Goal: Task Accomplishment & Management: Complete application form

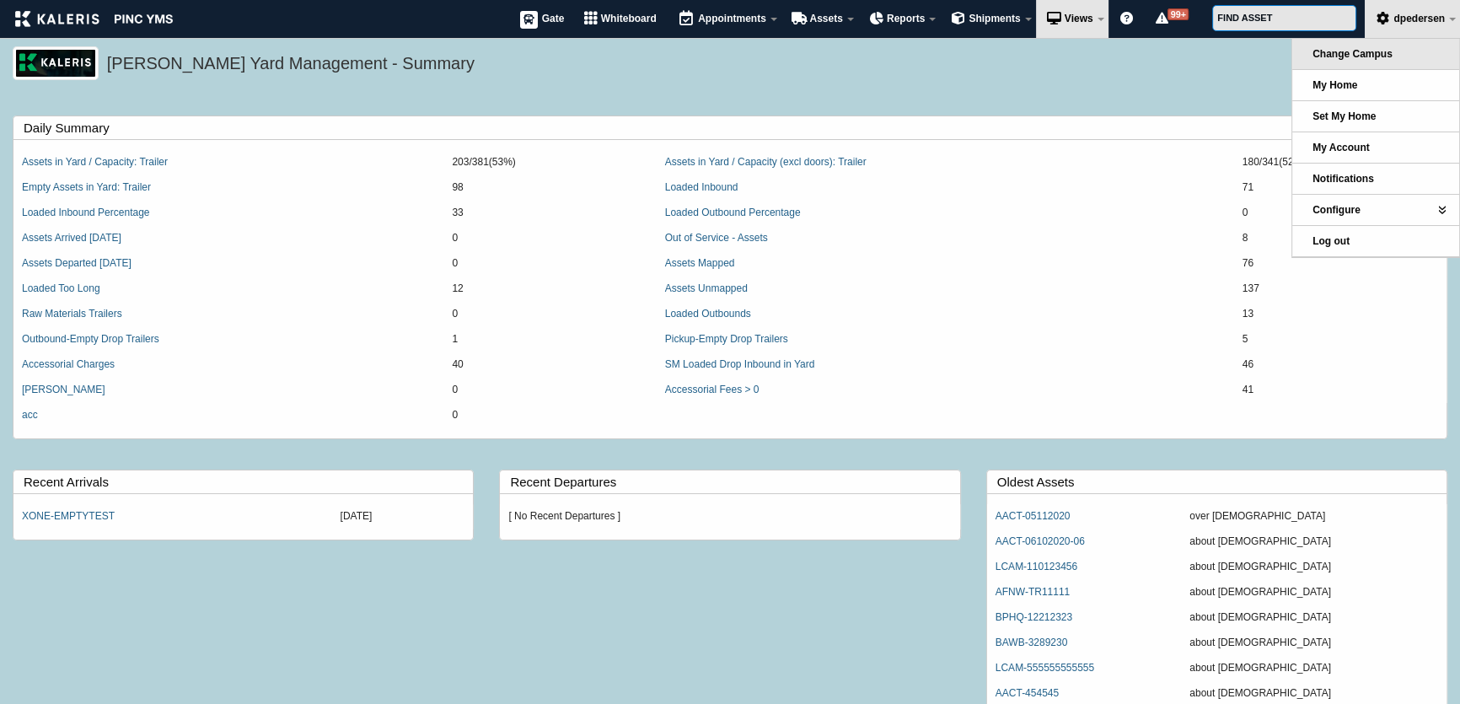
click at [1385, 52] on span "Change Campus" at bounding box center [1352, 54] width 80 height 12
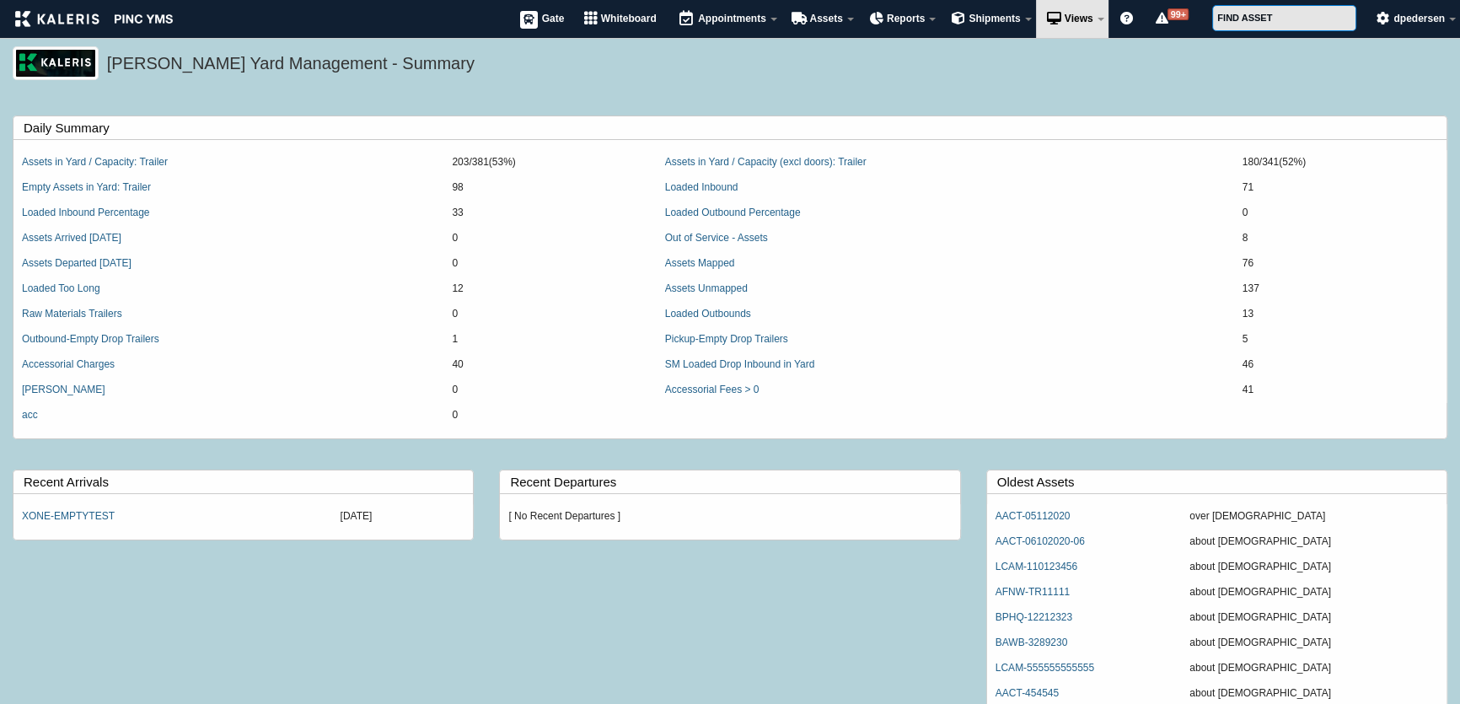
click at [688, 78] on h5 "Kaleris Yard Management - Summary" at bounding box center [772, 65] width 1331 height 29
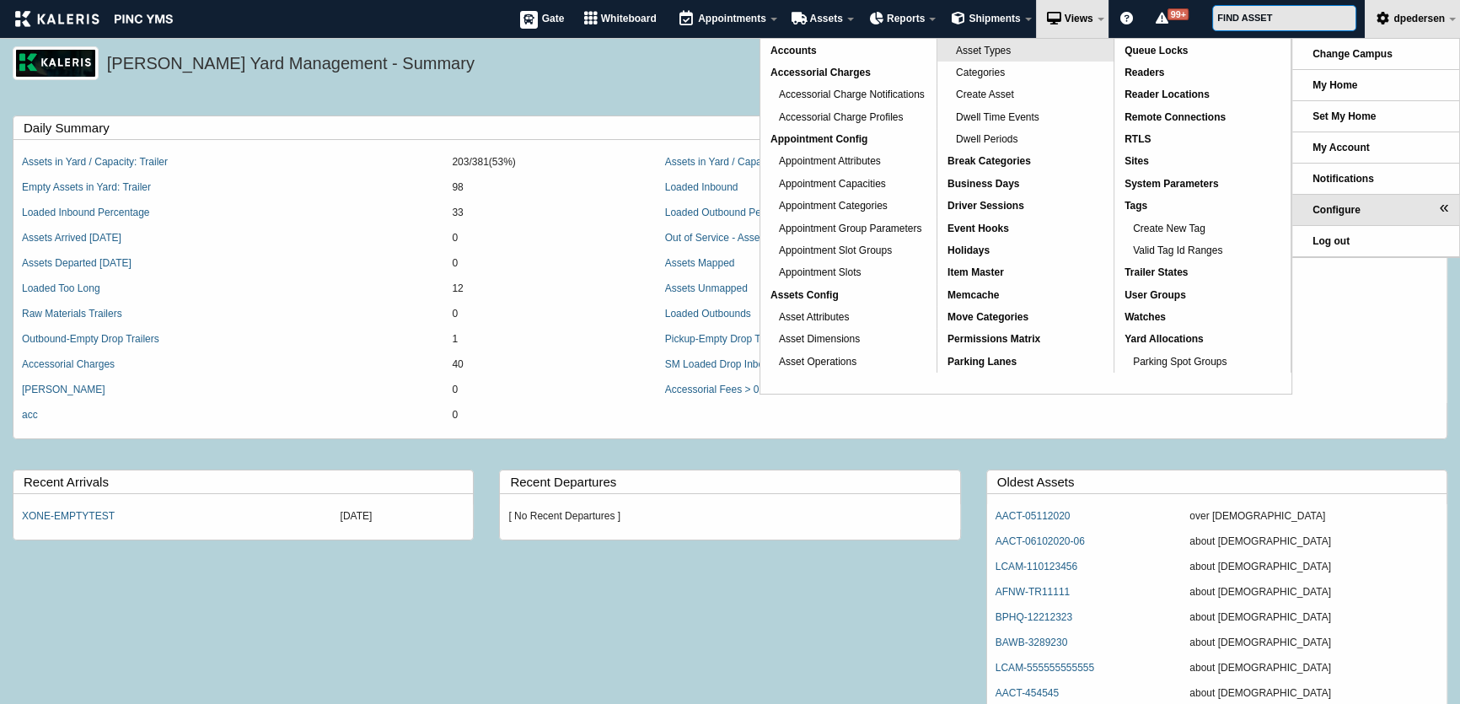
click at [1010, 52] on link "Asset Types" at bounding box center [1025, 50] width 176 height 22
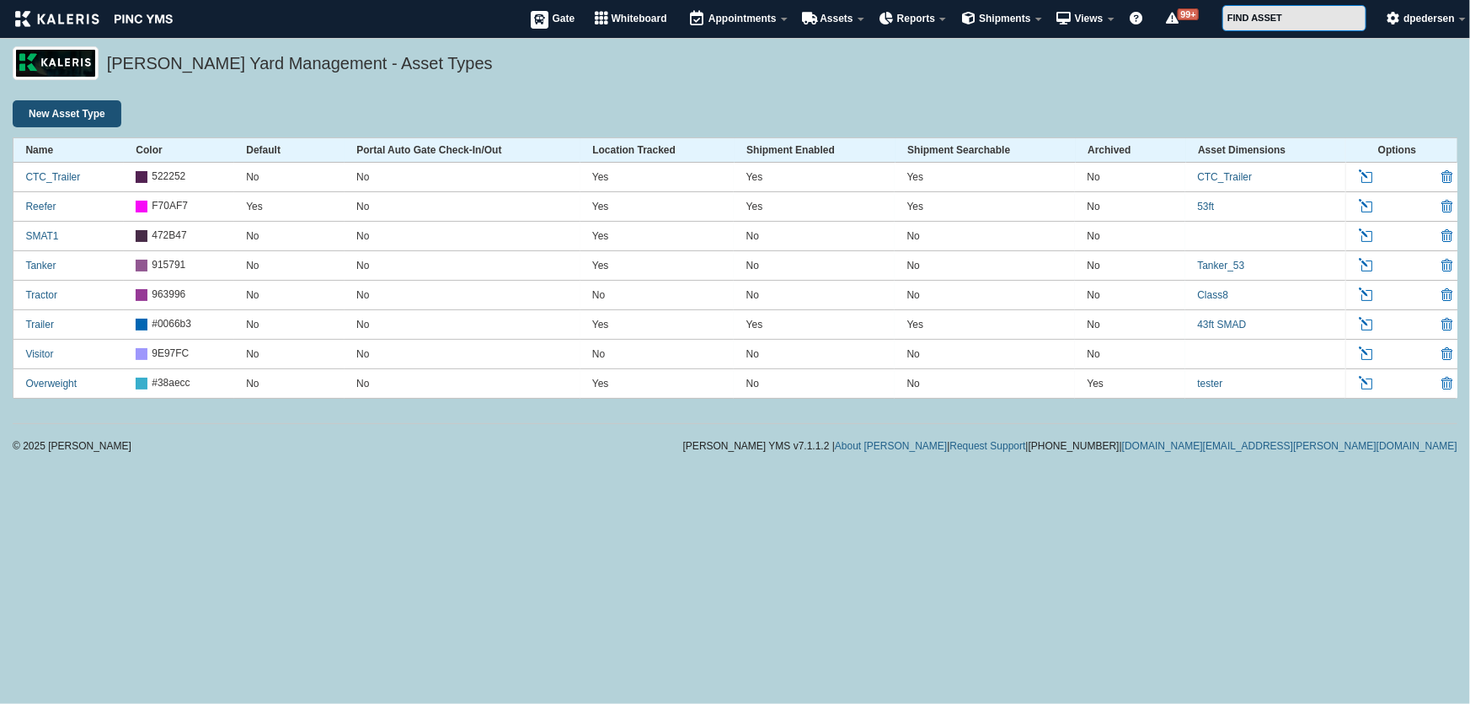
click at [67, 108] on link "New Asset Type" at bounding box center [67, 113] width 109 height 27
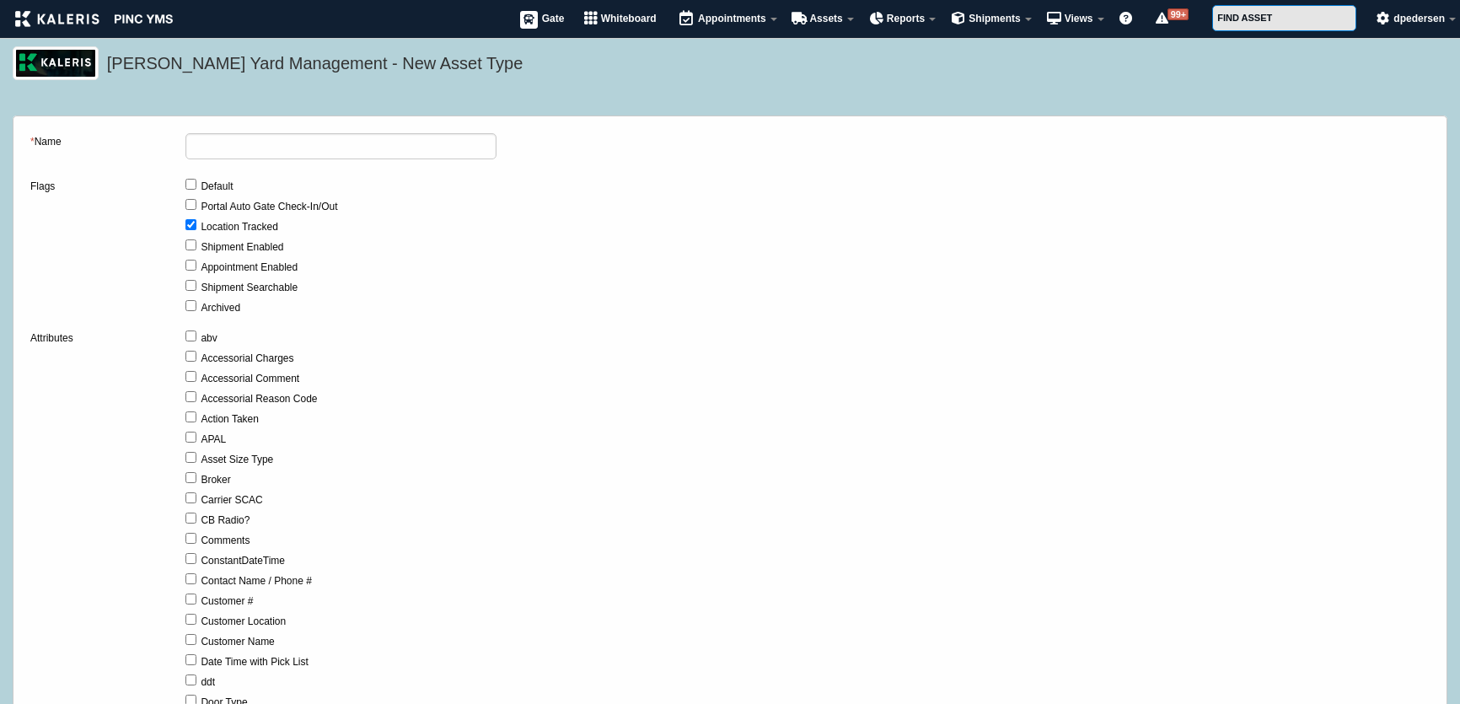
select select
click at [227, 147] on input "* Name" at bounding box center [340, 146] width 311 height 26
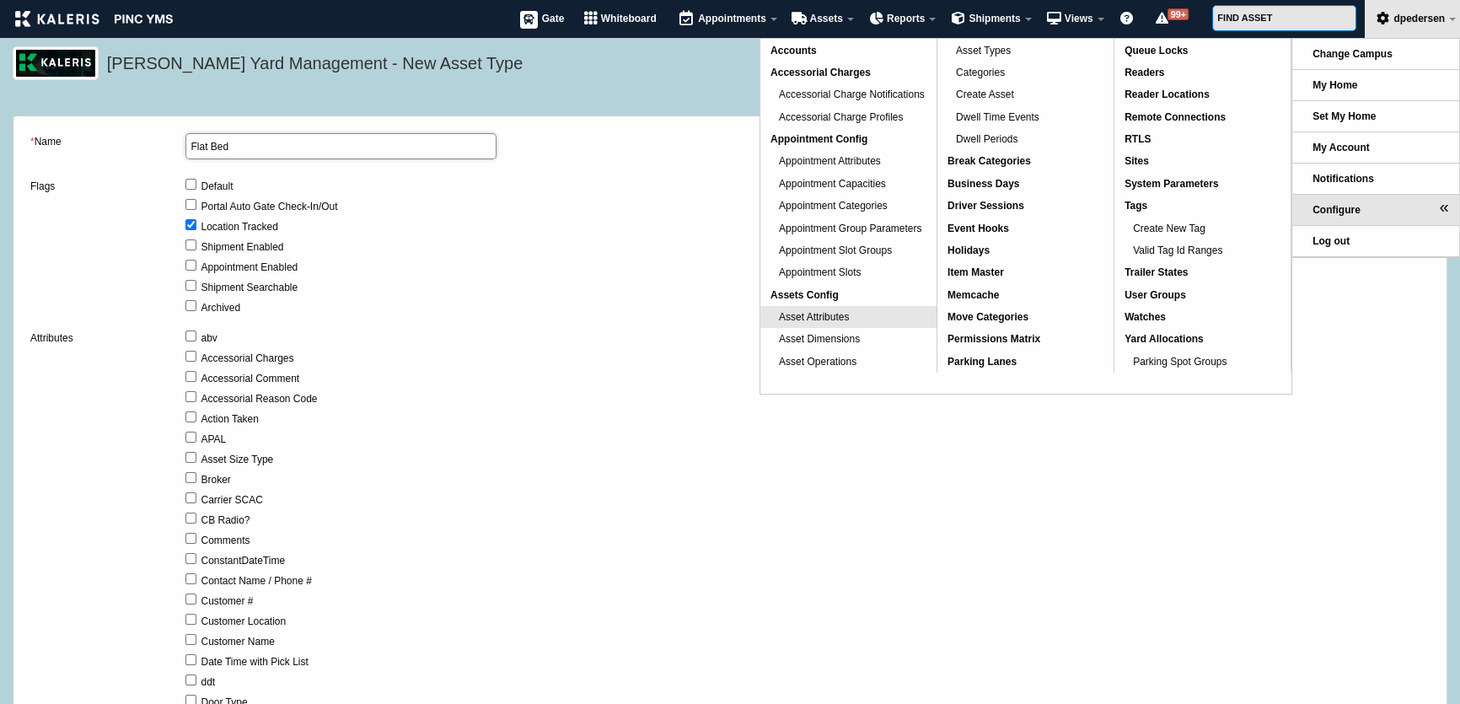
type input "Flat Bed"
click at [847, 318] on span "Asset Attributes" at bounding box center [814, 317] width 70 height 12
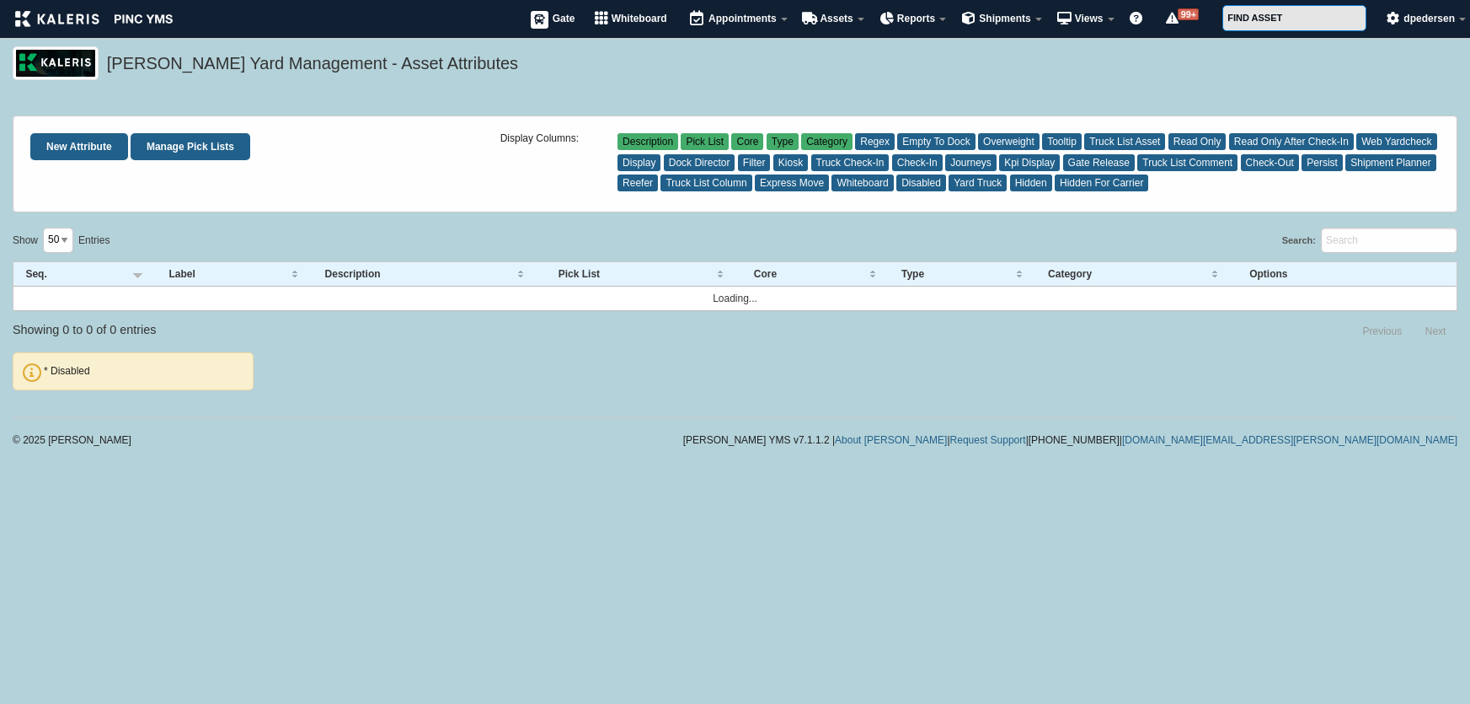
select select "50"
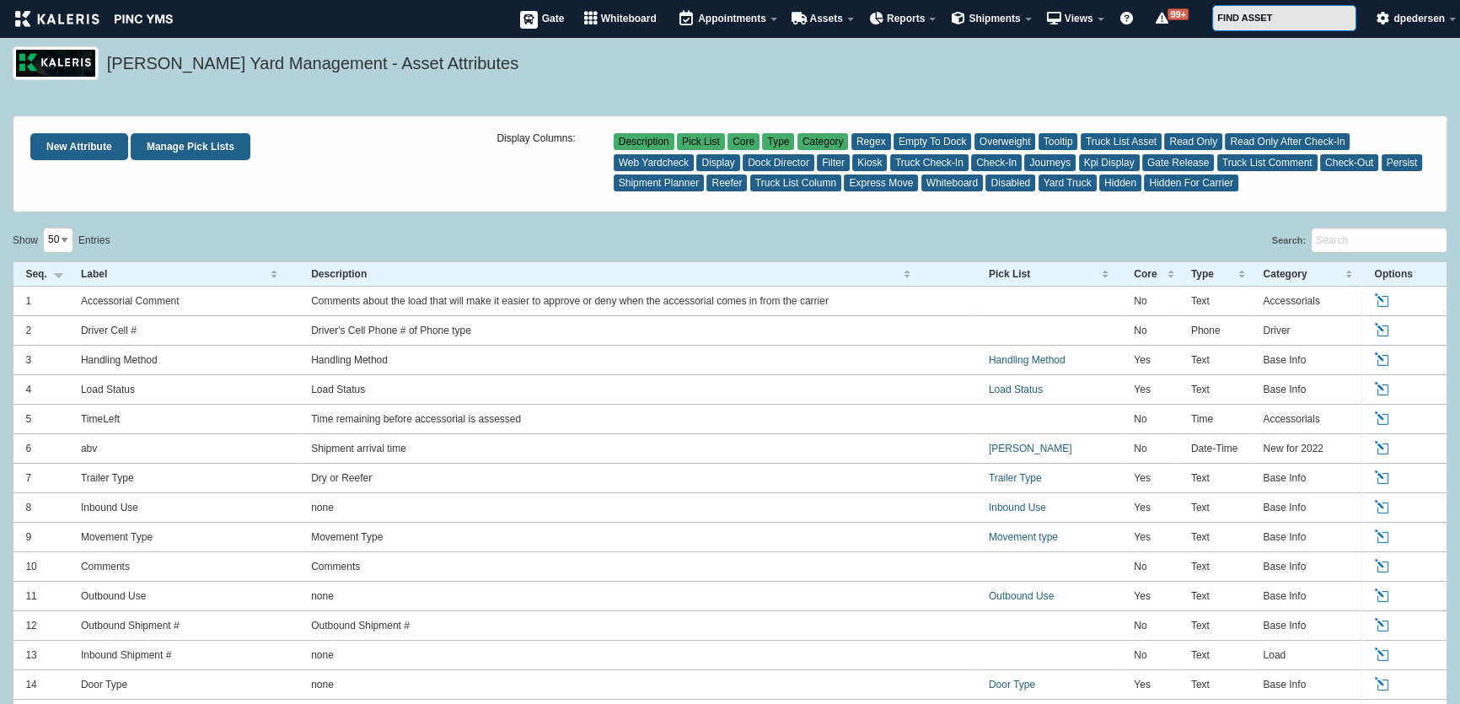
click at [1149, 272] on th "Core" at bounding box center [1150, 274] width 57 height 24
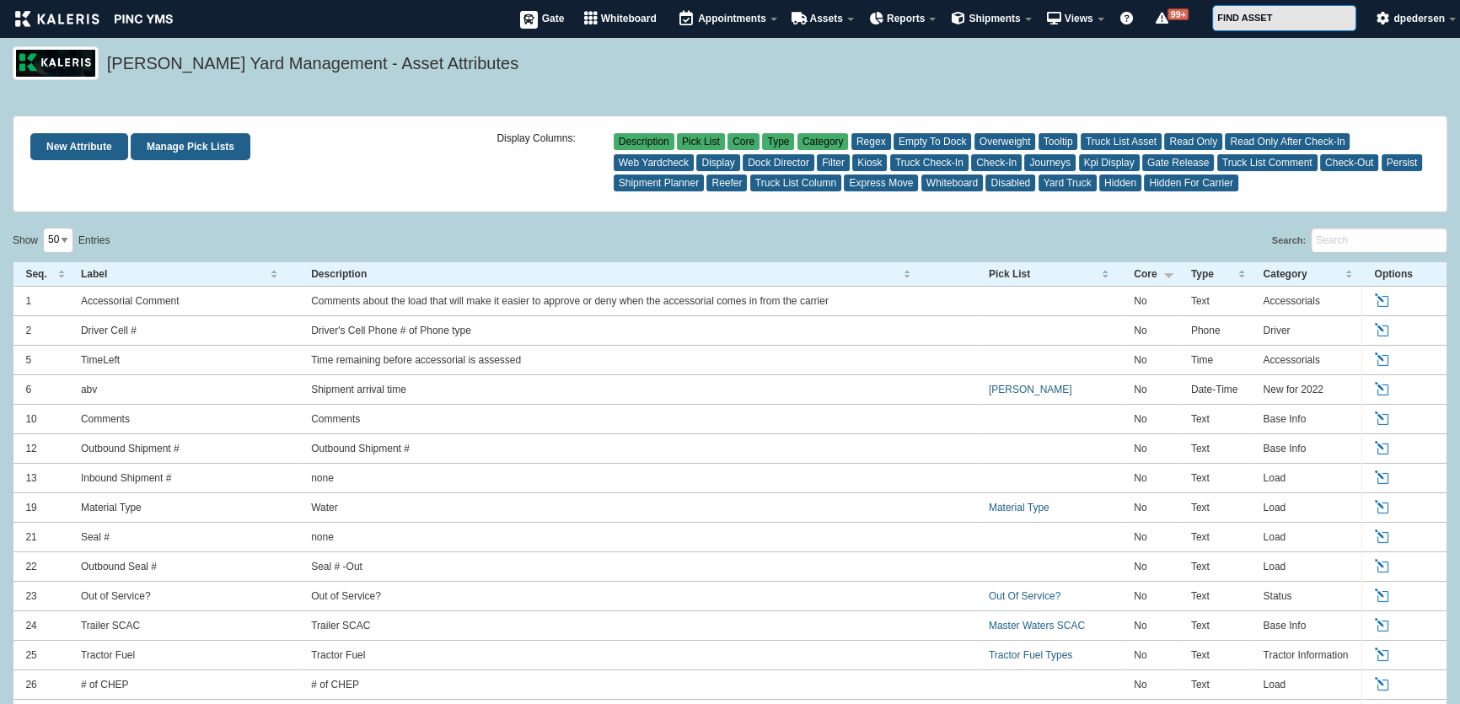
click at [1149, 272] on th "Core" at bounding box center [1150, 274] width 57 height 24
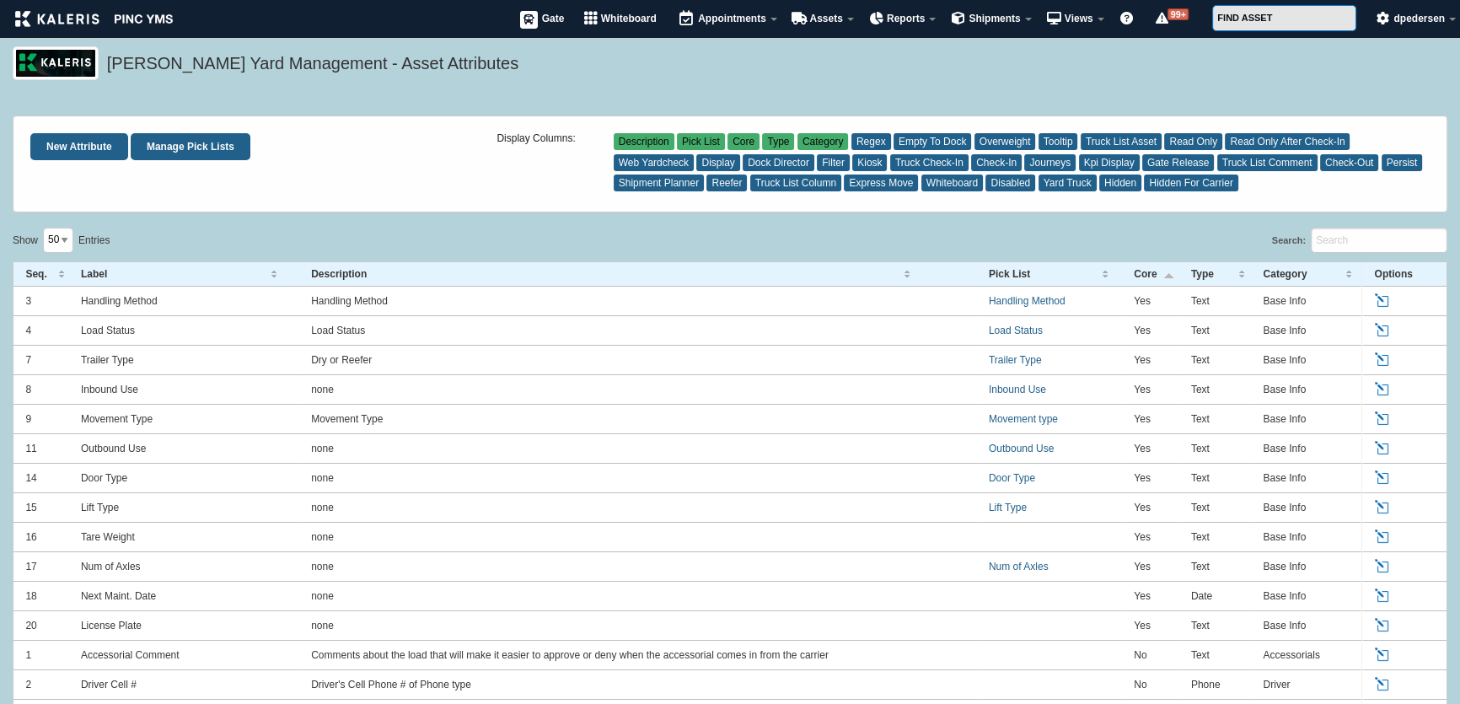
drag, startPoint x: 1155, startPoint y: 629, endPoint x: 1093, endPoint y: 278, distance: 356.9
click at [179, 238] on div "Show 10 25 50 All entries" at bounding box center [371, 245] width 717 height 26
click at [72, 142] on link "New Attribute" at bounding box center [79, 146] width 98 height 27
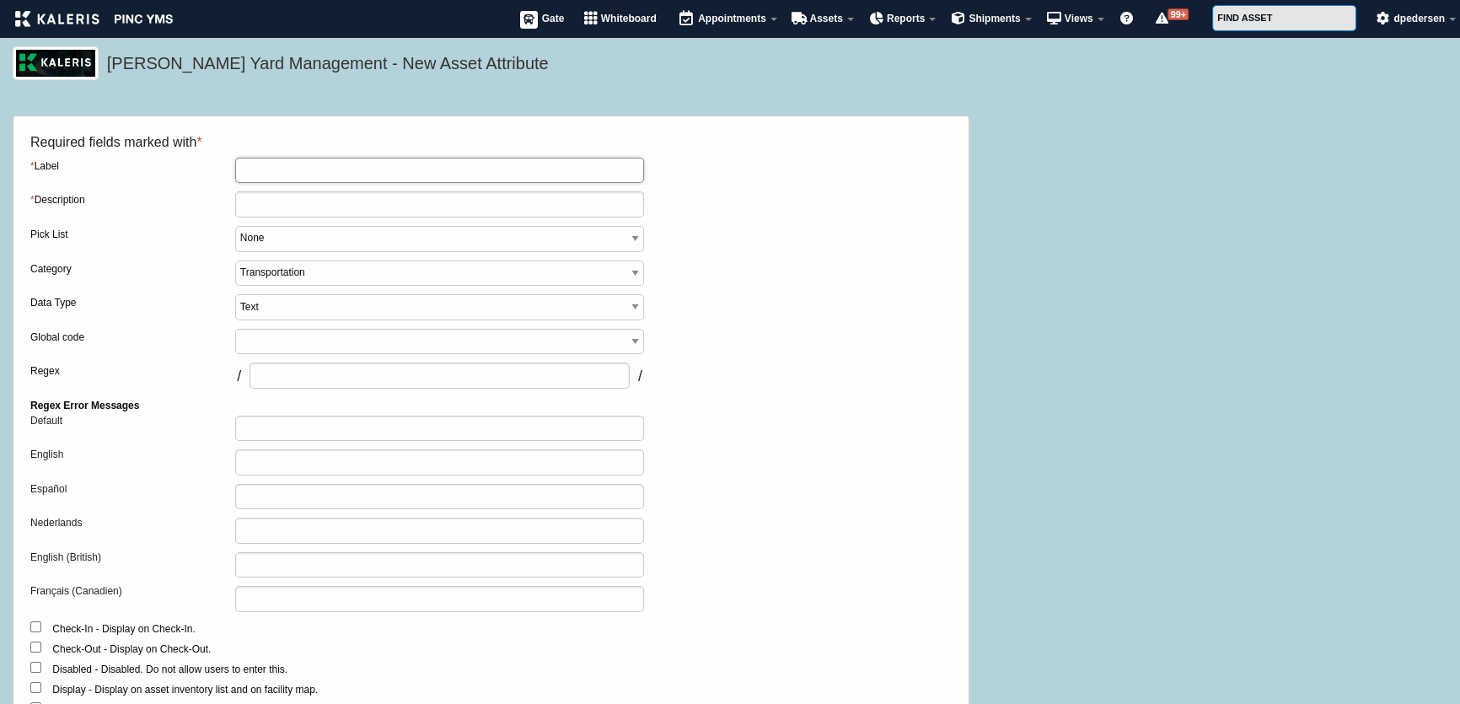
click at [335, 174] on input "* Label" at bounding box center [440, 171] width 410 height 26
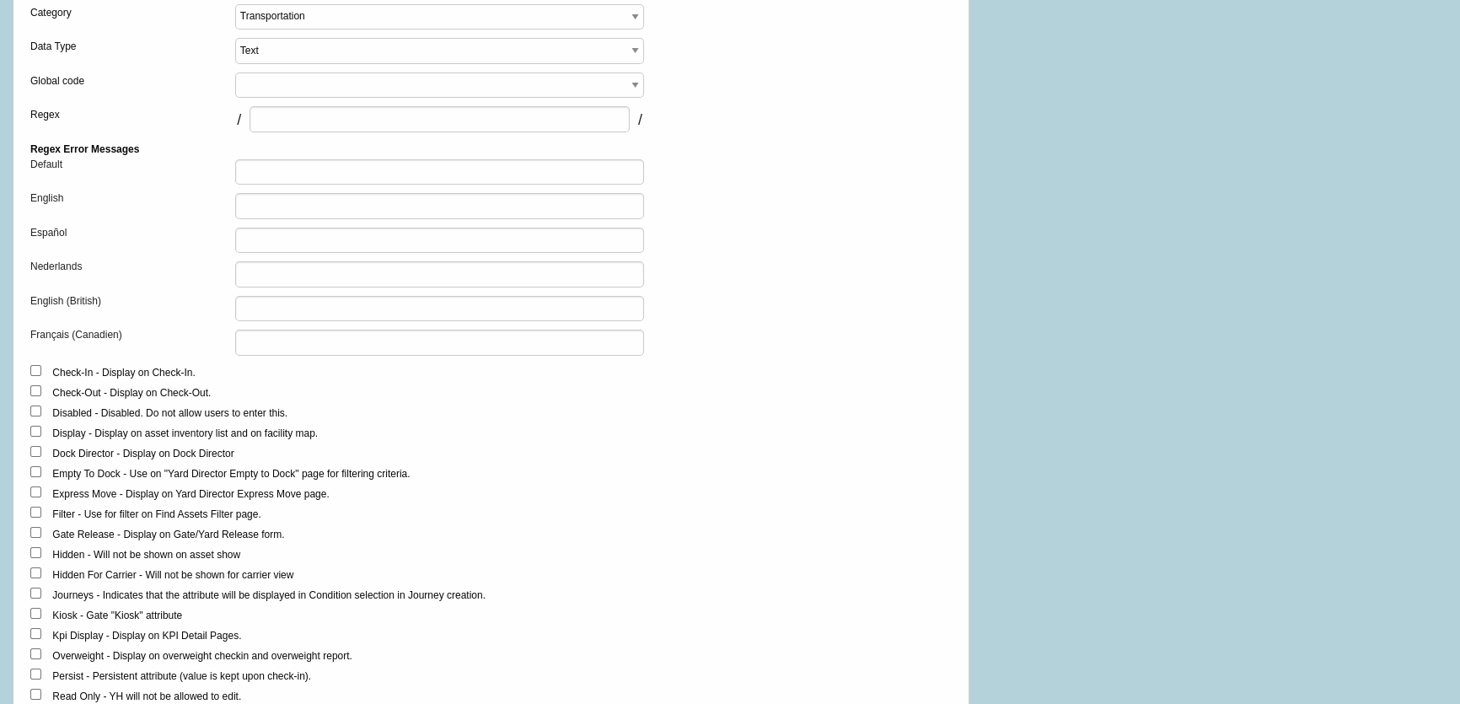
scroll to position [229, 0]
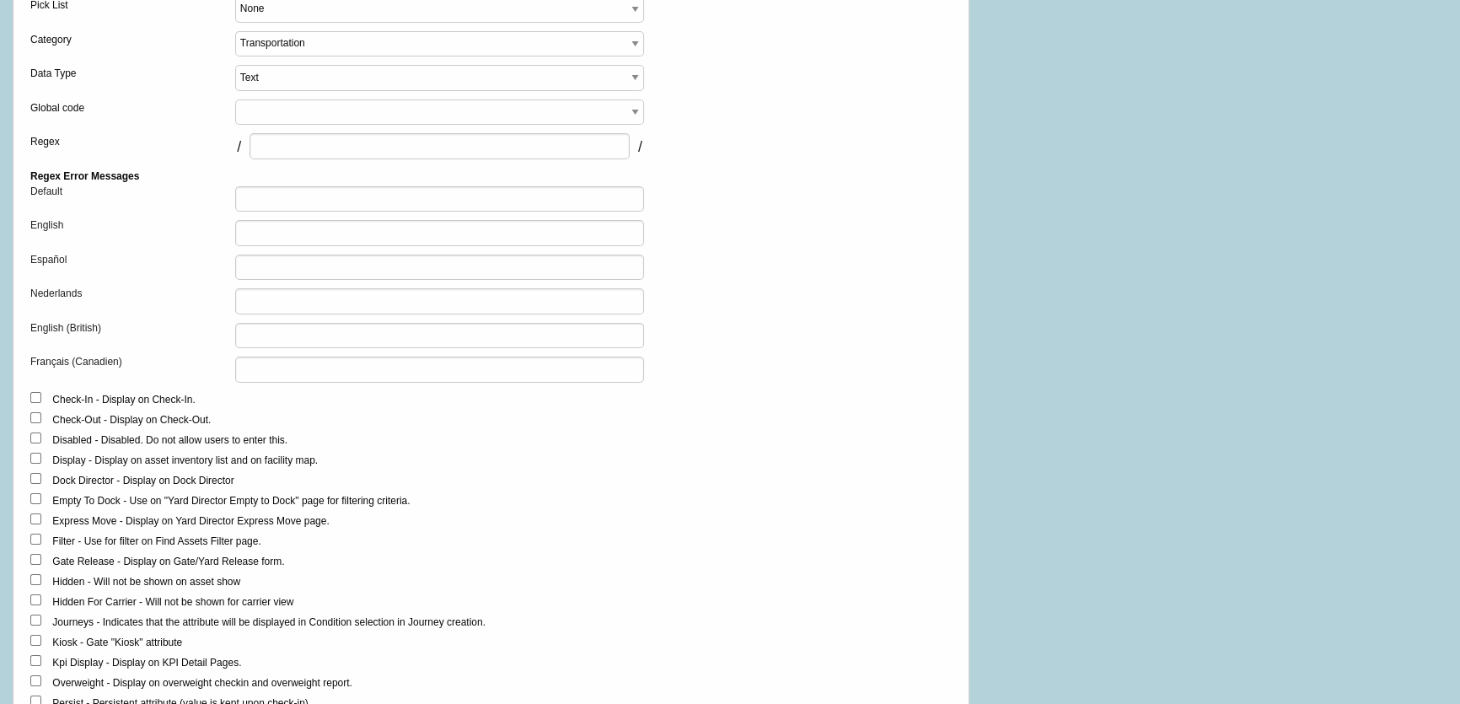
click at [36, 401] on input "Check-In - Display on Check-In." at bounding box center [35, 397] width 11 height 11
checkbox input "true"
click at [35, 413] on input "Check-Out - Display on Check-Out." at bounding box center [35, 417] width 11 height 11
click at [34, 416] on input "Check-Out - Display on Check-Out." at bounding box center [35, 417] width 11 height 11
checkbox input "false"
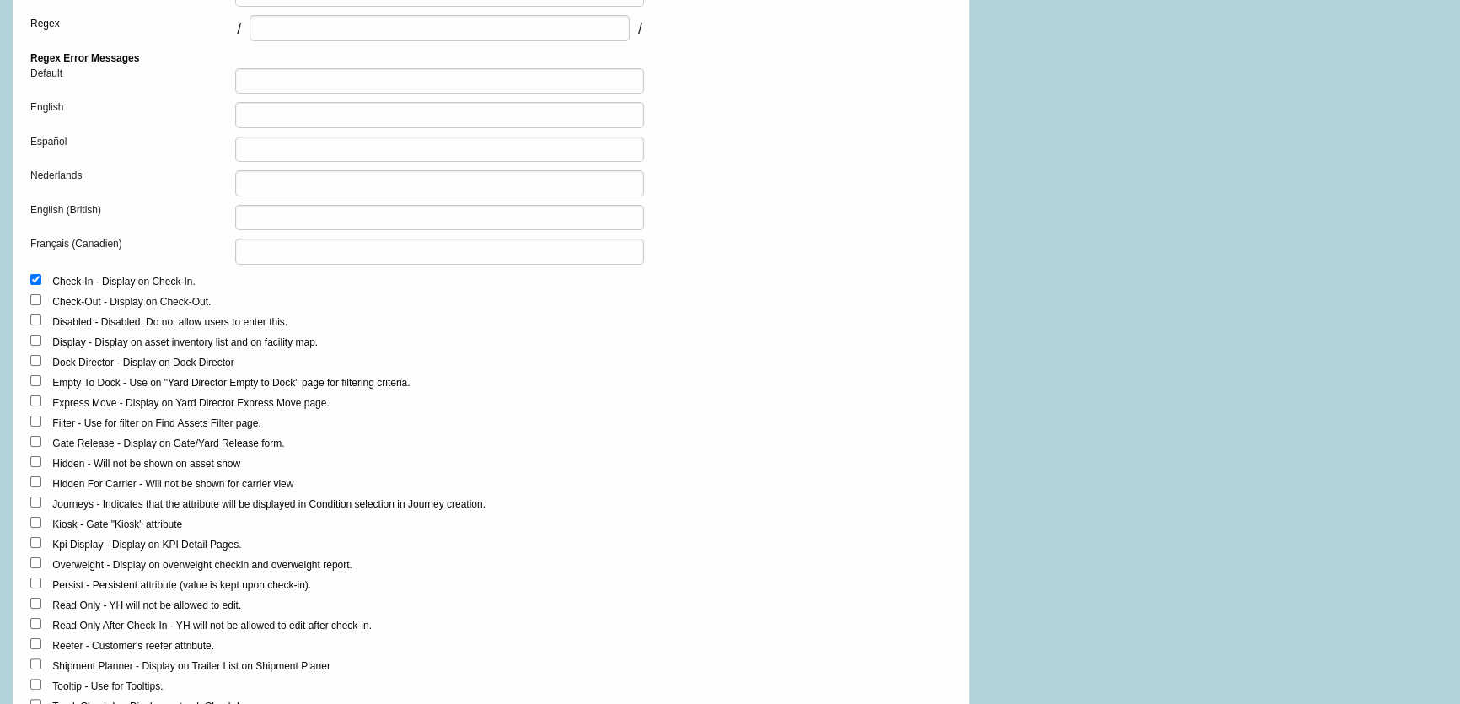
scroll to position [459, 0]
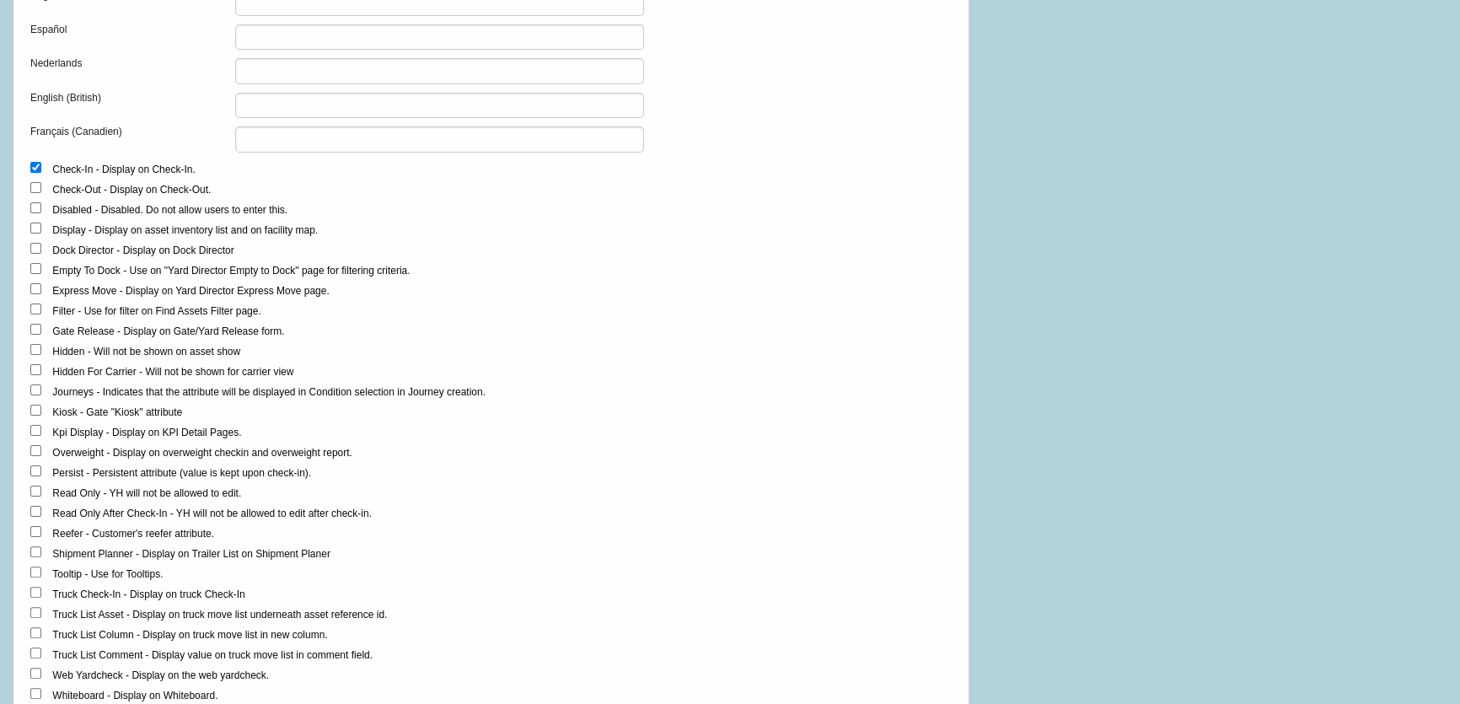
click at [35, 355] on input "Hidden - Will not be shown on asset show" at bounding box center [35, 349] width 11 height 11
checkbox input "true"
click at [35, 375] on input "Hidden For Carrier - Will not be shown for carrier view" at bounding box center [35, 369] width 11 height 11
checkbox input "true"
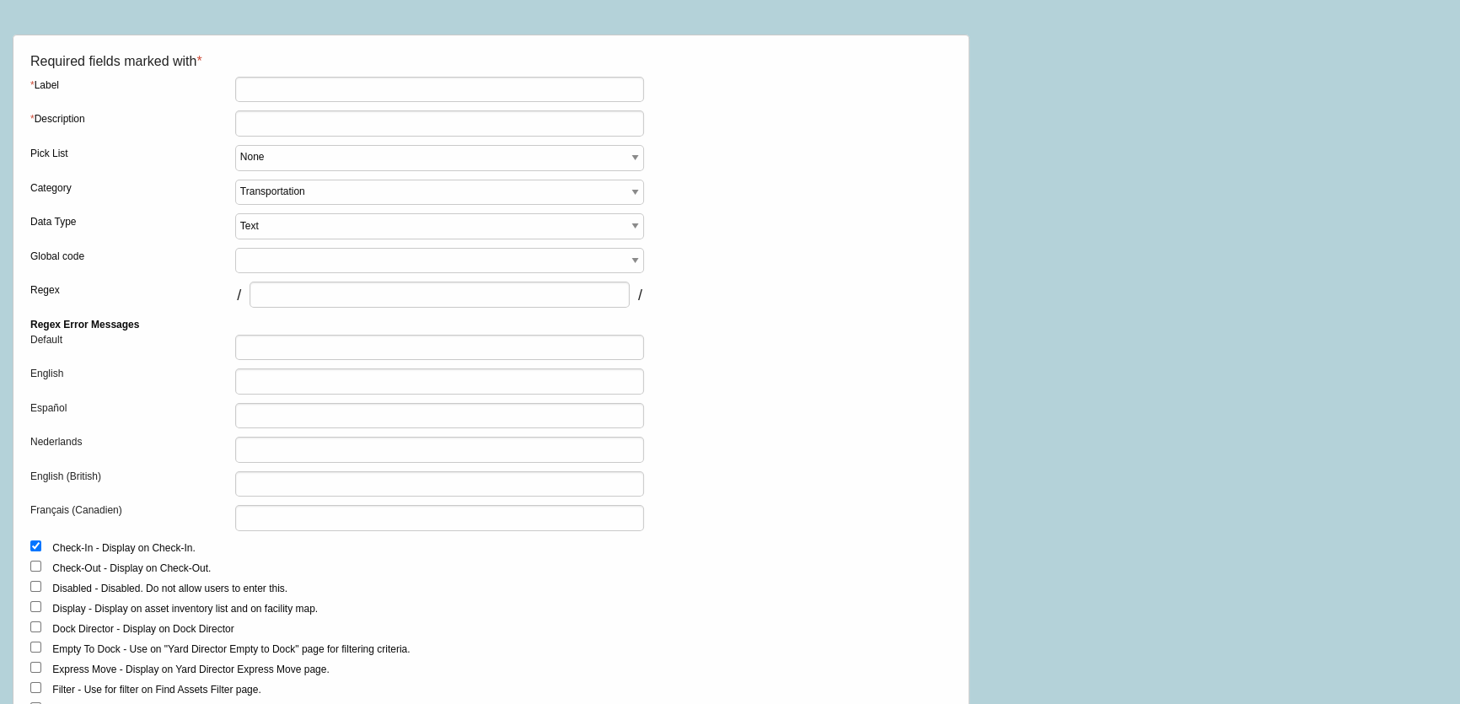
scroll to position [0, 0]
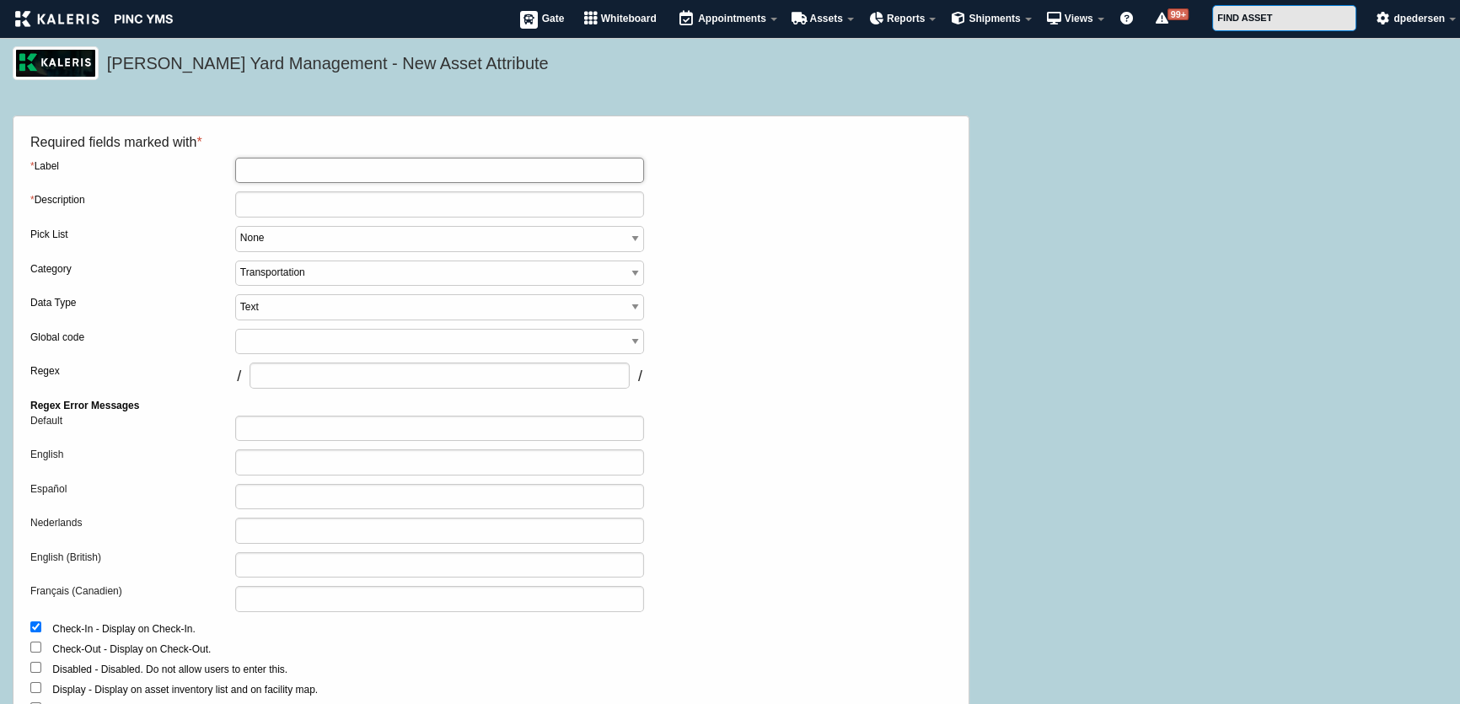
click at [260, 165] on input "* Label" at bounding box center [440, 171] width 410 height 26
click at [261, 201] on input "* Description" at bounding box center [440, 204] width 410 height 26
click at [312, 234] on select "None Off On US States No Yes yes_no temp_class Load Status Movement type Handli…" at bounding box center [440, 239] width 410 height 26
click at [804, 277] on div "Category Transportation Base Info Driver Status Reefer Load Exceptions Accessor…" at bounding box center [490, 277] width 921 height 35
click at [46, 267] on label "Category" at bounding box center [132, 269] width 205 height 19
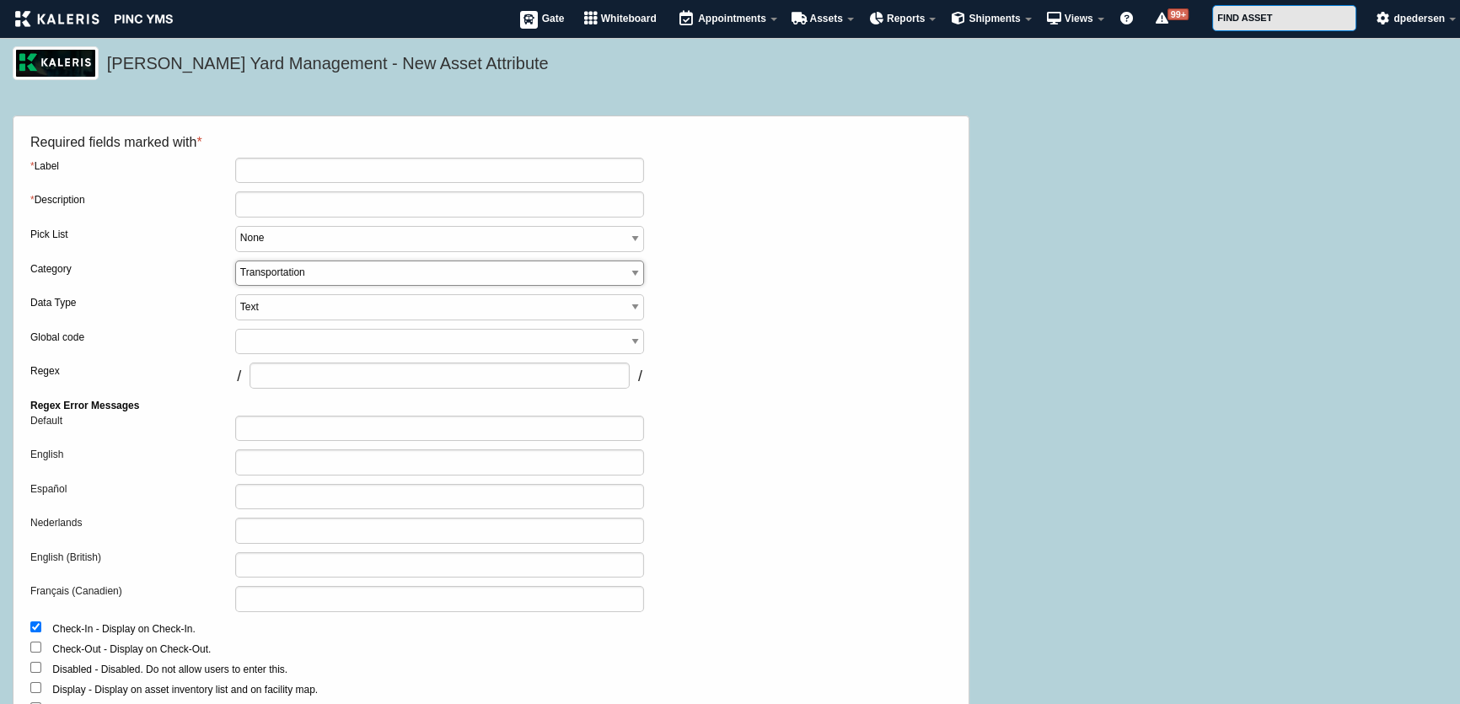
click at [235, 267] on select "Transportation Base Info Driver Status Reefer Load Exceptions Accessorials SM C…" at bounding box center [440, 273] width 410 height 26
click at [46, 267] on label "Category" at bounding box center [132, 269] width 205 height 19
click at [235, 267] on select "Transportation Base Info Driver Status Reefer Load Exceptions Accessorials SM C…" at bounding box center [440, 273] width 410 height 26
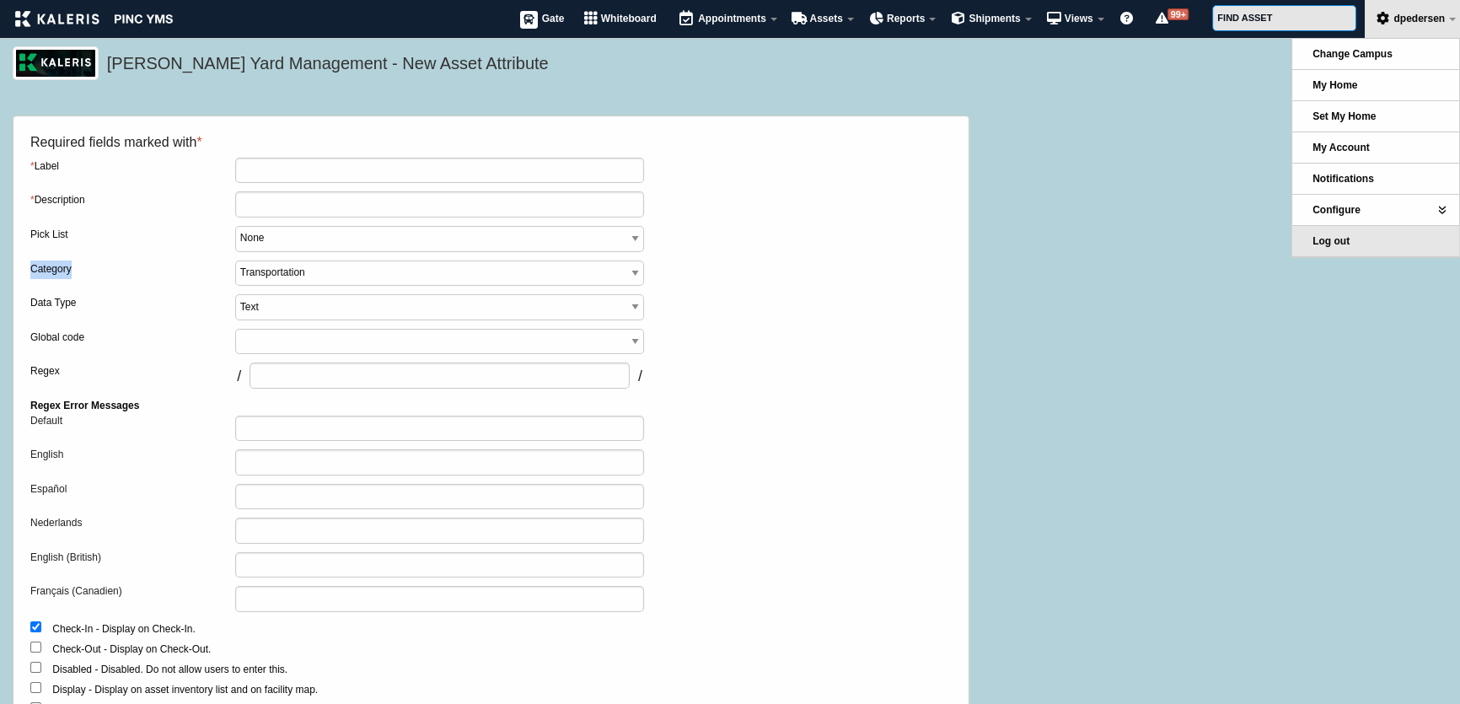
click at [1324, 244] on span "Log out" at bounding box center [1330, 241] width 37 height 12
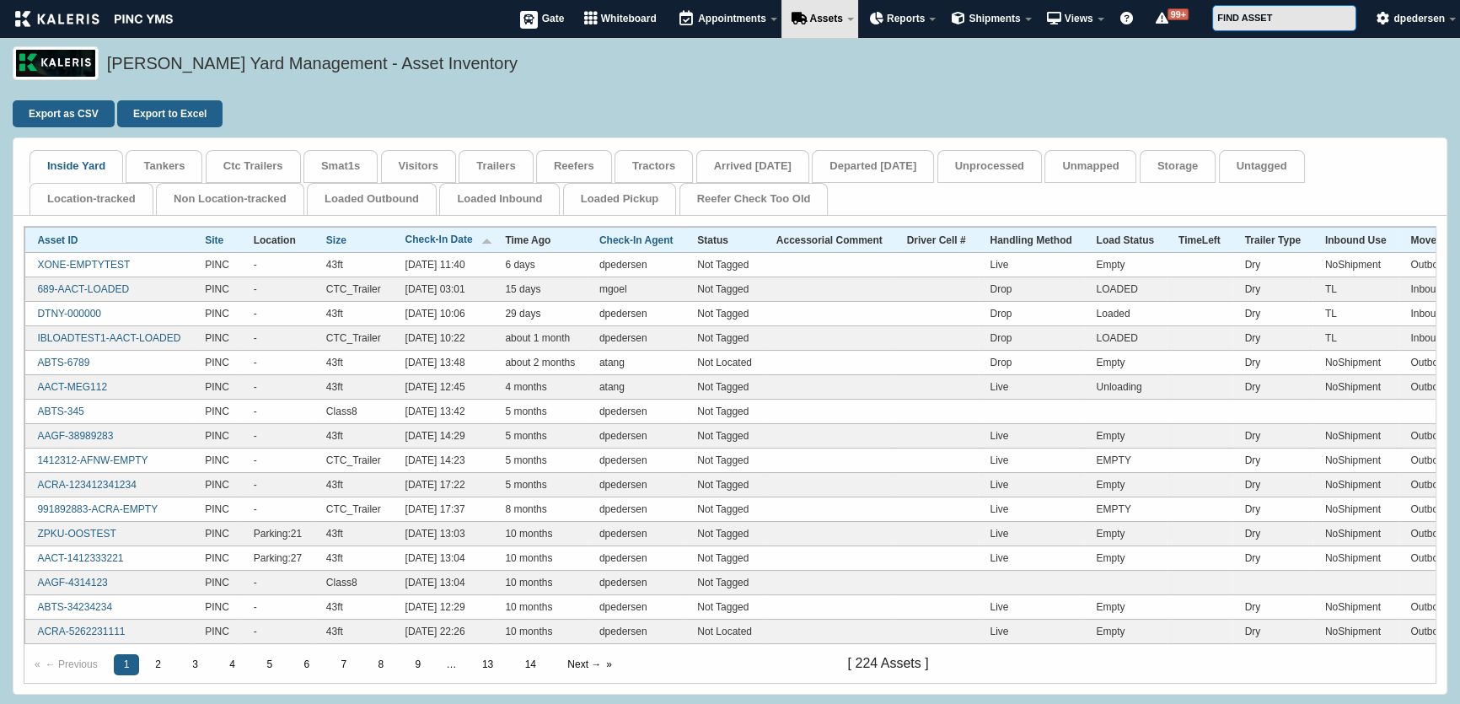
click at [90, 329] on td "IBLOADTEST1-AACT-LOADED" at bounding box center [109, 338] width 168 height 24
click at [88, 333] on link "IBLOADTEST1-AACT-LOADED" at bounding box center [108, 338] width 143 height 12
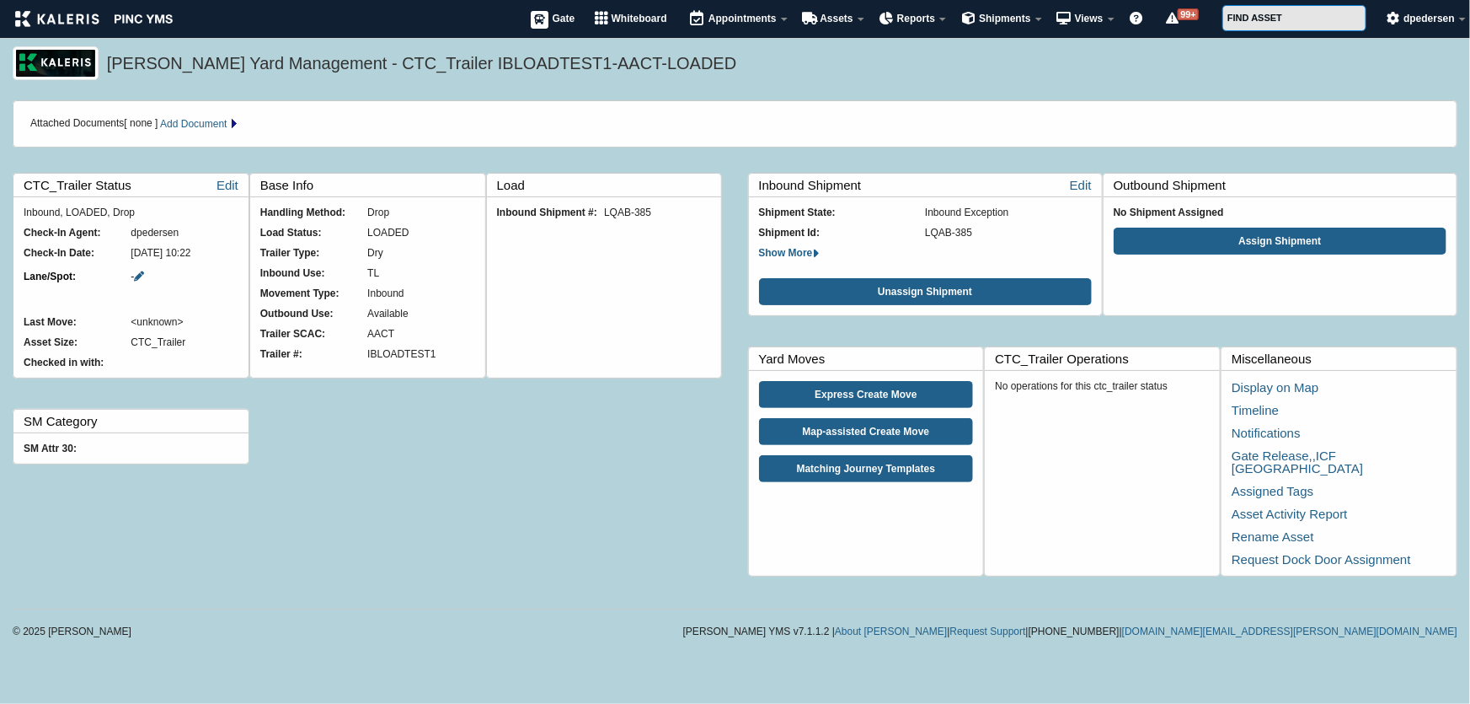
click at [67, 187] on label "CTC_Trailer Status Edit" at bounding box center [136, 185] width 225 height 23
click at [291, 179] on label "Base Info" at bounding box center [372, 185] width 225 height 23
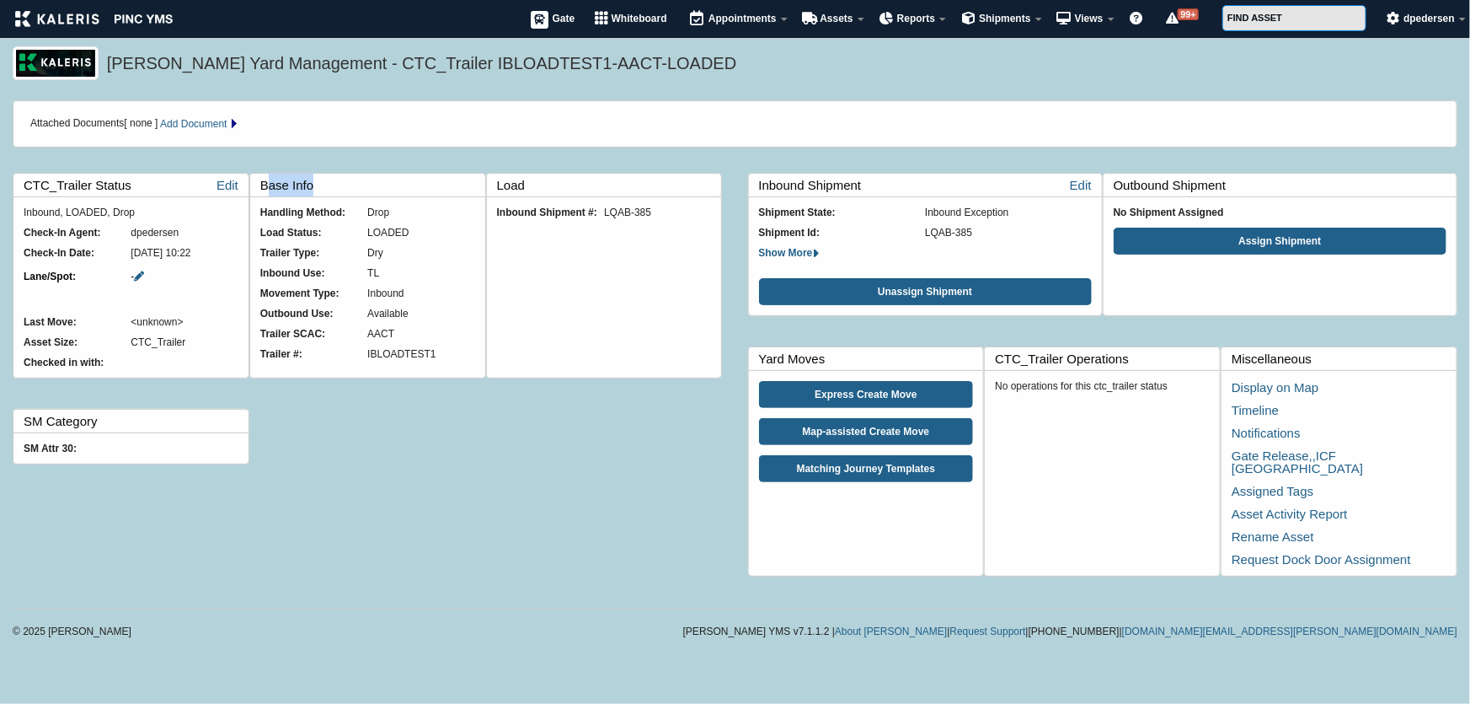
click at [291, 179] on label "Base Info" at bounding box center [372, 185] width 225 height 23
click at [512, 185] on label "Load" at bounding box center [609, 185] width 225 height 23
click at [285, 185] on label "Base Info" at bounding box center [372, 185] width 225 height 23
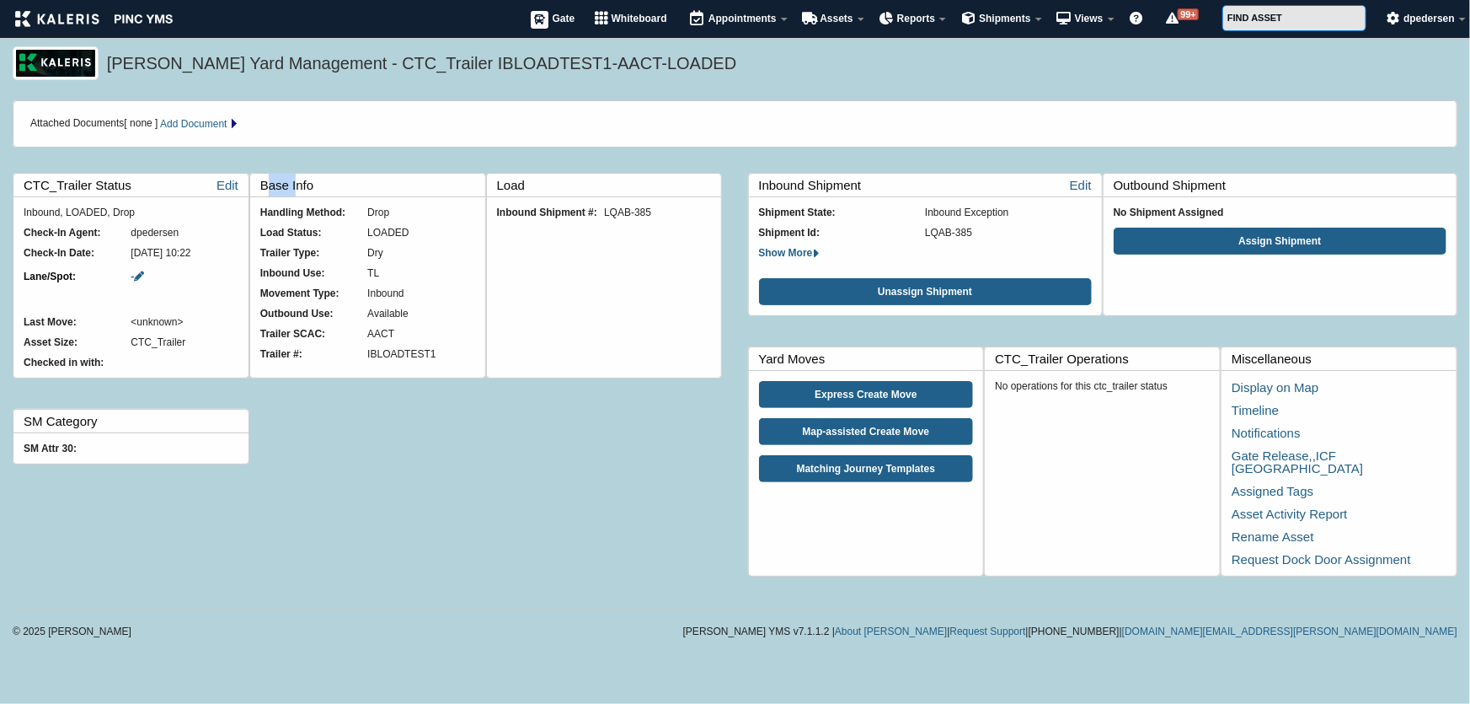
click at [285, 185] on label "Base Info" at bounding box center [372, 185] width 225 height 23
click at [514, 184] on label "Load" at bounding box center [609, 185] width 225 height 23
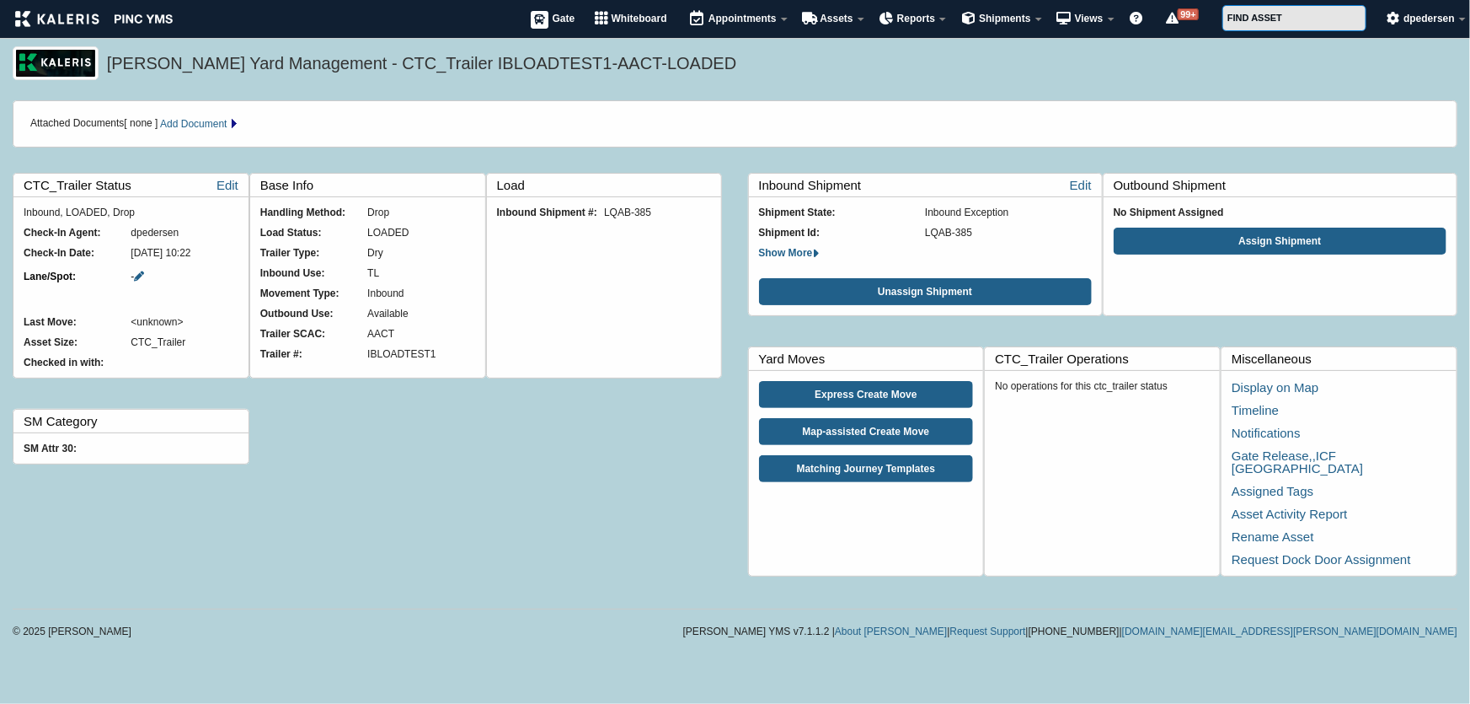
click at [395, 153] on div "Attached Documents [ none ] Add Document Title File Name Upload File" at bounding box center [735, 128] width 1445 height 57
click at [555, 19] on span "Gate" at bounding box center [564, 19] width 23 height 12
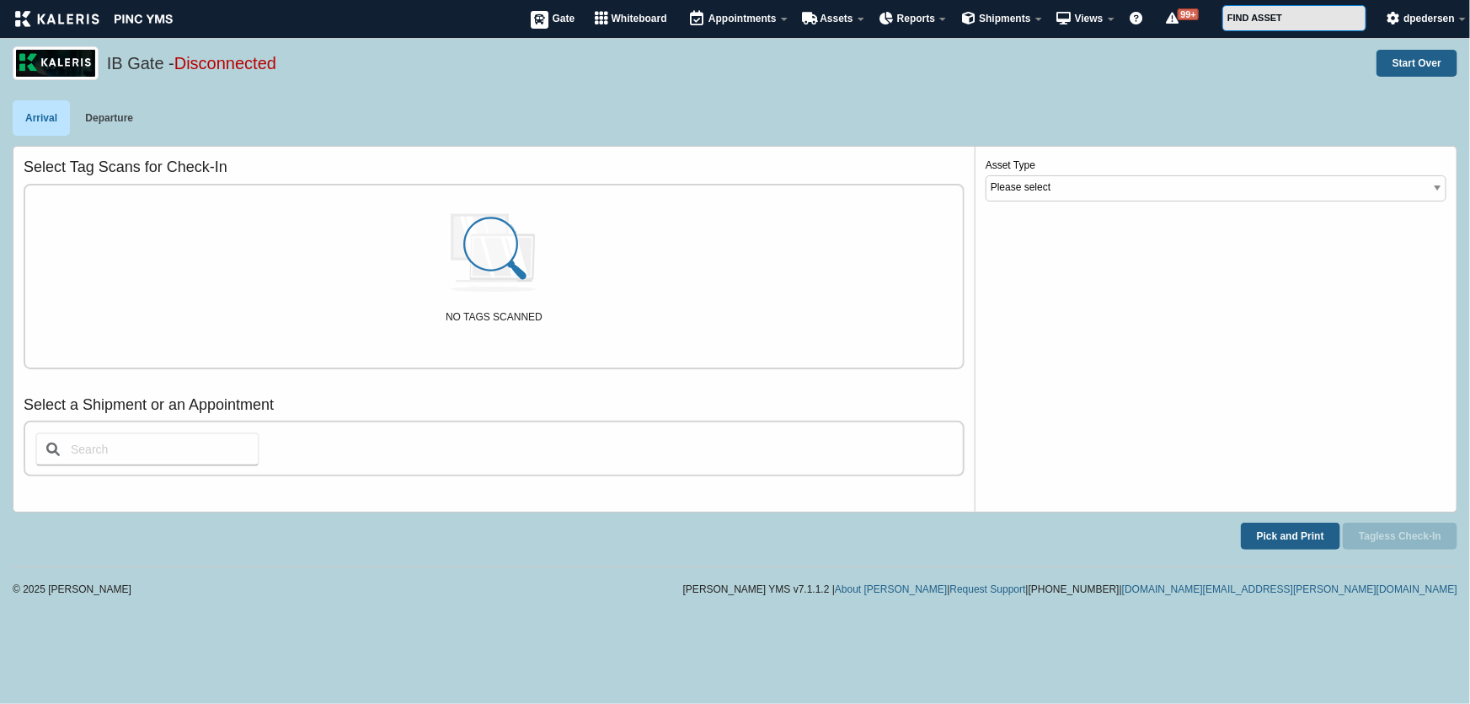
click at [120, 122] on link "Departure" at bounding box center [108, 117] width 73 height 35
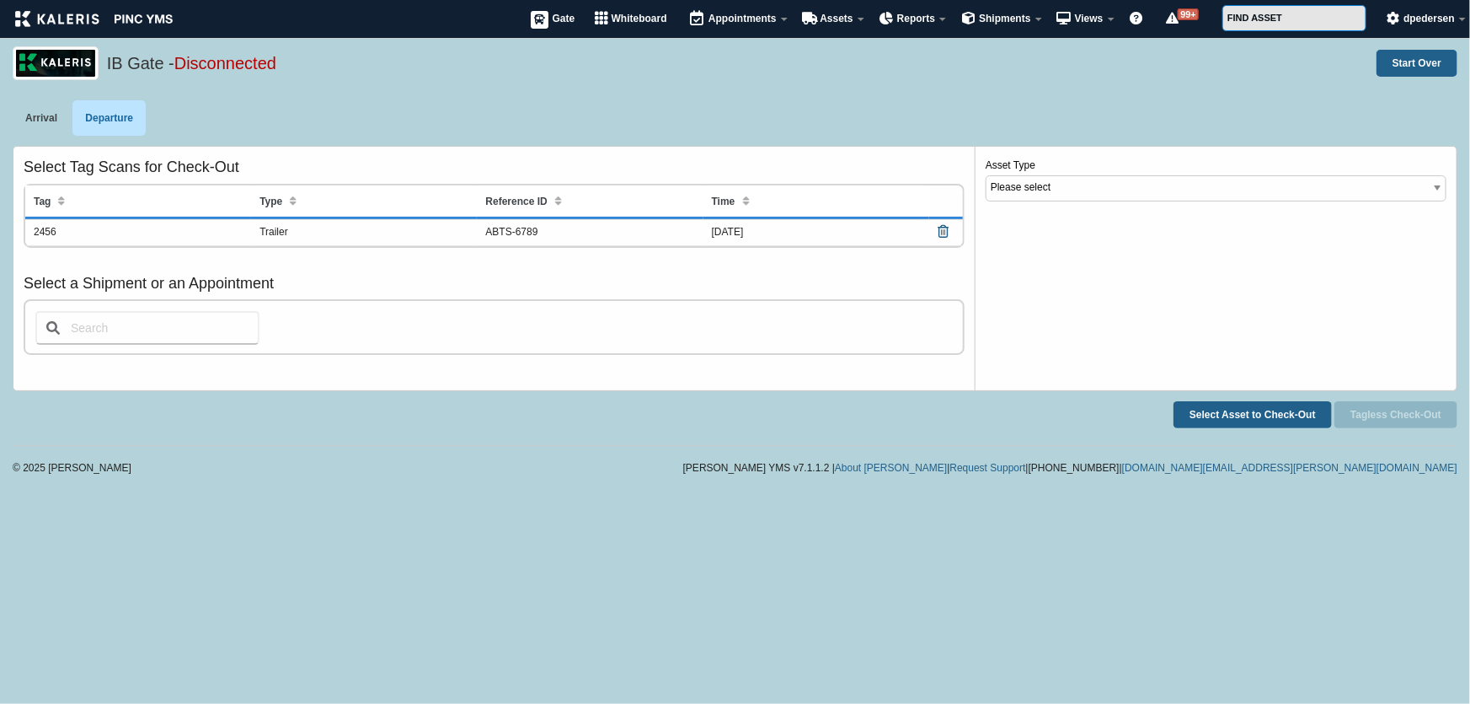
click at [45, 124] on link "Arrival" at bounding box center [41, 117] width 57 height 35
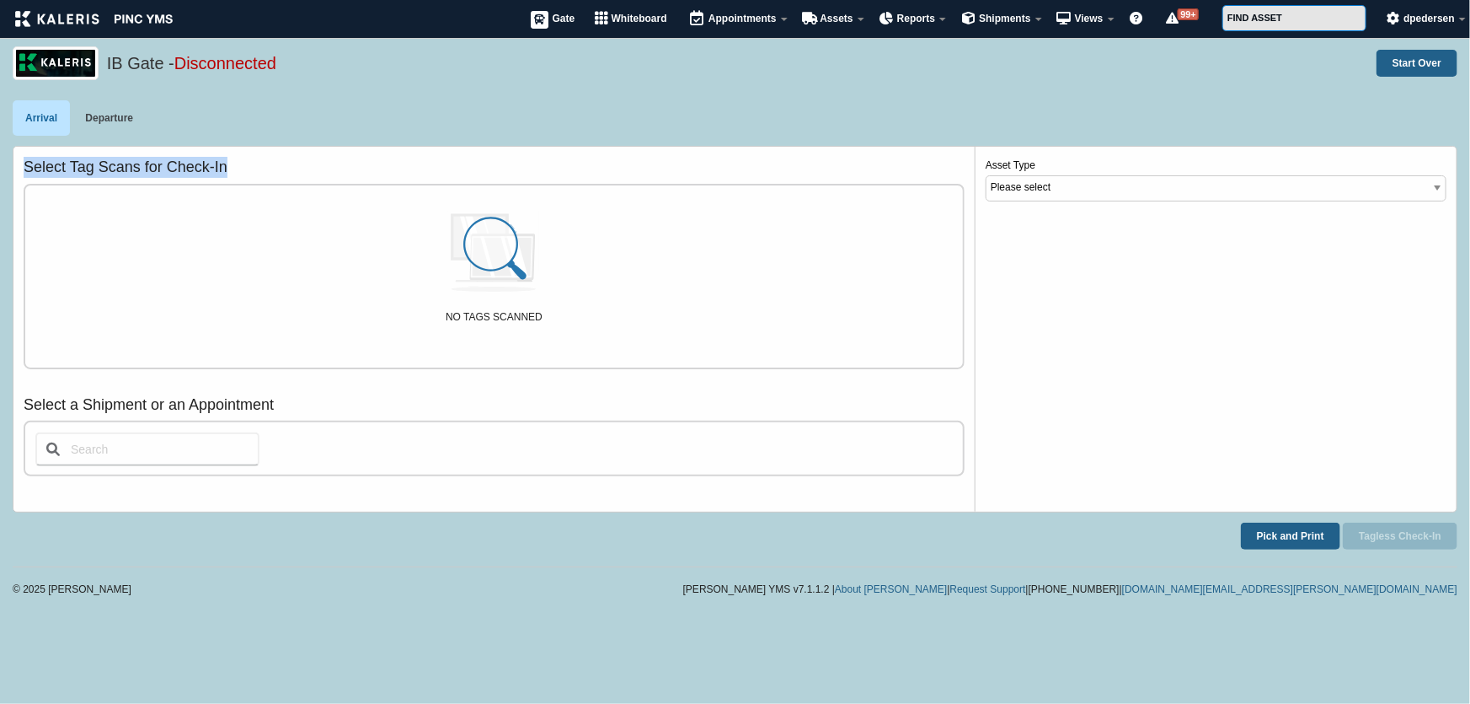
drag, startPoint x: 24, startPoint y: 166, endPoint x: 303, endPoint y: 185, distance: 280.4
click at [260, 170] on h3 "Select Tag Scans for Check-In" at bounding box center [494, 167] width 941 height 21
click at [396, 108] on div "Arrival Departure" at bounding box center [735, 123] width 1445 height 46
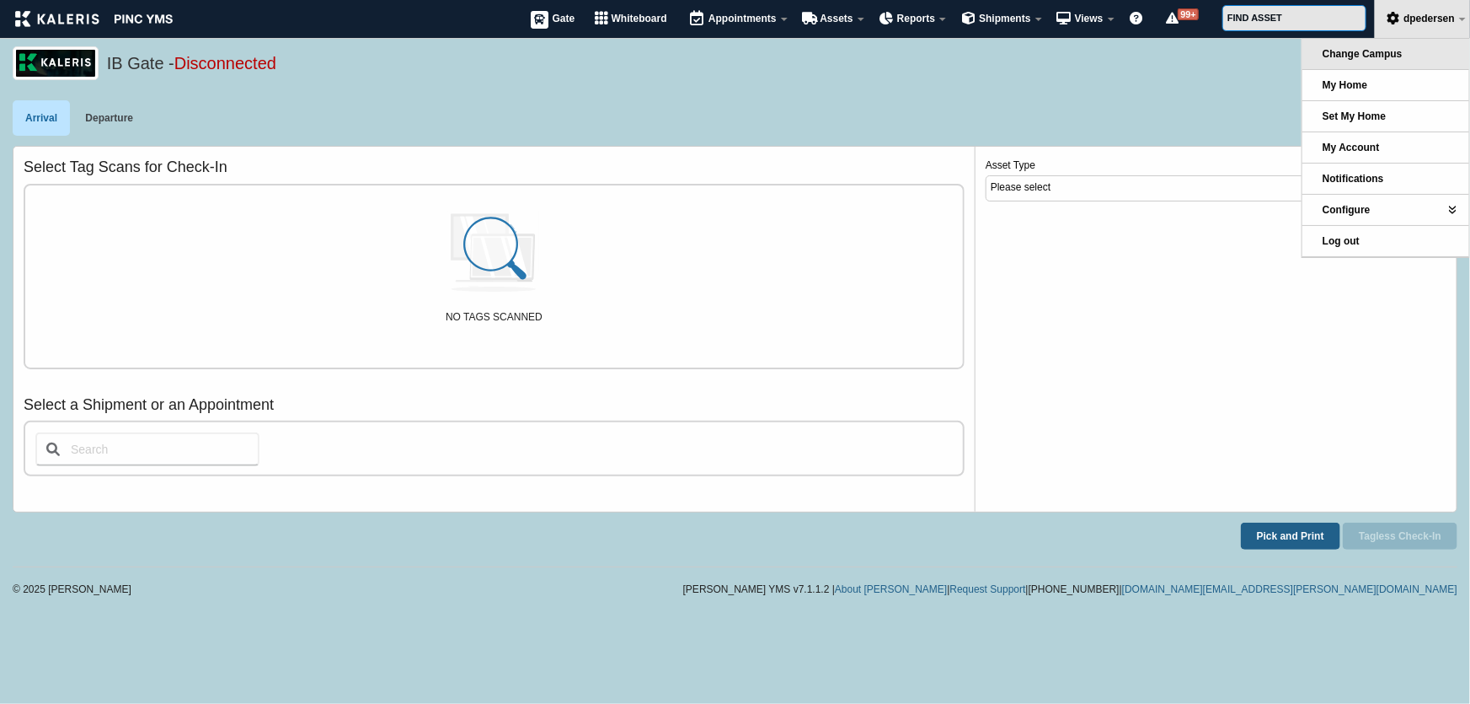
click at [1367, 57] on span "Change Campus" at bounding box center [1363, 54] width 80 height 12
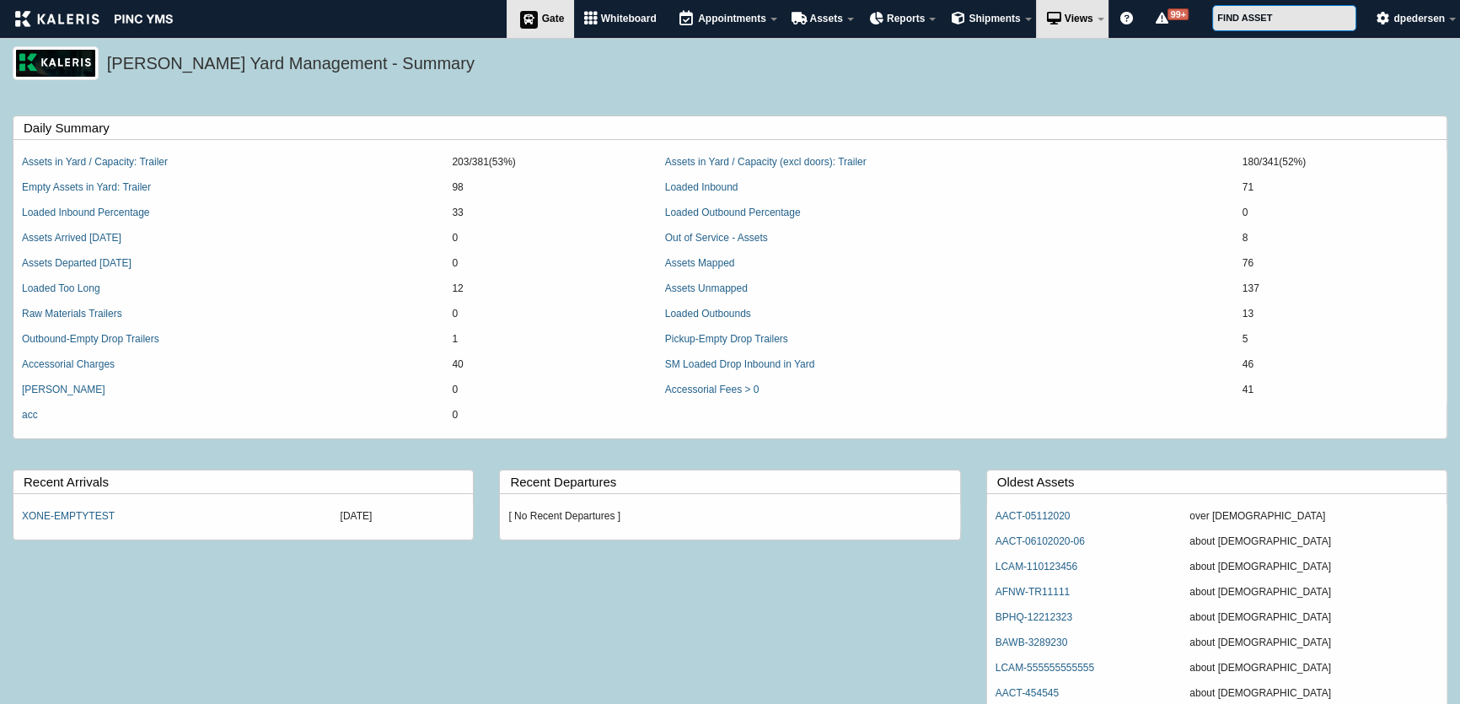
click at [545, 35] on link "Gate" at bounding box center [540, 19] width 68 height 38
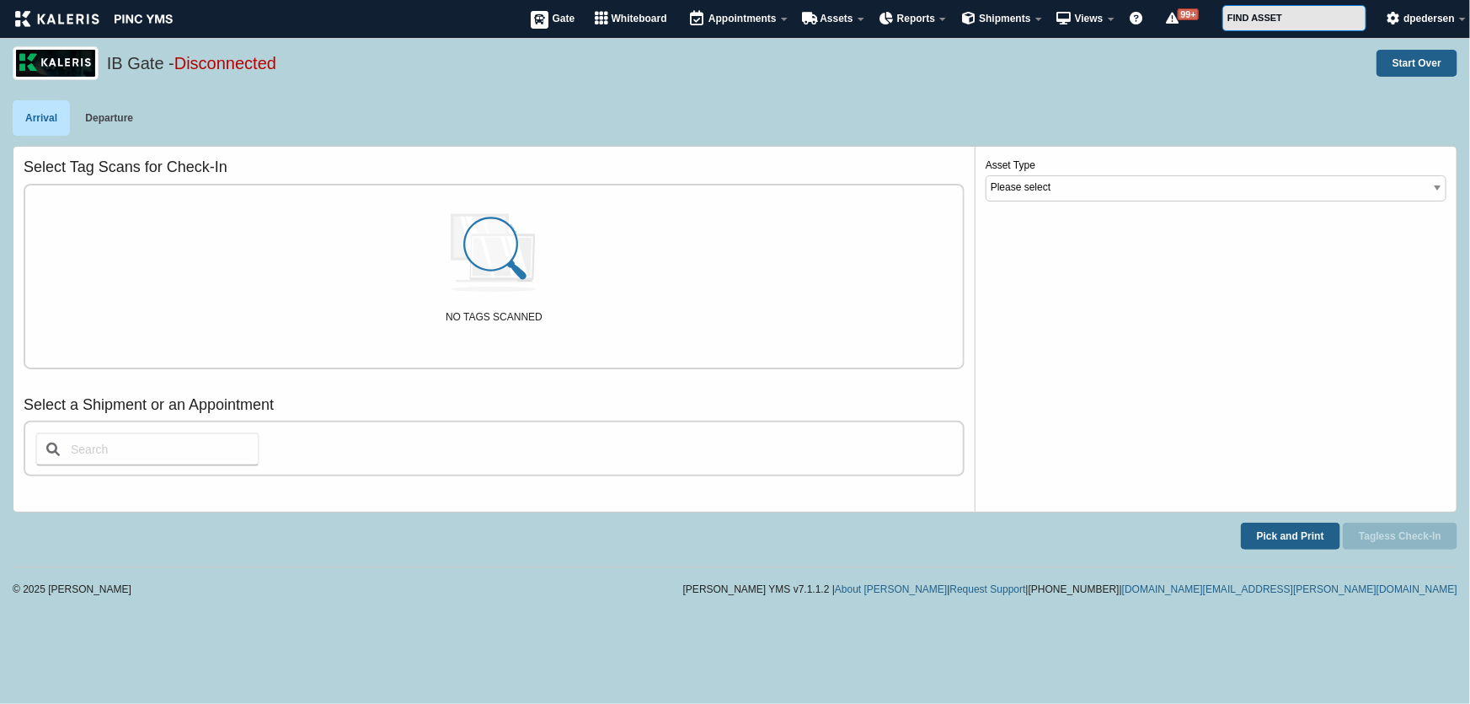
click at [144, 437] on input "text" at bounding box center [147, 449] width 224 height 34
click at [147, 458] on input "text" at bounding box center [147, 449] width 224 height 34
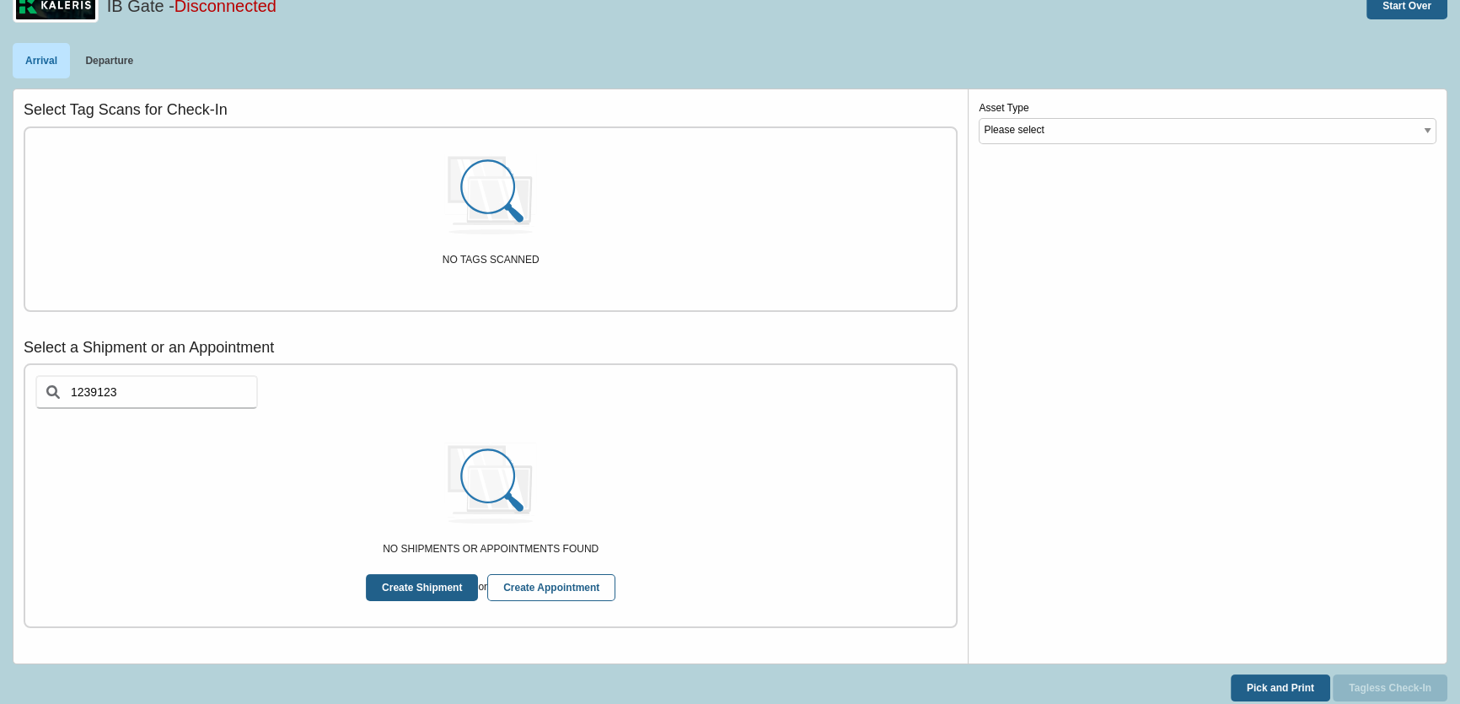
scroll to position [31, 0]
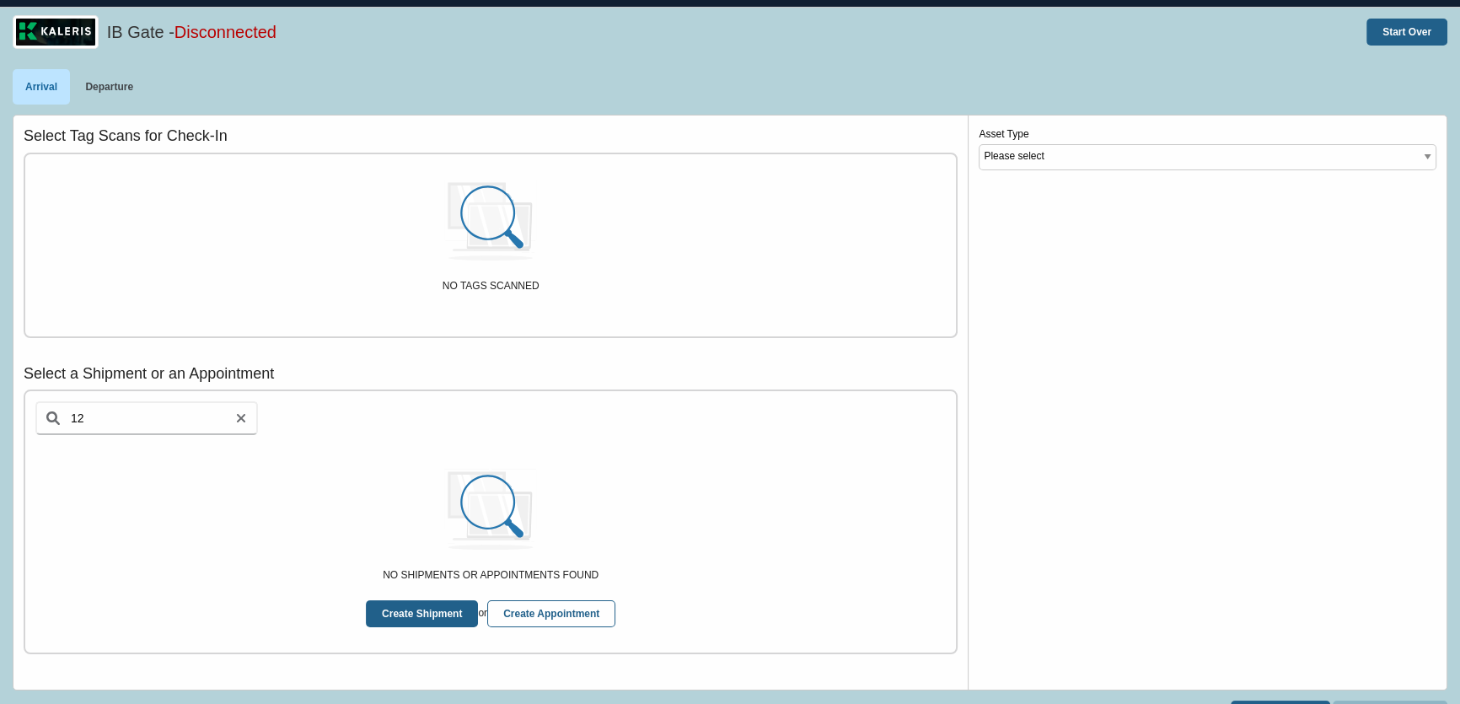
type input "1"
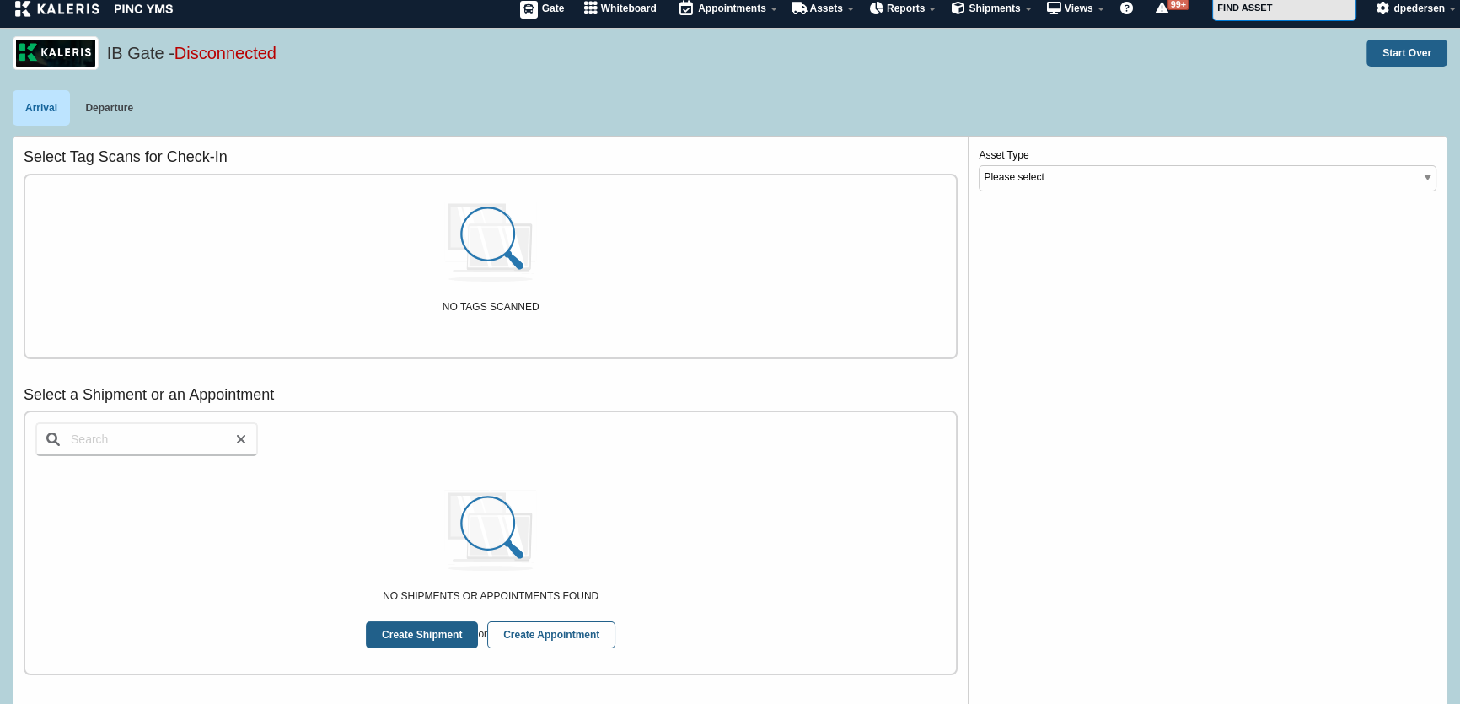
scroll to position [0, 0]
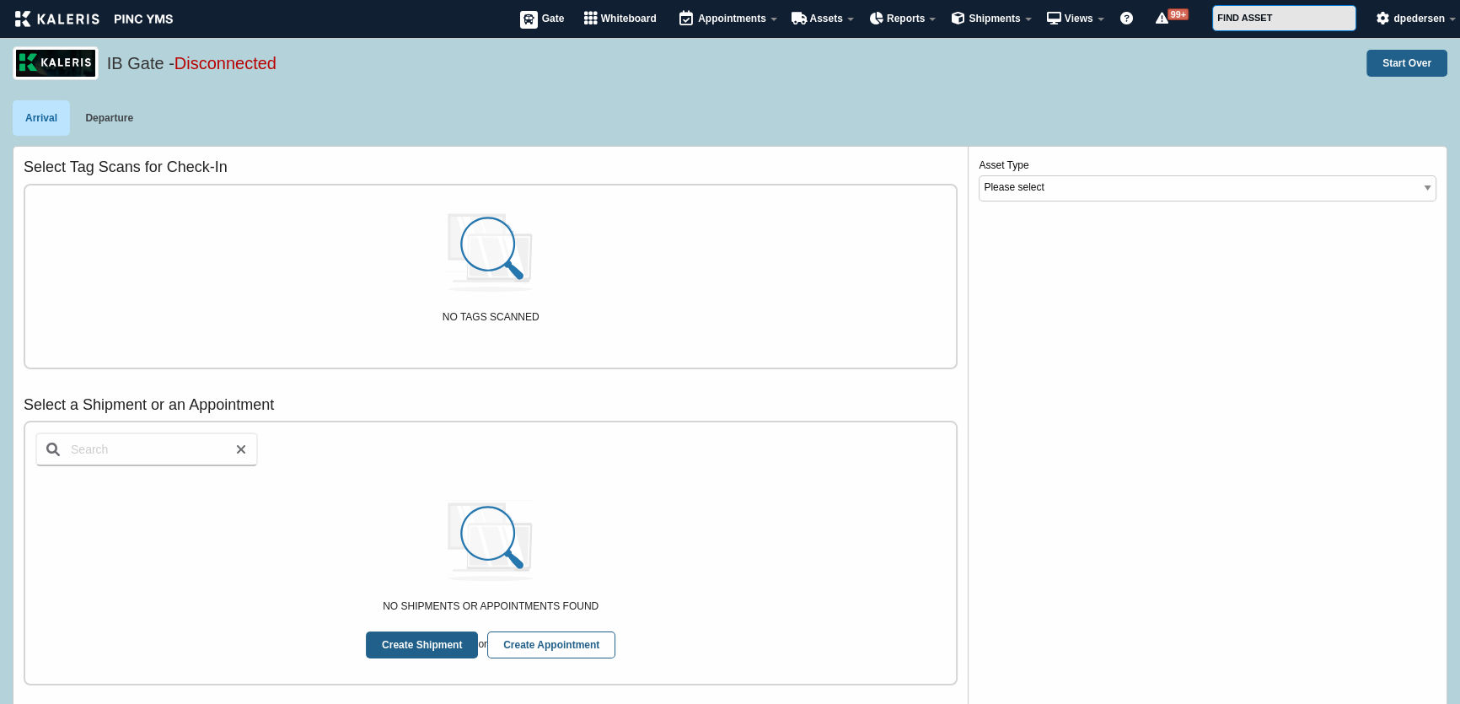
click at [235, 398] on h3 "Select a Shipment or an Appointment" at bounding box center [491, 404] width 934 height 21
click at [104, 401] on h3 "Select a Shipment or an Appointment" at bounding box center [491, 404] width 934 height 21
click at [415, 107] on div "Arrival Departure" at bounding box center [730, 123] width 1434 height 46
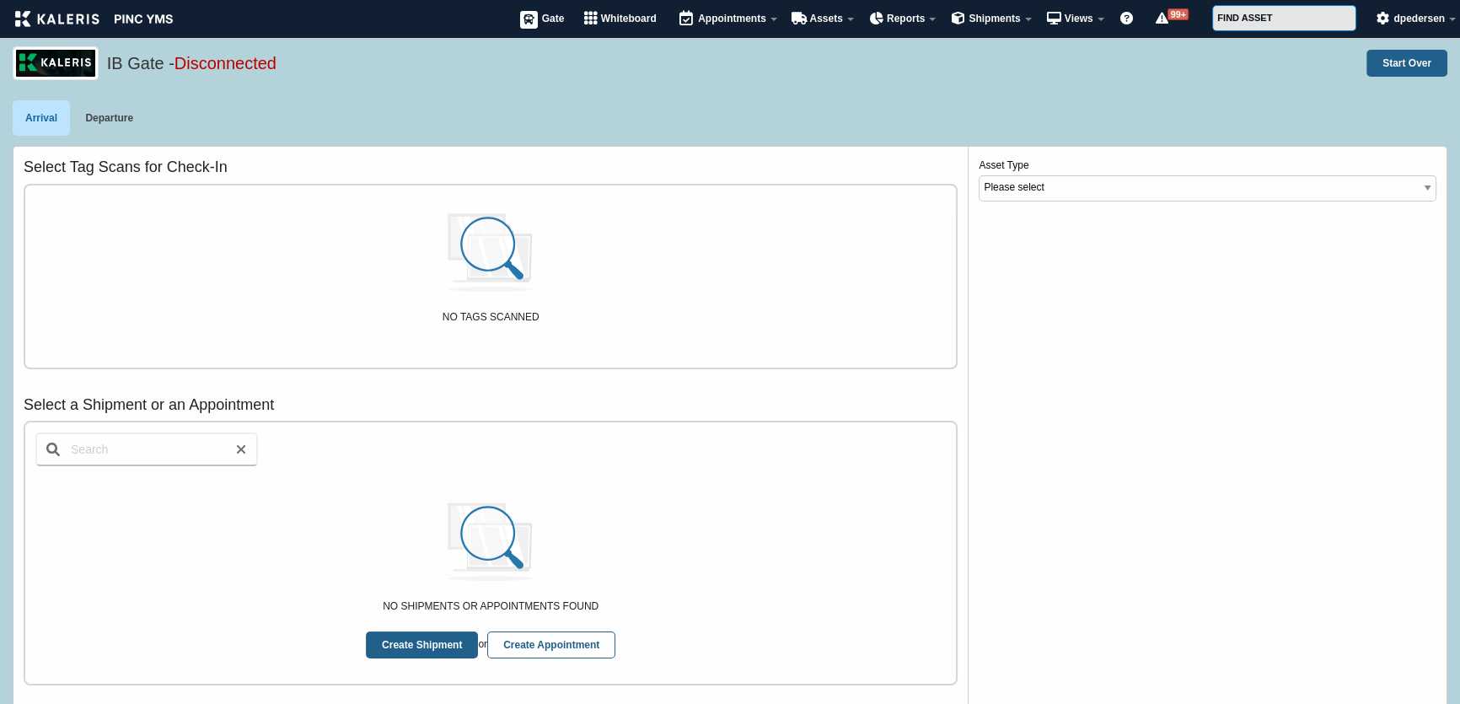
click at [194, 447] on input "text" at bounding box center [146, 449] width 222 height 34
click at [1093, 194] on select "Please select Tanker CTC_Trailer Visitor Trailer Reefer Tractor" at bounding box center [1207, 188] width 458 height 26
select select "1"
click at [978, 175] on select "Please select Tanker CTC_Trailer Visitor Trailer Reefer Tractor" at bounding box center [1207, 188] width 458 height 26
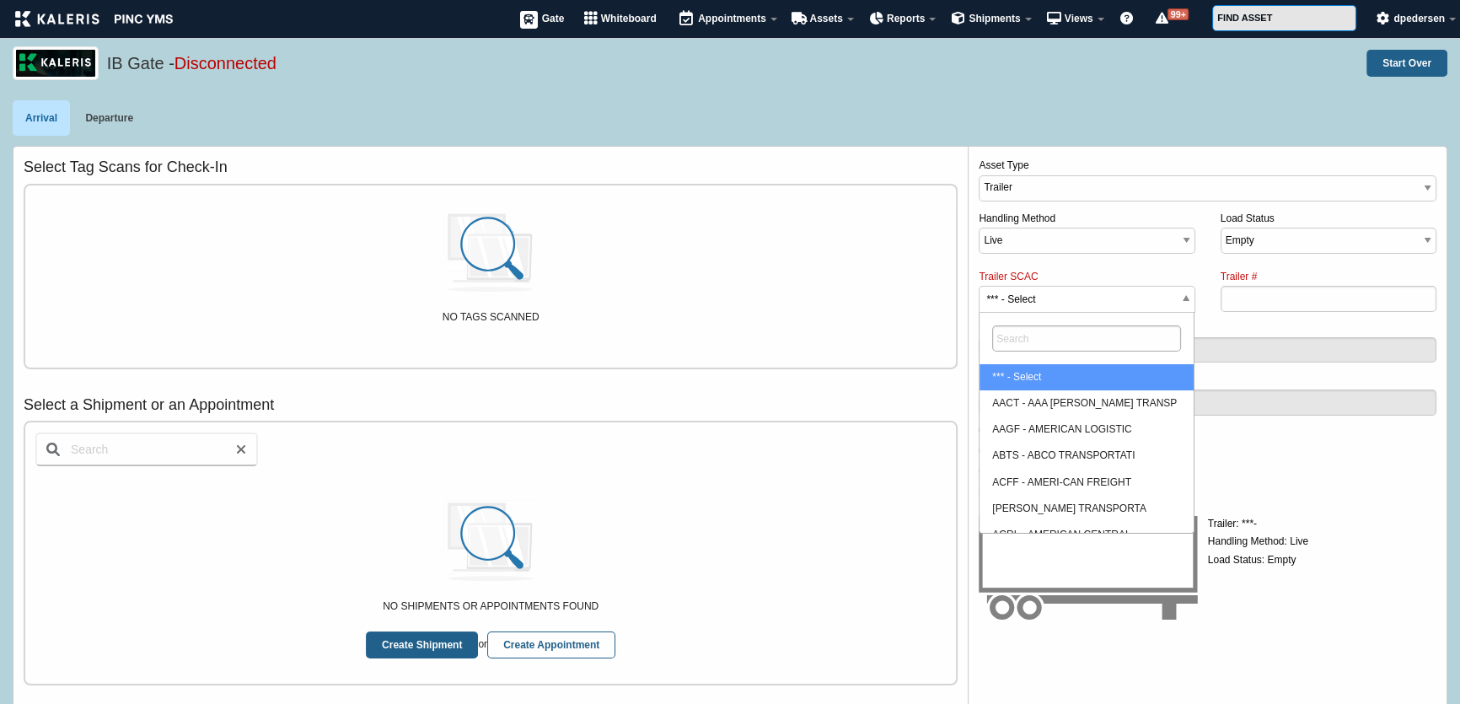
click at [1108, 295] on span "*** - Select" at bounding box center [1086, 300] width 214 height 27
click at [1039, 269] on select "*** - Select AACT - AAA COOPER TRANSP AAGF - AMERICAN LOGISTIC ABTS - ABCO TRAN…" at bounding box center [1038, 268] width 1 height 1
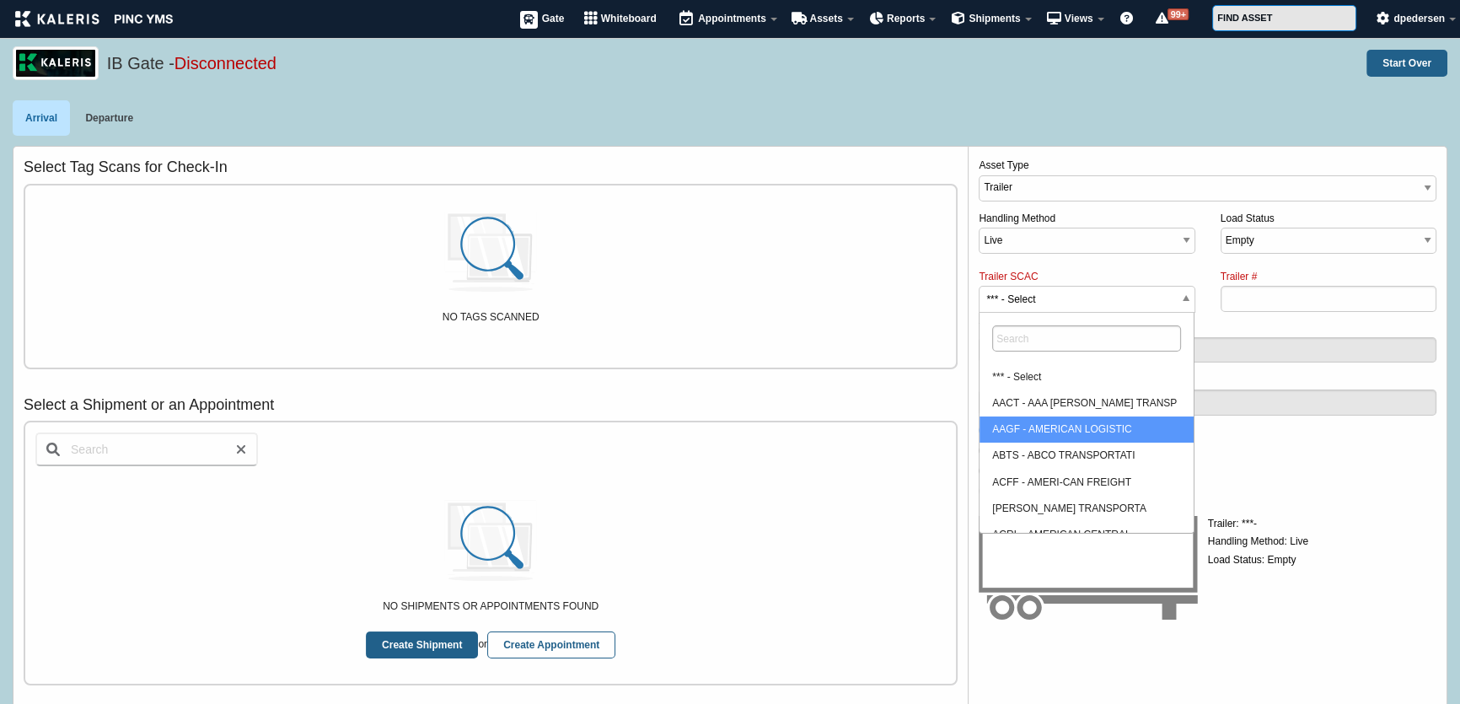
select select "AAGF"
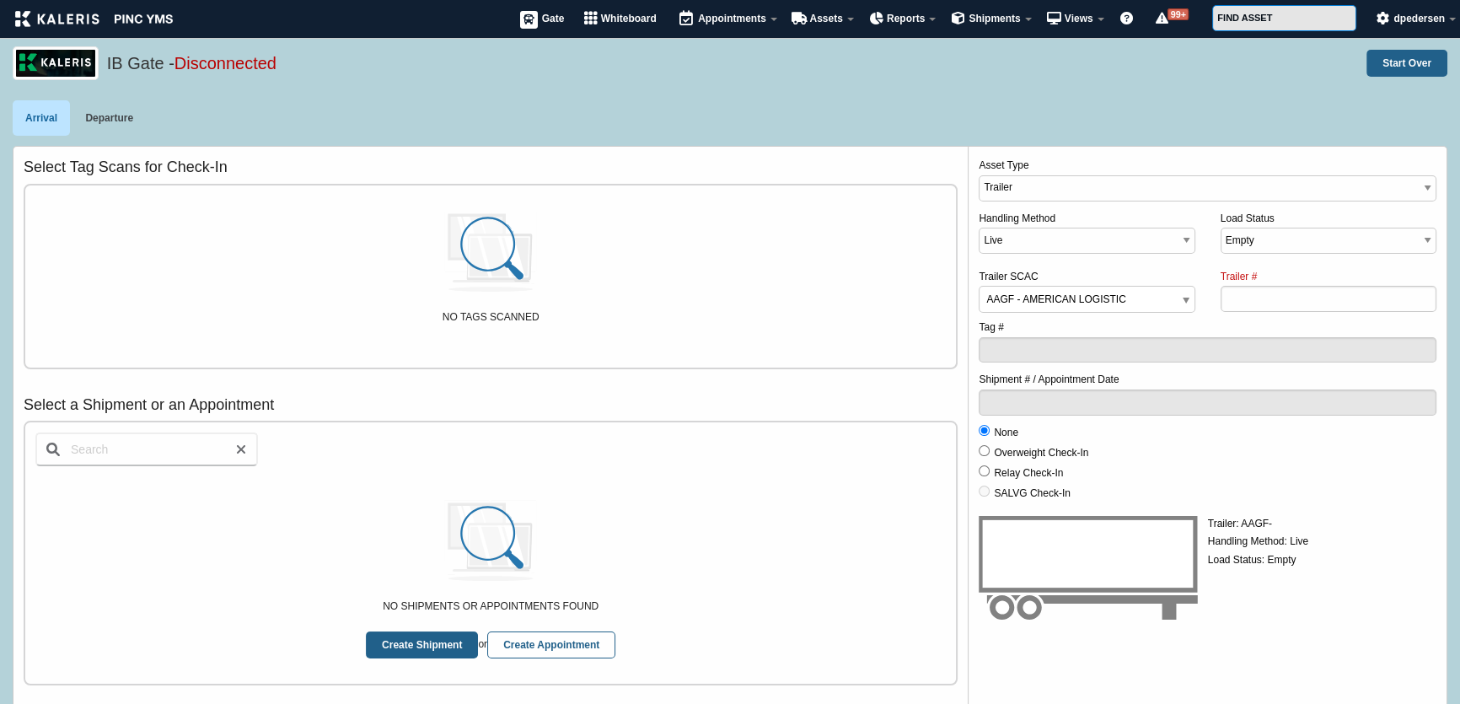
click at [1277, 312] on div "Trailer #" at bounding box center [1328, 293] width 241 height 51
click at [1277, 309] on input "Trailer #" at bounding box center [1328, 299] width 216 height 26
type input "234234234"
click at [1293, 244] on select "Empty Loaded" at bounding box center [1328, 241] width 216 height 26
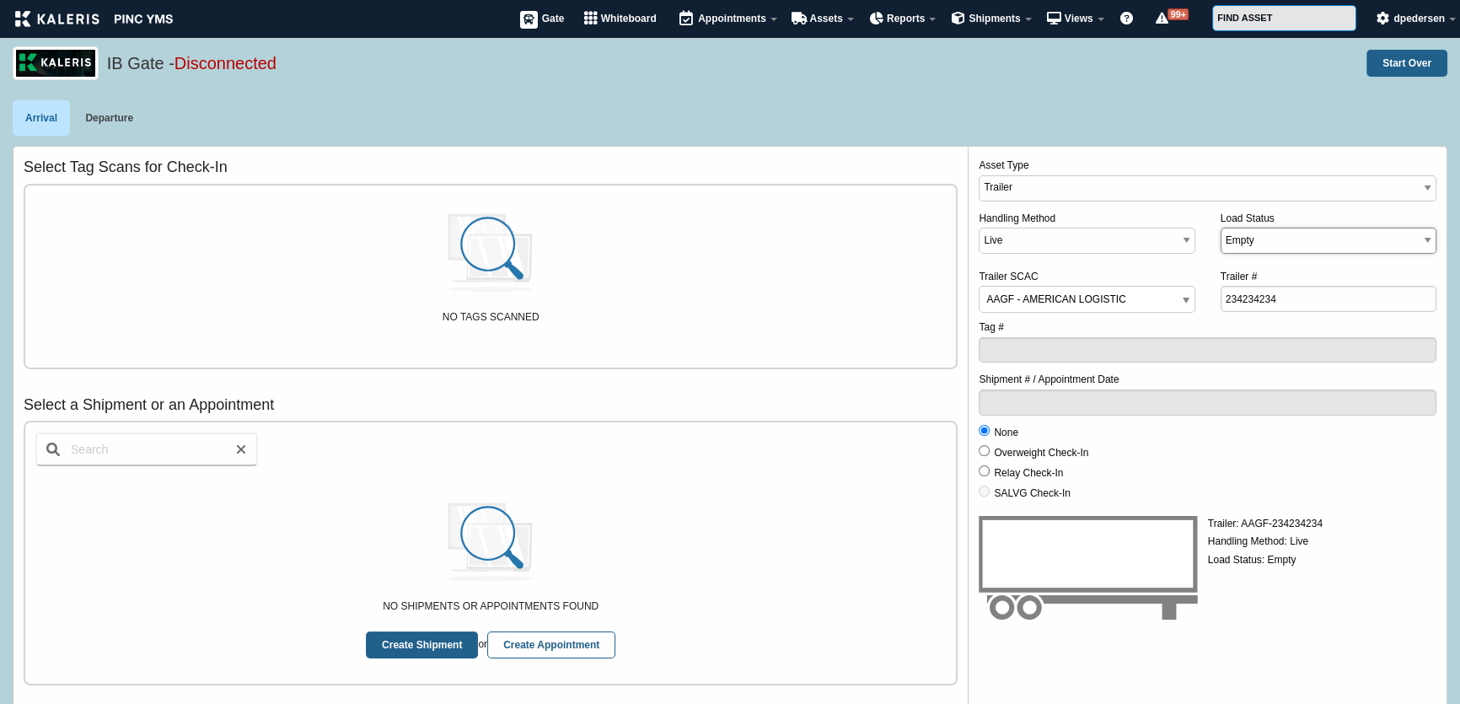
click at [1293, 244] on select "Empty Loaded" at bounding box center [1328, 241] width 216 height 26
click at [1220, 228] on select "Empty Loaded" at bounding box center [1328, 241] width 216 height 26
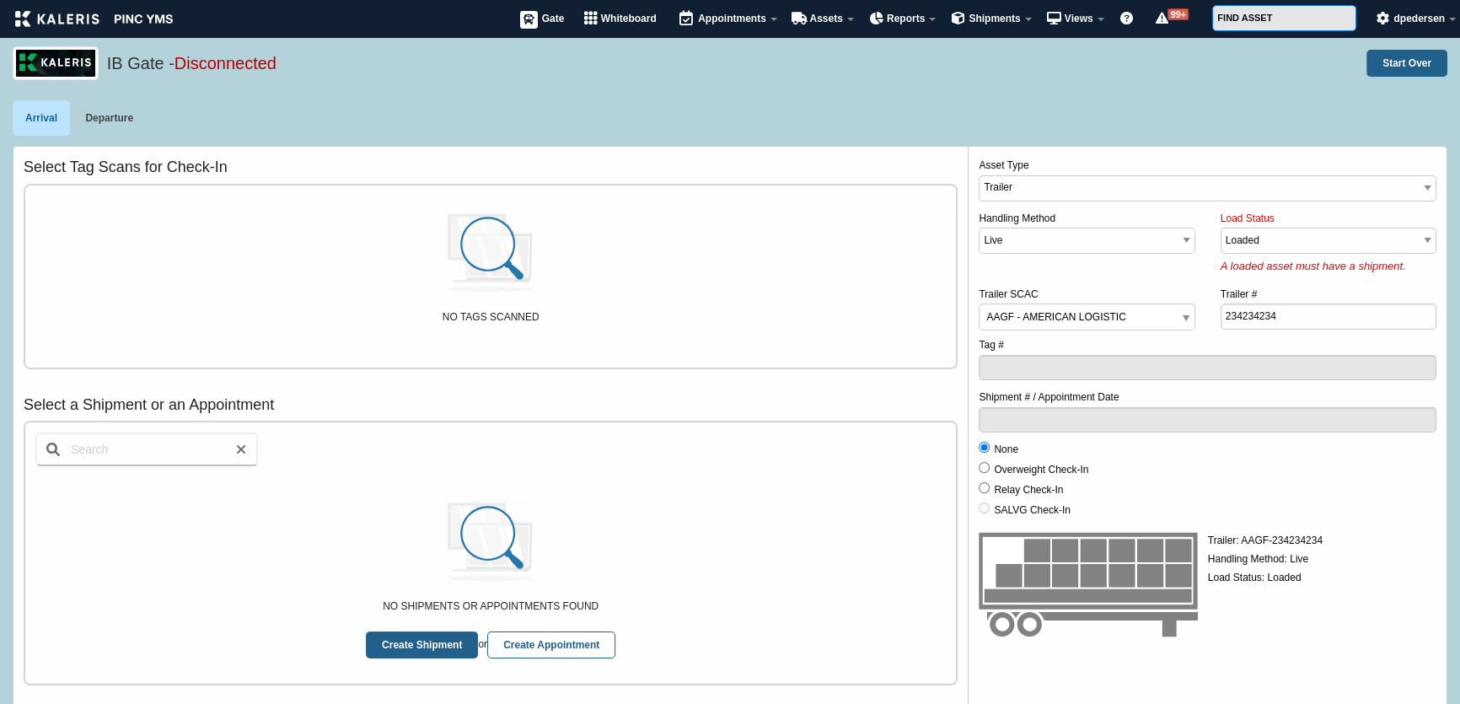
click at [1230, 266] on p "A loaded asset must have a shipment." at bounding box center [1328, 267] width 216 height 18
click at [92, 452] on input "text" at bounding box center [146, 449] width 222 height 34
click at [1261, 217] on label "Load Status Empty Loaded" at bounding box center [1328, 236] width 216 height 52
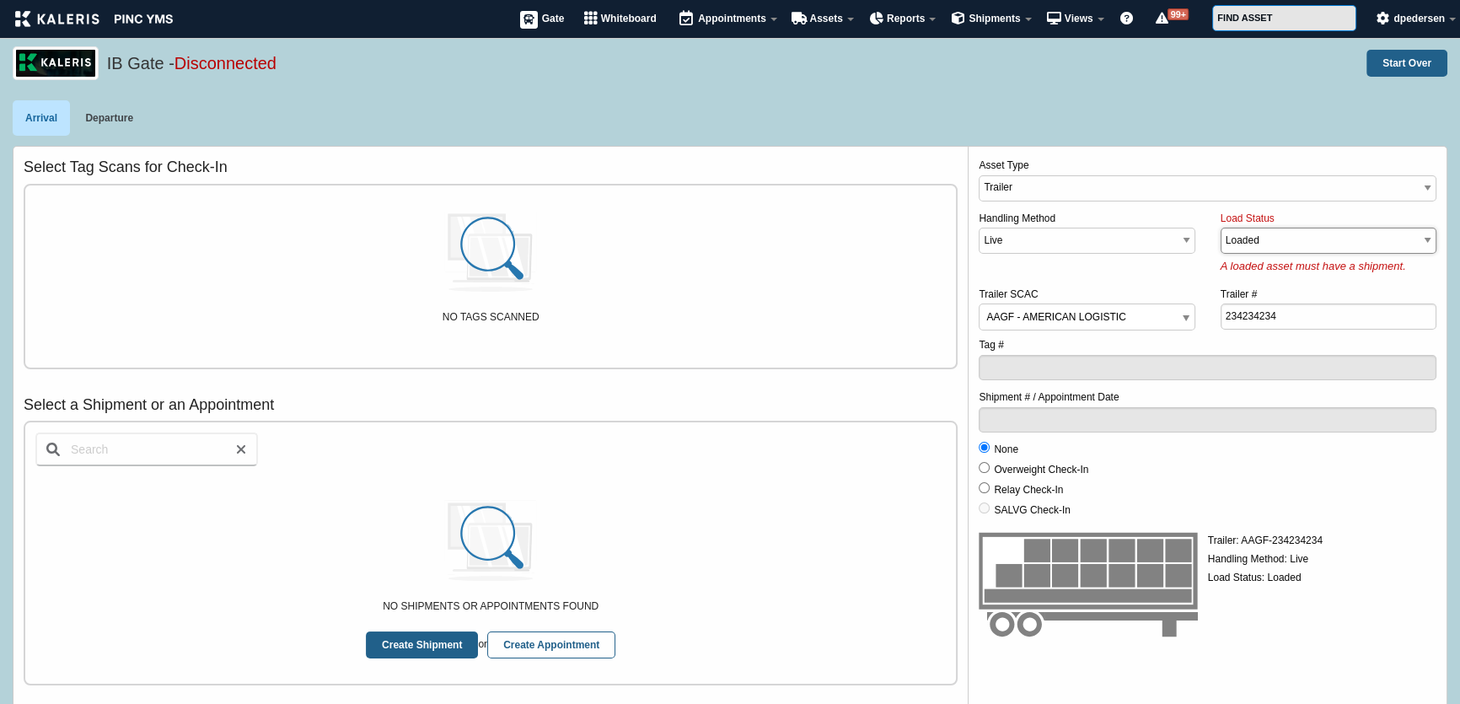
click at [1261, 228] on select "Empty Loaded" at bounding box center [1328, 241] width 216 height 26
click at [1261, 216] on label "Load Status Empty Loaded" at bounding box center [1328, 236] width 216 height 52
click at [1261, 228] on select "Empty Loaded" at bounding box center [1328, 241] width 216 height 26
click at [1261, 216] on label "Load Status Empty Loaded" at bounding box center [1328, 236] width 216 height 52
click at [1261, 228] on select "Empty Loaded" at bounding box center [1328, 241] width 216 height 26
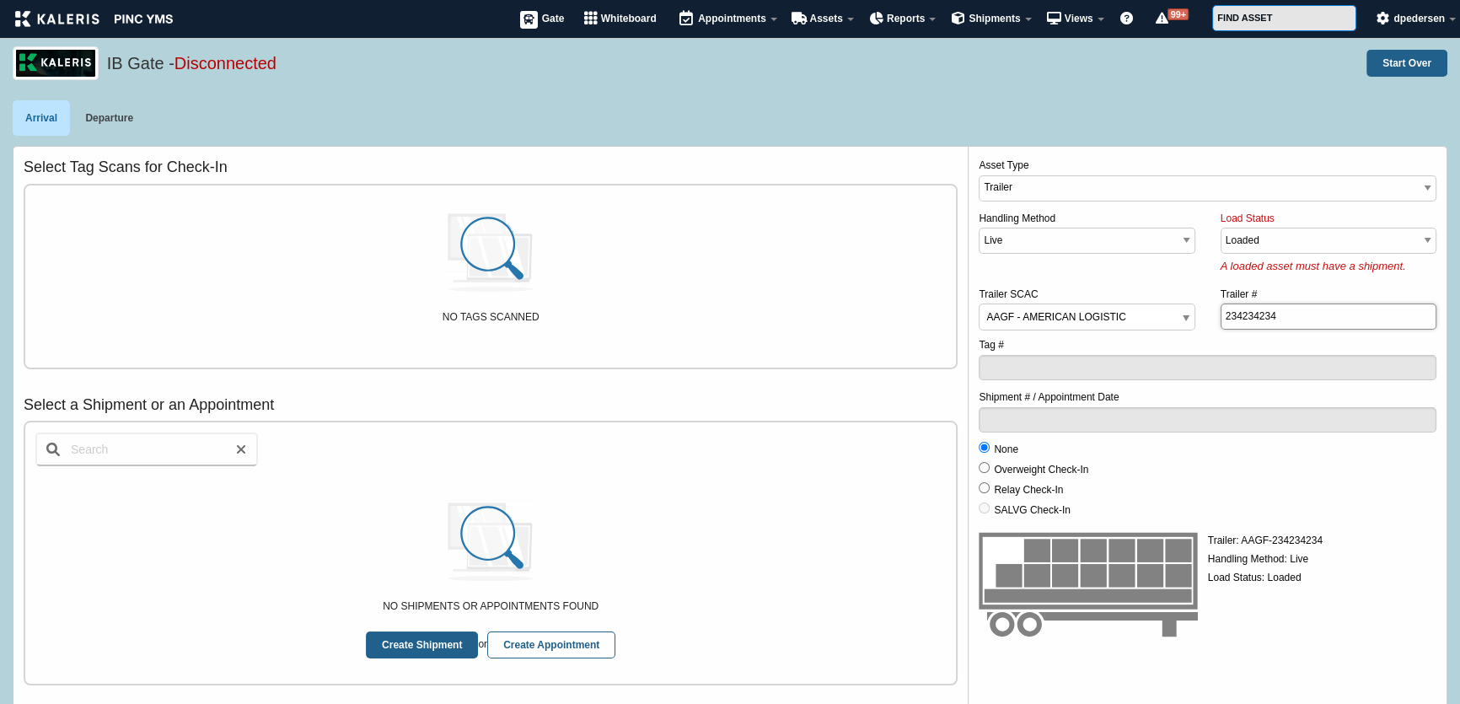
click at [1256, 312] on input "234234234" at bounding box center [1328, 316] width 216 height 26
click at [1060, 276] on div "Handling Method Live Drop" at bounding box center [1086, 248] width 241 height 76
click at [104, 400] on h3 "Select a Shipment or an Appointment" at bounding box center [491, 404] width 934 height 21
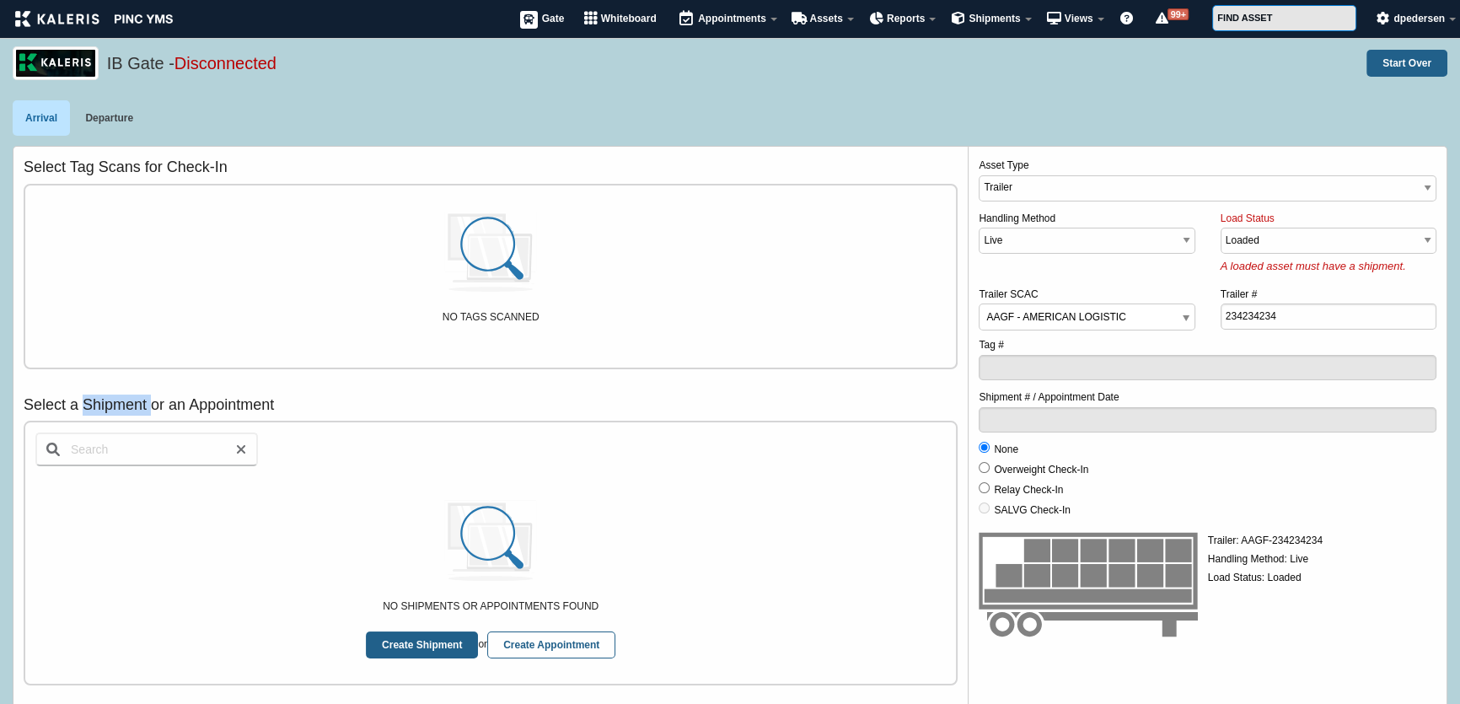
click at [104, 400] on h3 "Select a Shipment or an Appointment" at bounding box center [491, 404] width 934 height 21
click at [225, 398] on h3 "Select a Shipment or an Appointment" at bounding box center [491, 404] width 934 height 21
click at [1283, 225] on label "Load Status Empty Loaded" at bounding box center [1328, 236] width 216 height 52
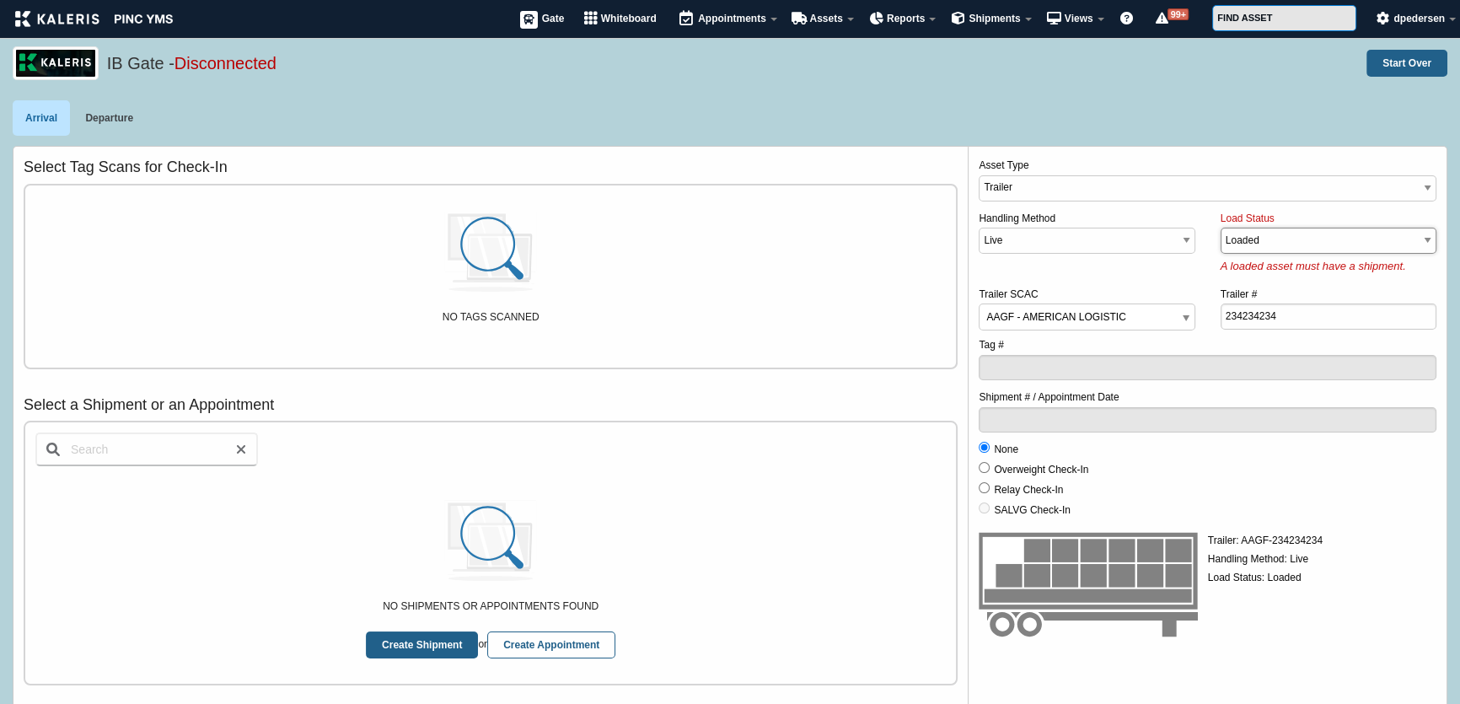
click at [1283, 228] on select "Empty Loaded" at bounding box center [1328, 241] width 216 height 26
click at [1285, 236] on select "Empty Loaded" at bounding box center [1328, 241] width 216 height 26
select select "Empty"
click at [1220, 228] on select "Empty Loaded" at bounding box center [1328, 241] width 216 height 26
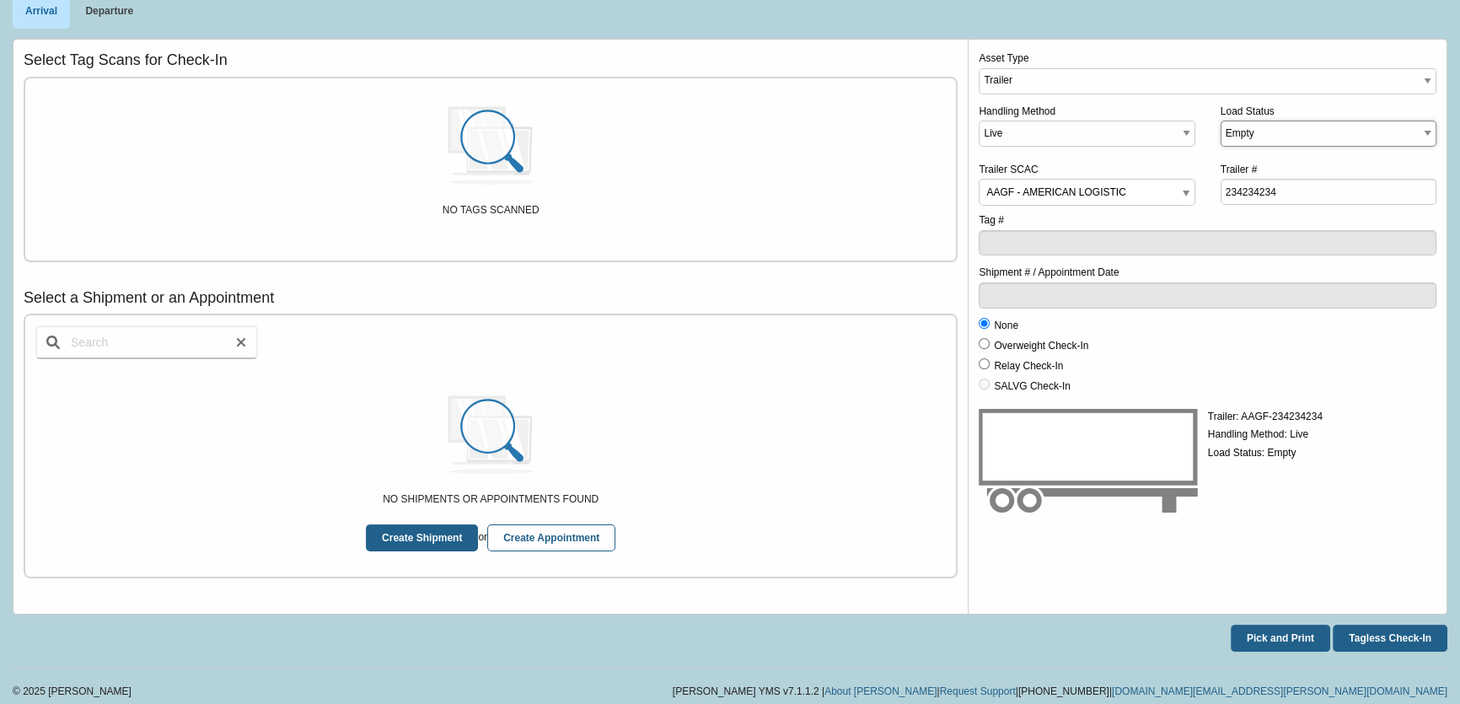
scroll to position [108, 0]
click at [1364, 635] on button "Tagless Check-In" at bounding box center [1389, 637] width 115 height 27
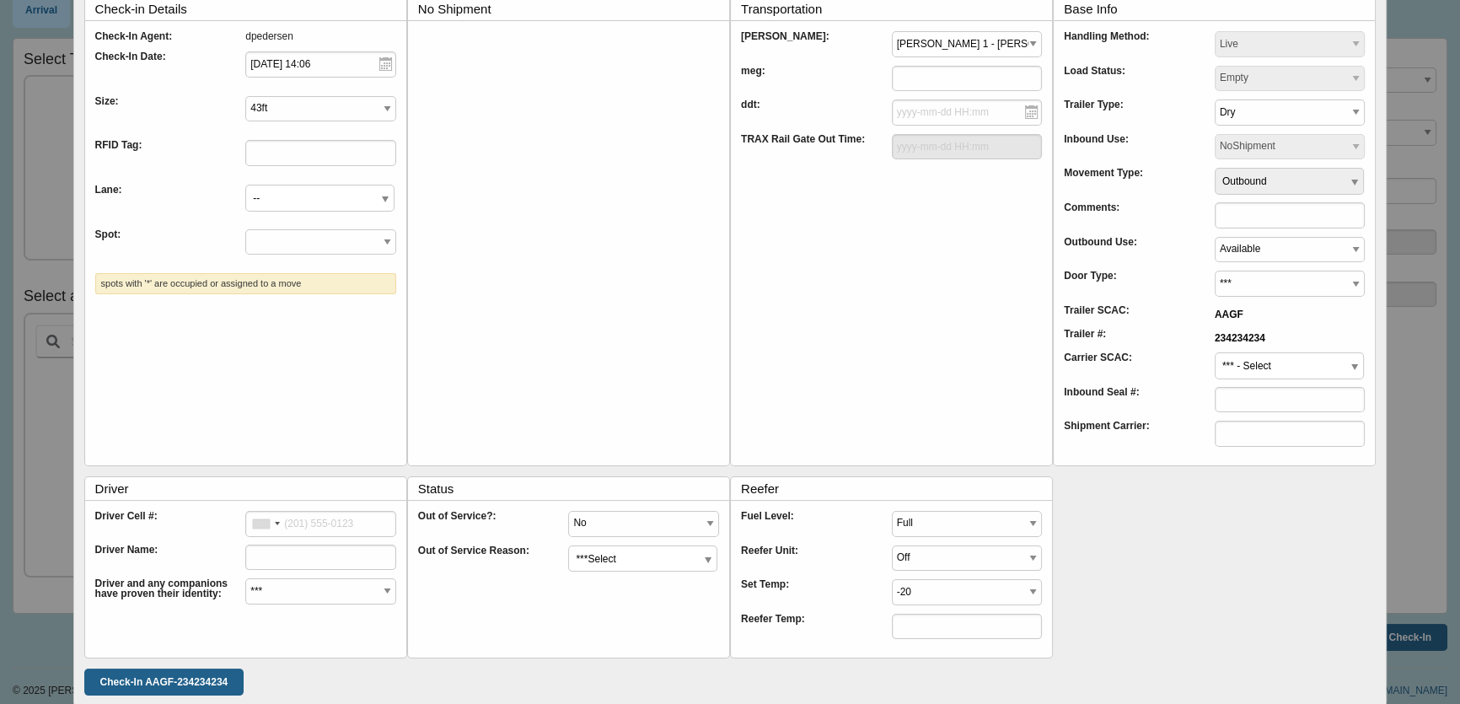
scroll to position [165, 0]
click at [165, 672] on input "Check-In AAGF-234234234" at bounding box center [164, 680] width 160 height 27
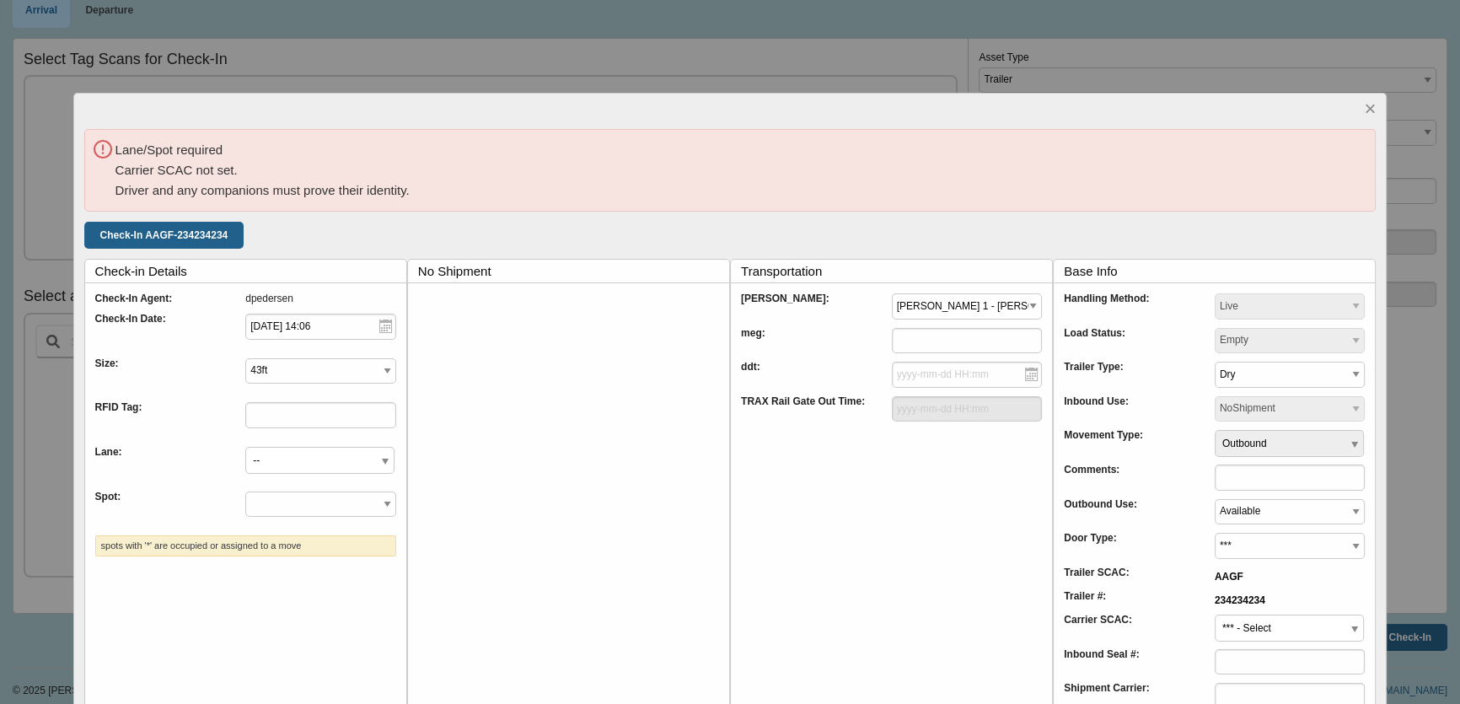
click at [153, 148] on li "Lane/Spot required" at bounding box center [262, 150] width 294 height 20
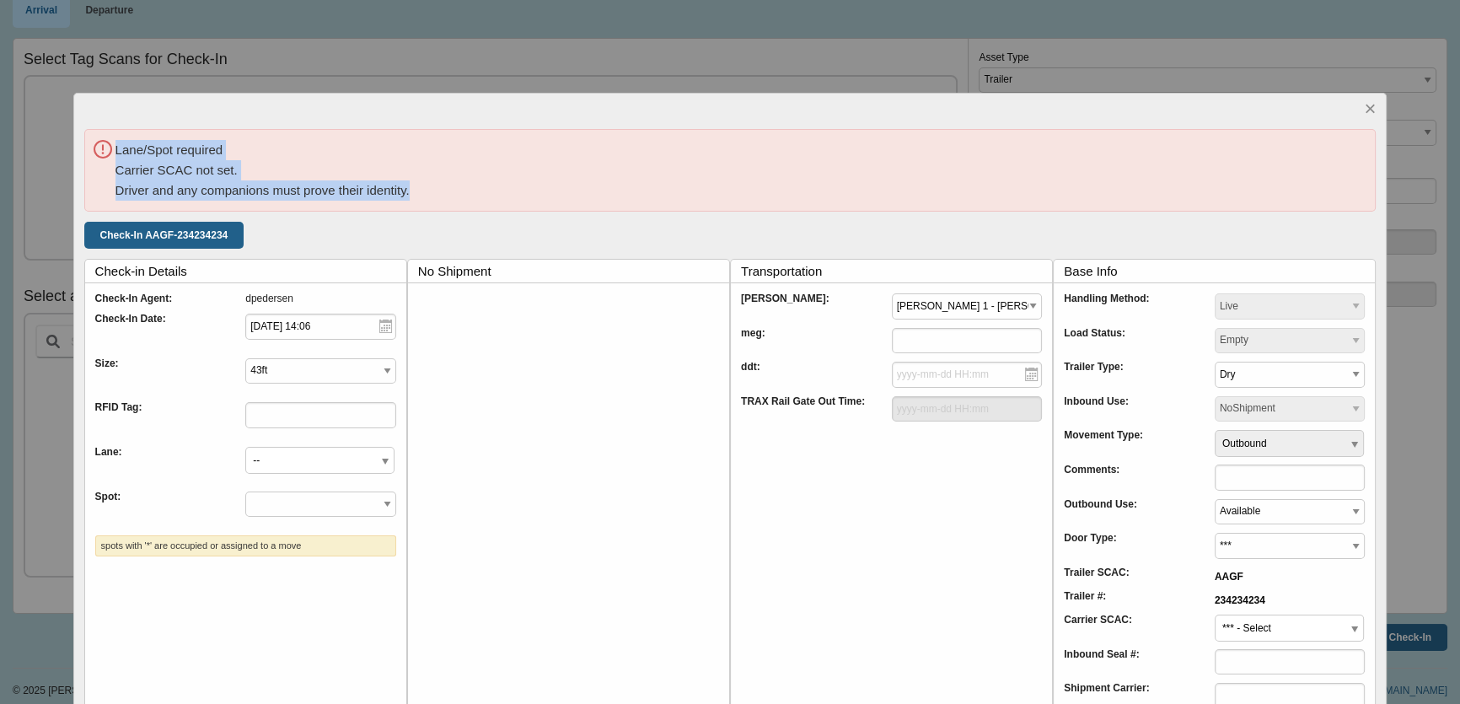
drag, startPoint x: 409, startPoint y: 191, endPoint x: 101, endPoint y: 147, distance: 310.8
click at [101, 147] on div "Lane/Spot required Carrier SCAC not set. Driver and any companions must prove t…" at bounding box center [730, 170] width 1292 height 83
click at [245, 187] on li "Driver and any companions must prove their identity." at bounding box center [262, 190] width 294 height 20
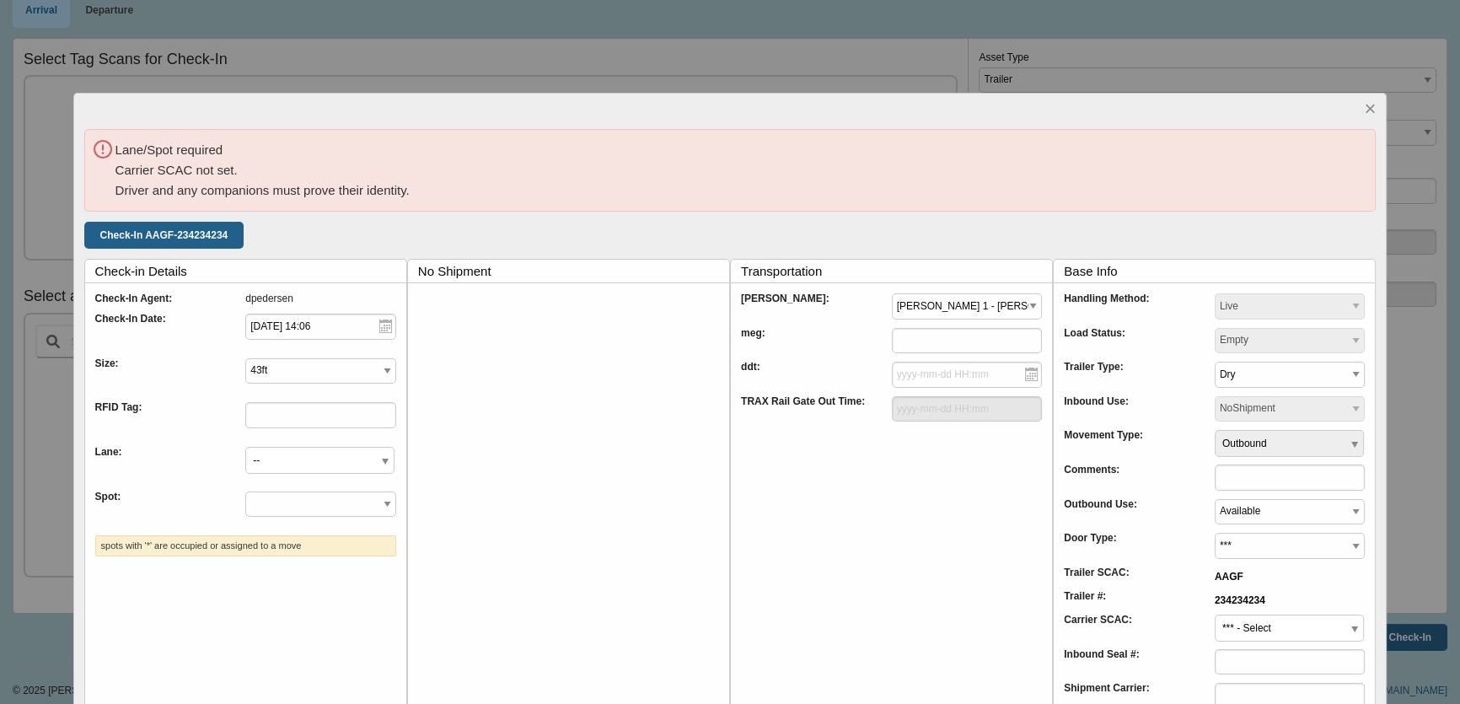
click at [1365, 105] on div "Continue Lane/Spot required Carrier SCAC not set. Driver and any companions mus…" at bounding box center [730, 531] width 1314 height 876
click at [1363, 105] on link "×" at bounding box center [1369, 109] width 12 height 20
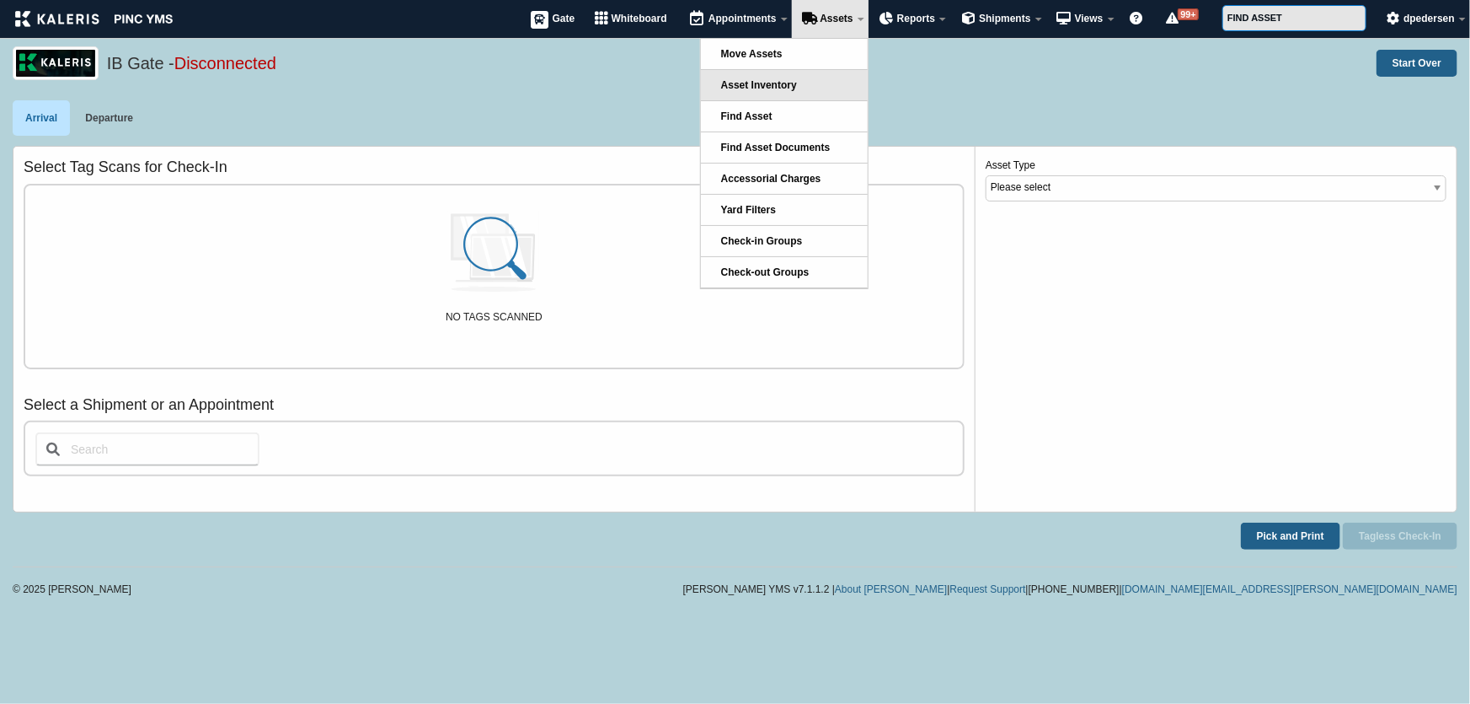
click at [767, 78] on link "Asset Inventory" at bounding box center [784, 85] width 167 height 30
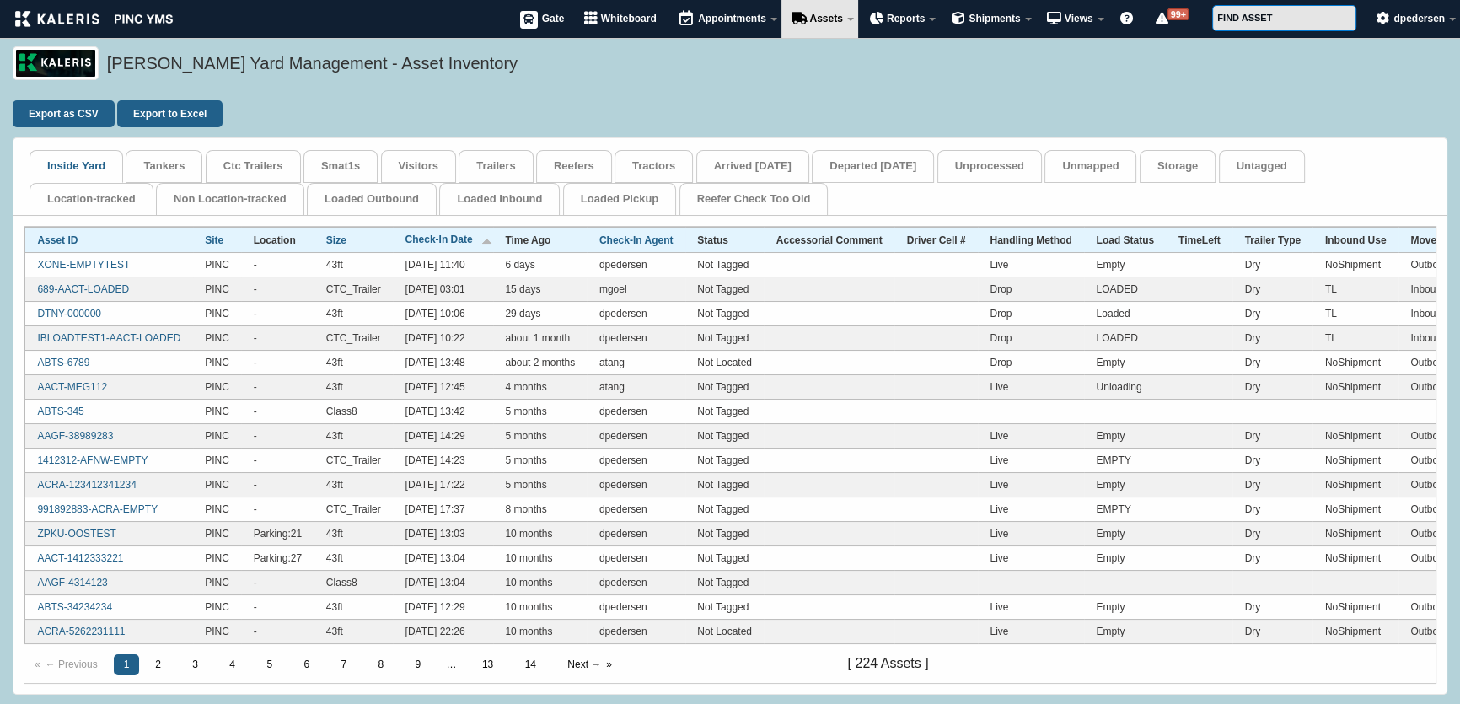
click at [527, 263] on td "6 days" at bounding box center [540, 265] width 94 height 24
click at [635, 258] on td "dpedersen" at bounding box center [636, 265] width 98 height 24
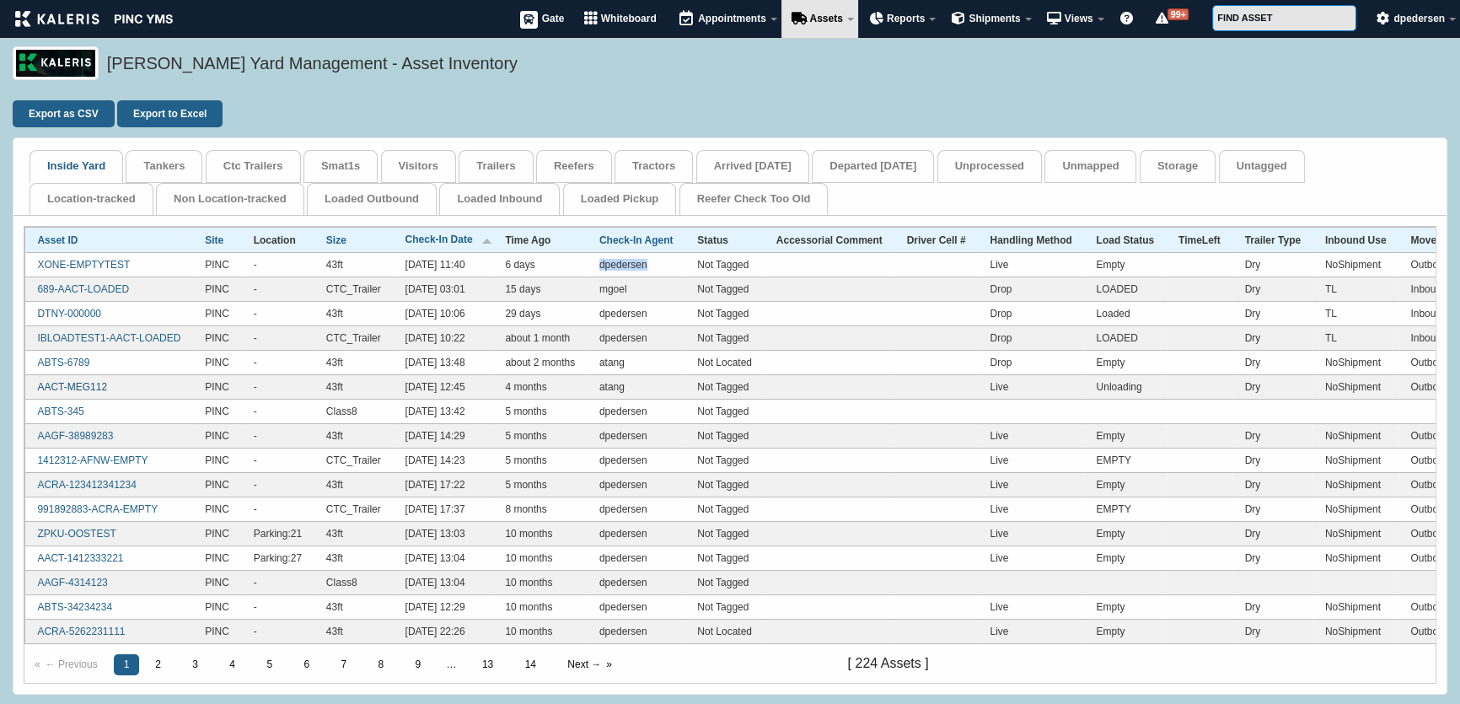
click at [56, 383] on link "AACT-MEG112" at bounding box center [72, 387] width 70 height 12
click at [599, 104] on p "Export as CSV Export to Excel" at bounding box center [730, 113] width 1434 height 27
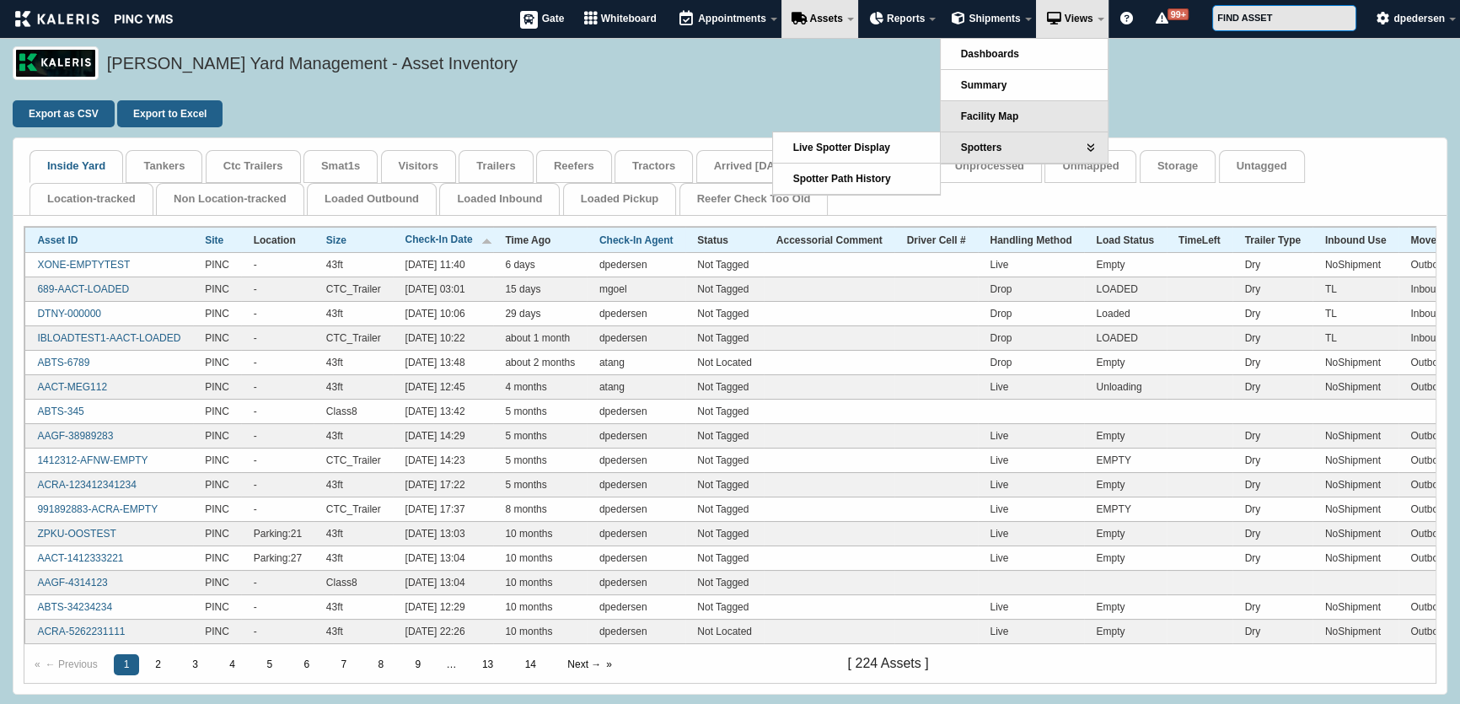
click at [1013, 113] on span "Facility Map" at bounding box center [990, 116] width 58 height 12
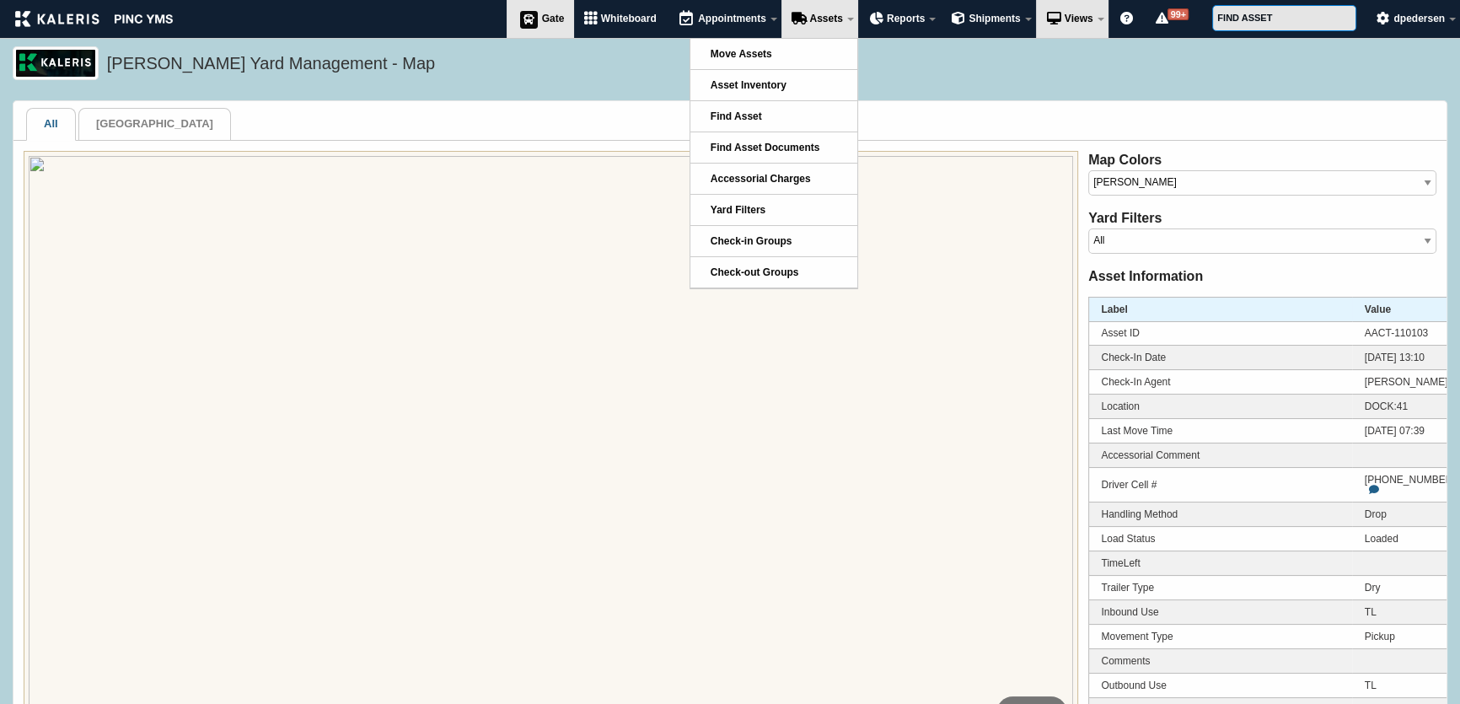
click at [538, 3] on link "Gate" at bounding box center [540, 19] width 68 height 38
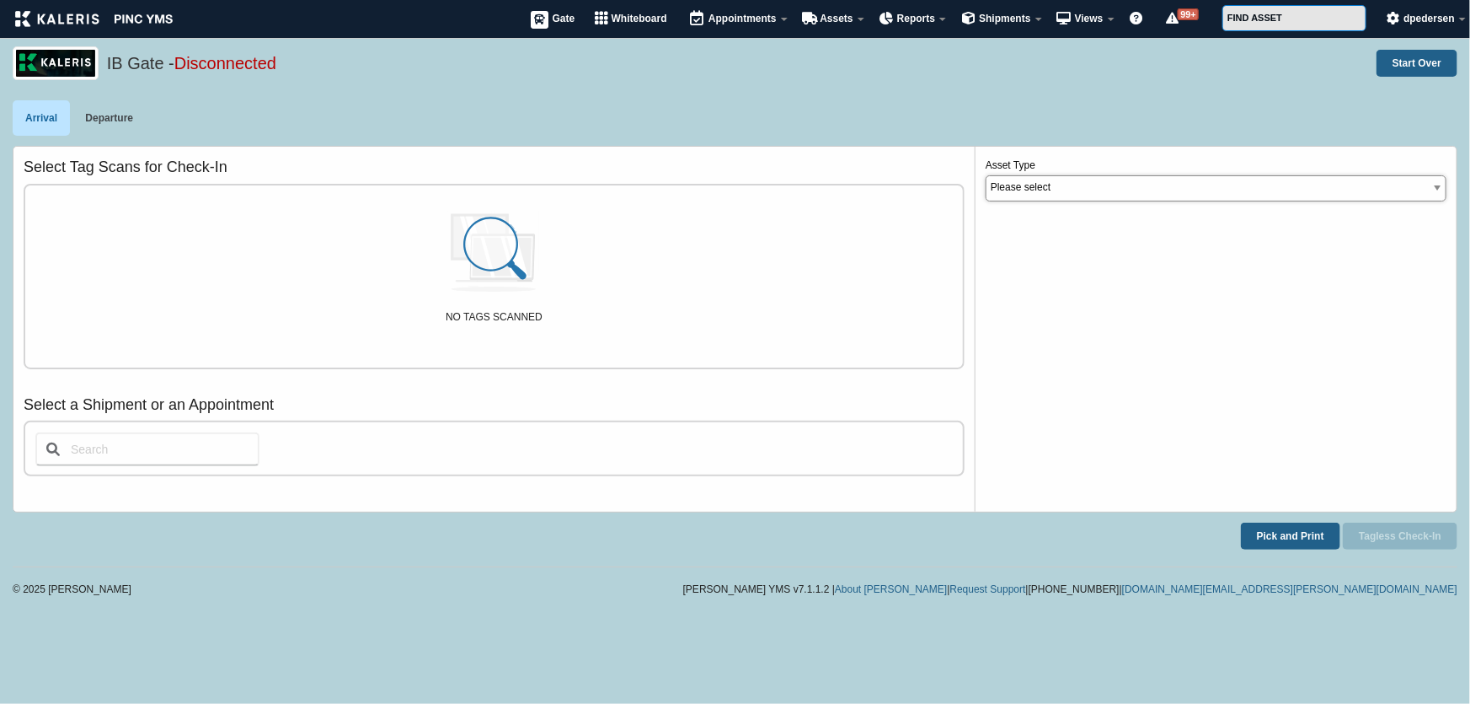
click at [1069, 186] on select "Please select Tanker CTC_Trailer Visitor Trailer Reefer Tractor" at bounding box center [1216, 188] width 461 height 26
click at [986, 175] on select "Please select Tanker CTC_Trailer Visitor Trailer Reefer Tractor" at bounding box center [1216, 188] width 461 height 26
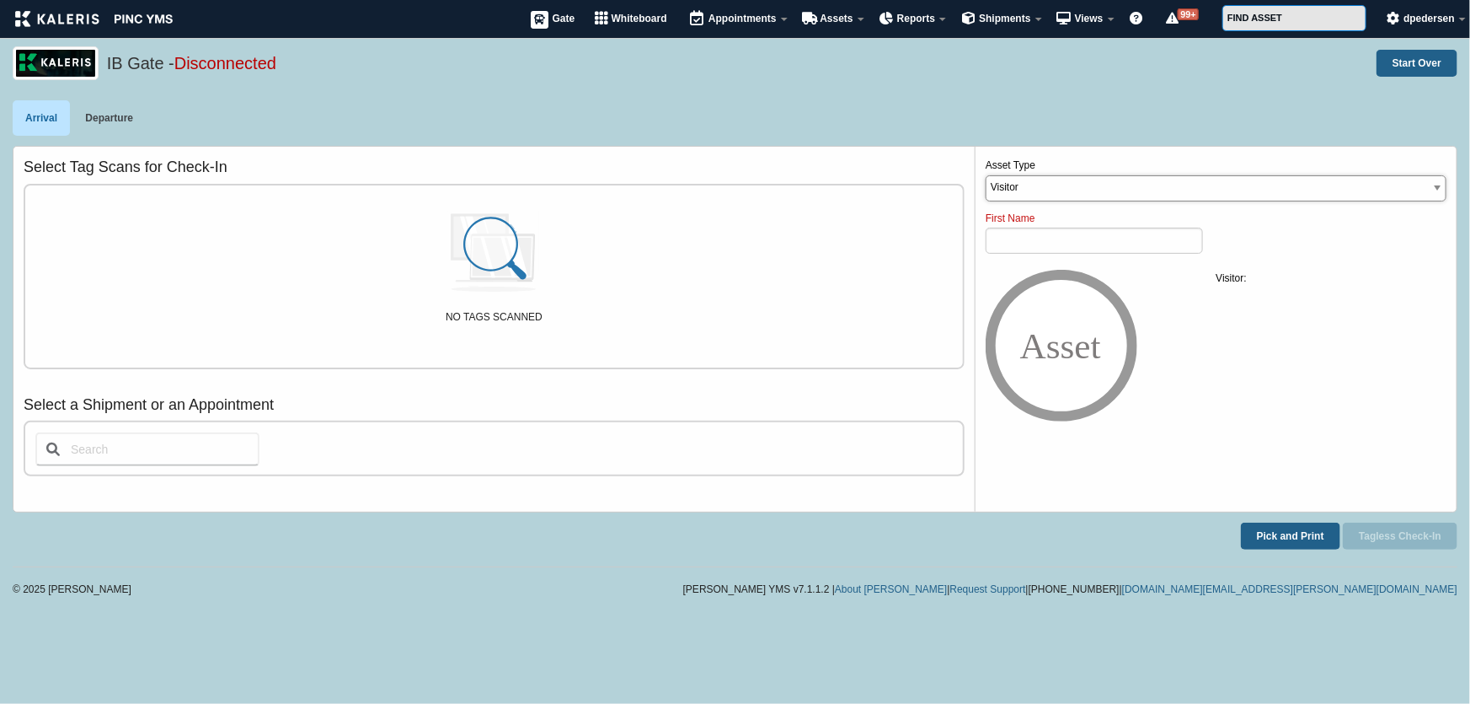
click at [1166, 193] on select "Please select Tanker CTC_Trailer Visitor Trailer Reefer Tractor" at bounding box center [1216, 188] width 461 height 26
click at [986, 175] on select "Please select Tanker CTC_Trailer Visitor Trailer Reefer Tractor" at bounding box center [1216, 188] width 461 height 26
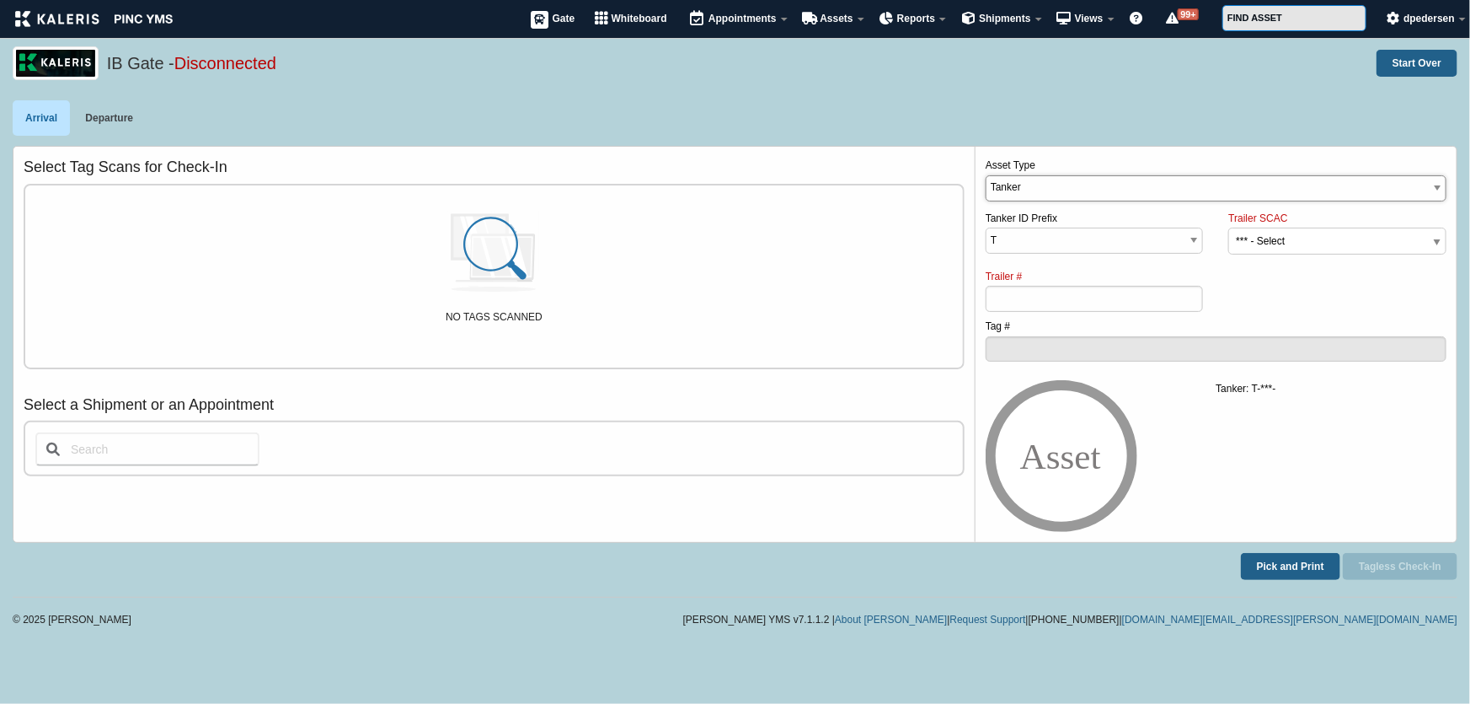
click at [1068, 187] on select "Please select Tanker CTC_Trailer Visitor Trailer Reefer Tractor" at bounding box center [1216, 188] width 461 height 26
select select "1"
click at [986, 175] on select "Please select Tanker CTC_Trailer Visitor Trailer Reefer Tractor" at bounding box center [1216, 188] width 461 height 26
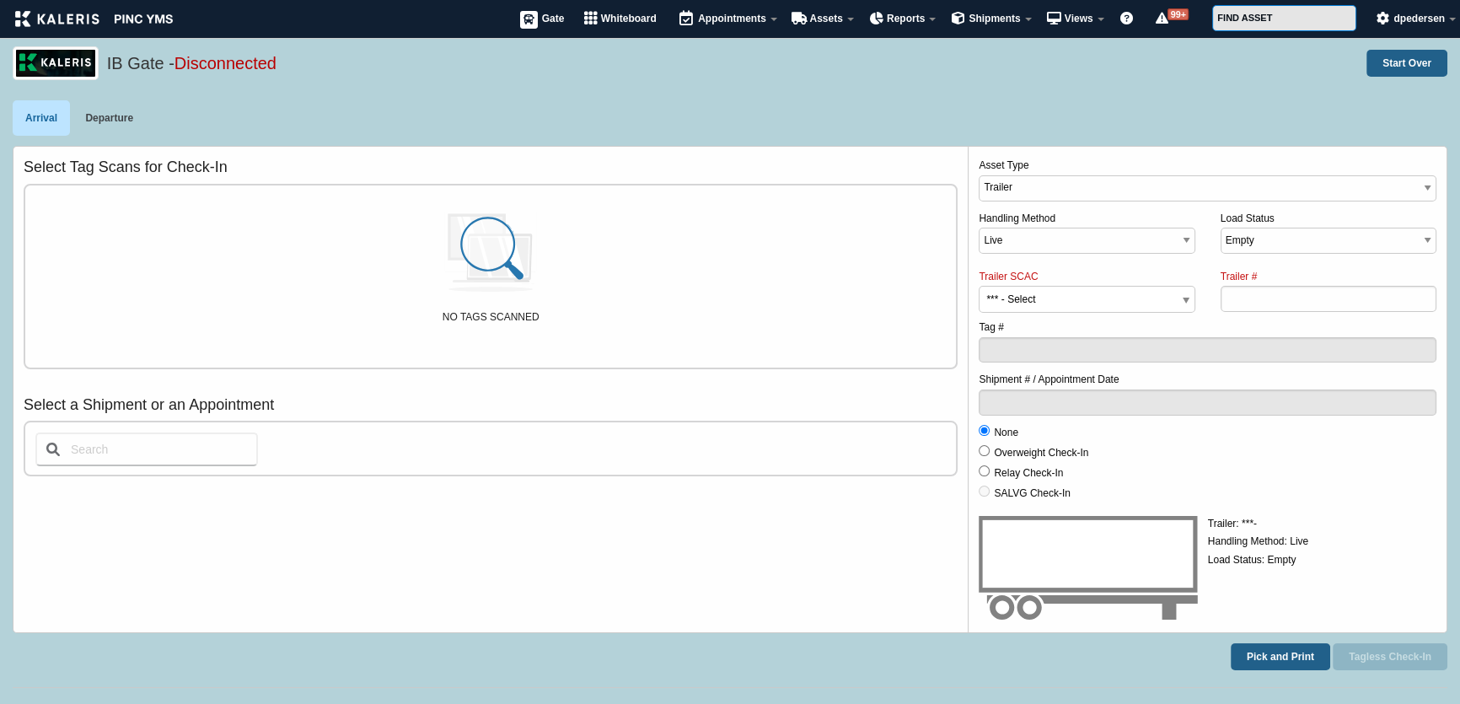
click at [1146, 297] on span "*** - Select" at bounding box center [1086, 300] width 214 height 27
click at [1039, 269] on select "*** - Select AACT - AAA COOPER TRANSP AAGF - AMERICAN LOGISTIC ABTS - ABCO TRAN…" at bounding box center [1038, 268] width 1 height 1
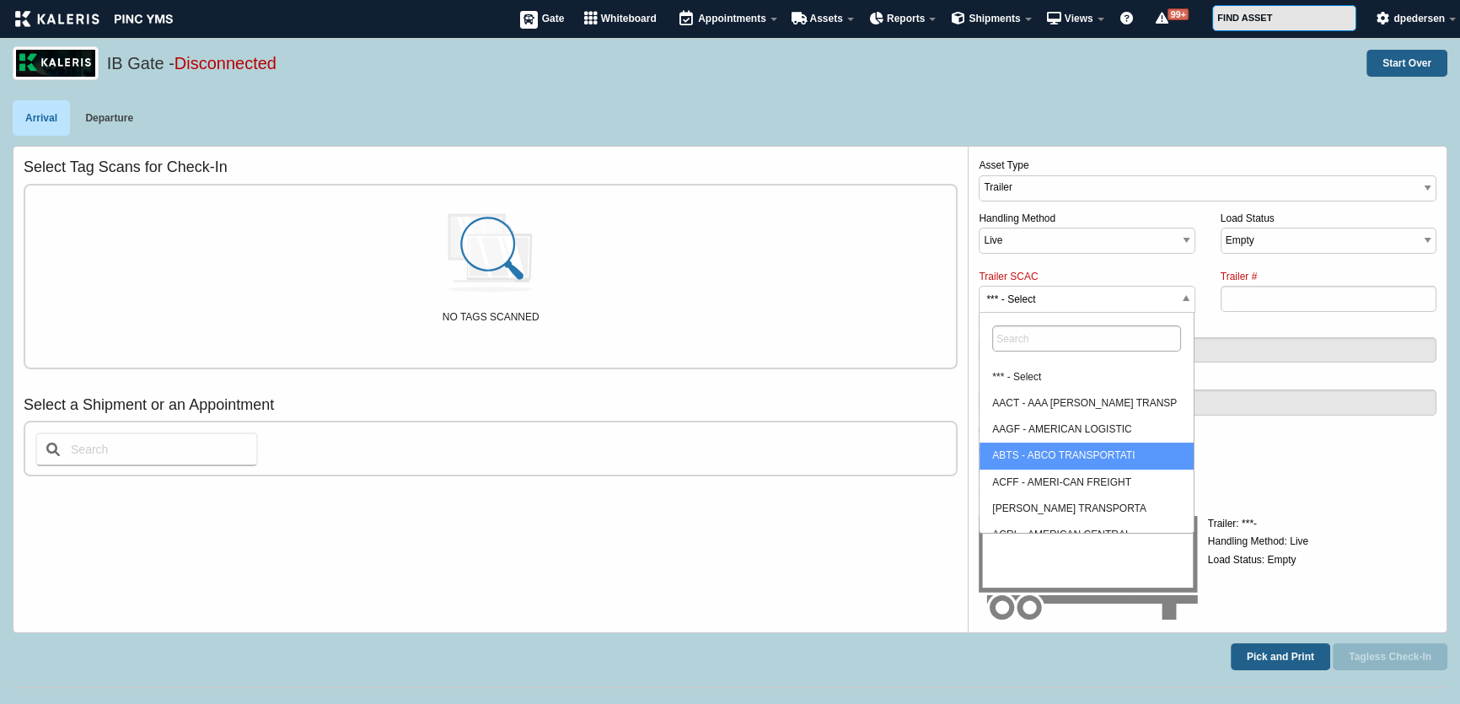
select select "ABTS"
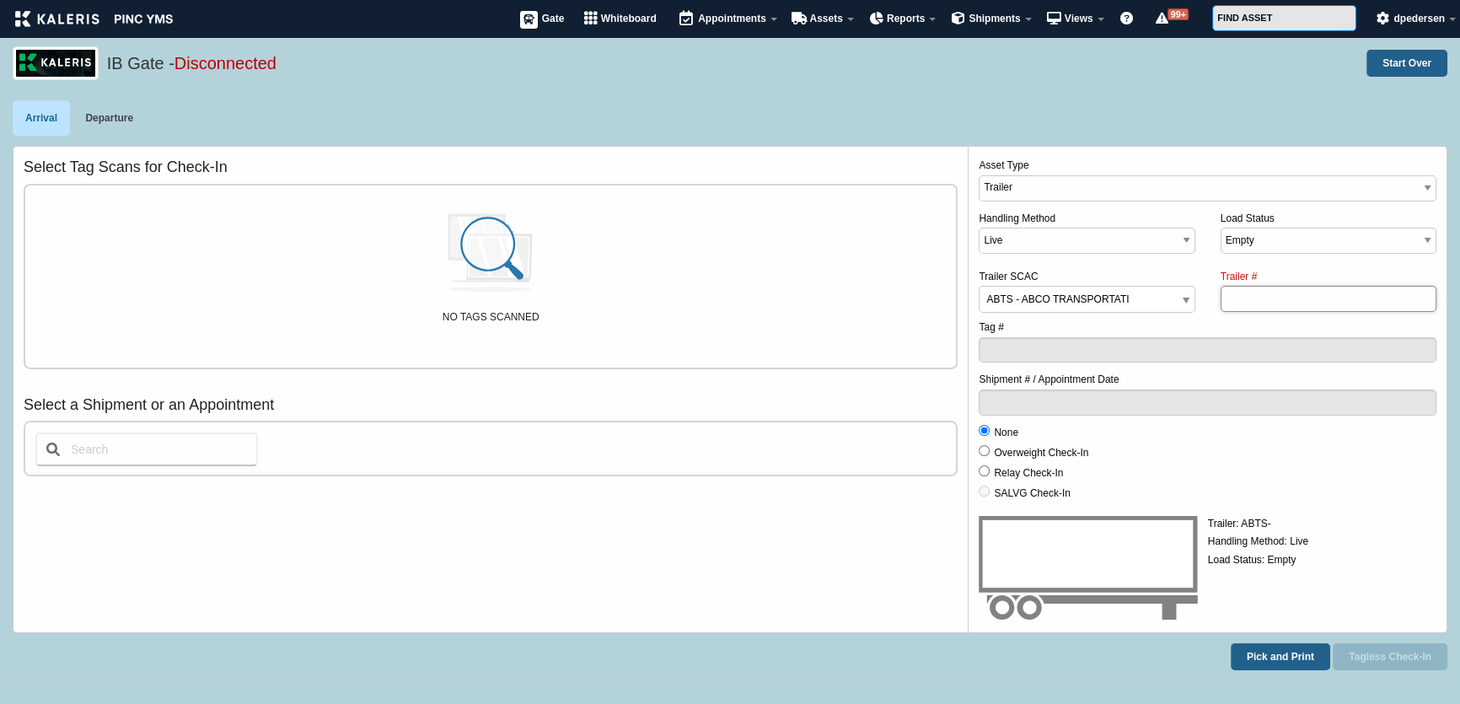
click at [1256, 290] on input "Trailer #" at bounding box center [1328, 299] width 216 height 26
type input "234234"
click at [1395, 657] on button "Tagless Check-In" at bounding box center [1389, 656] width 115 height 27
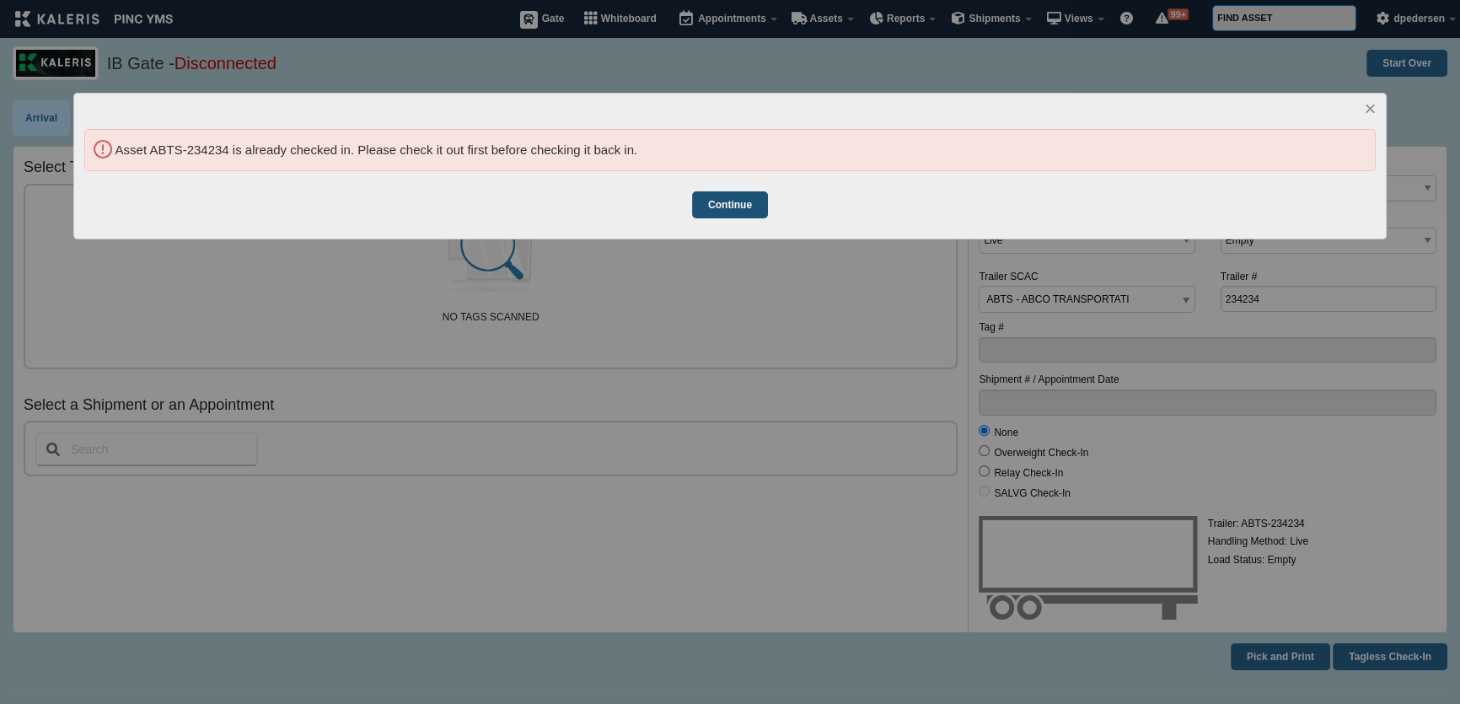
click at [741, 207] on link "Continue" at bounding box center [730, 204] width 76 height 27
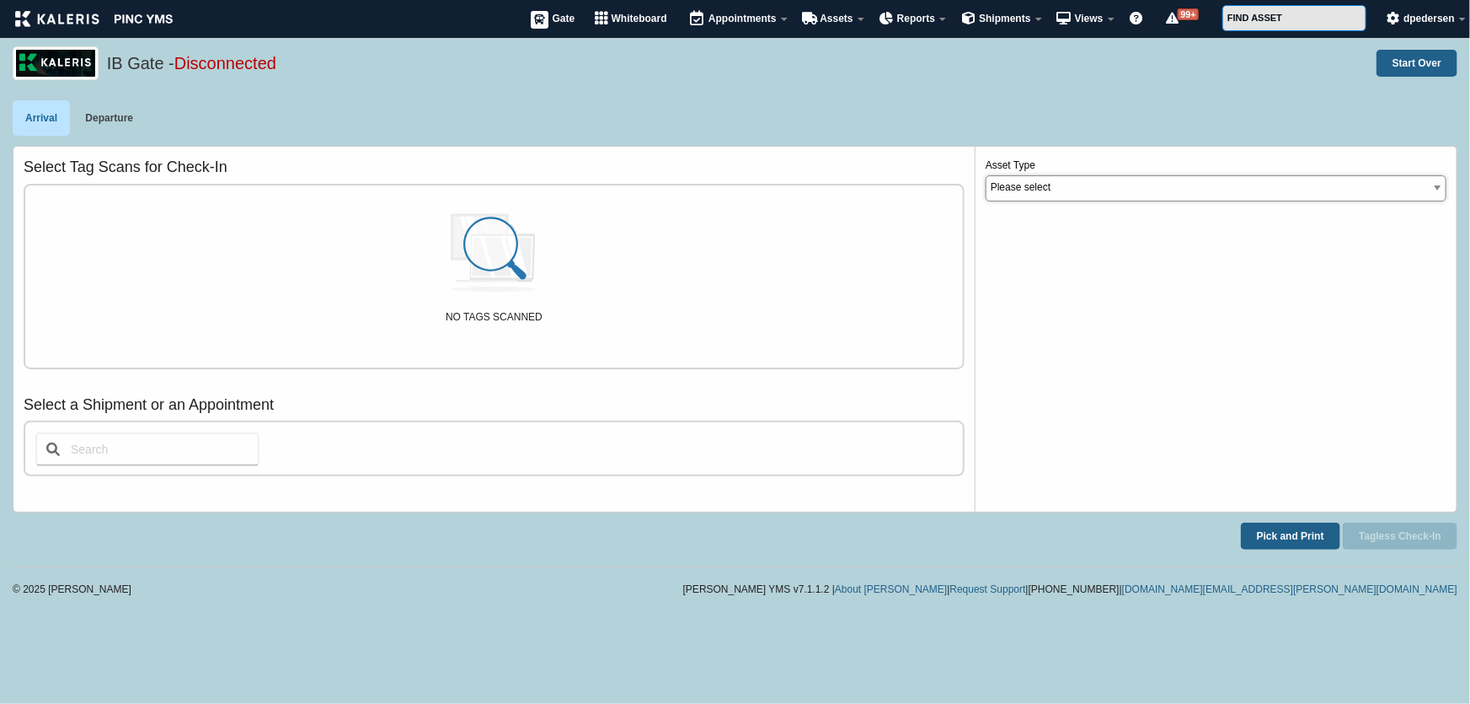
click at [1069, 193] on select "Please select Tanker CTC_Trailer Visitor Trailer Reefer Tractor" at bounding box center [1216, 188] width 461 height 26
select select "1"
click at [986, 175] on select "Please select Tanker CTC_Trailer Visitor Trailer Reefer Tractor" at bounding box center [1216, 188] width 461 height 26
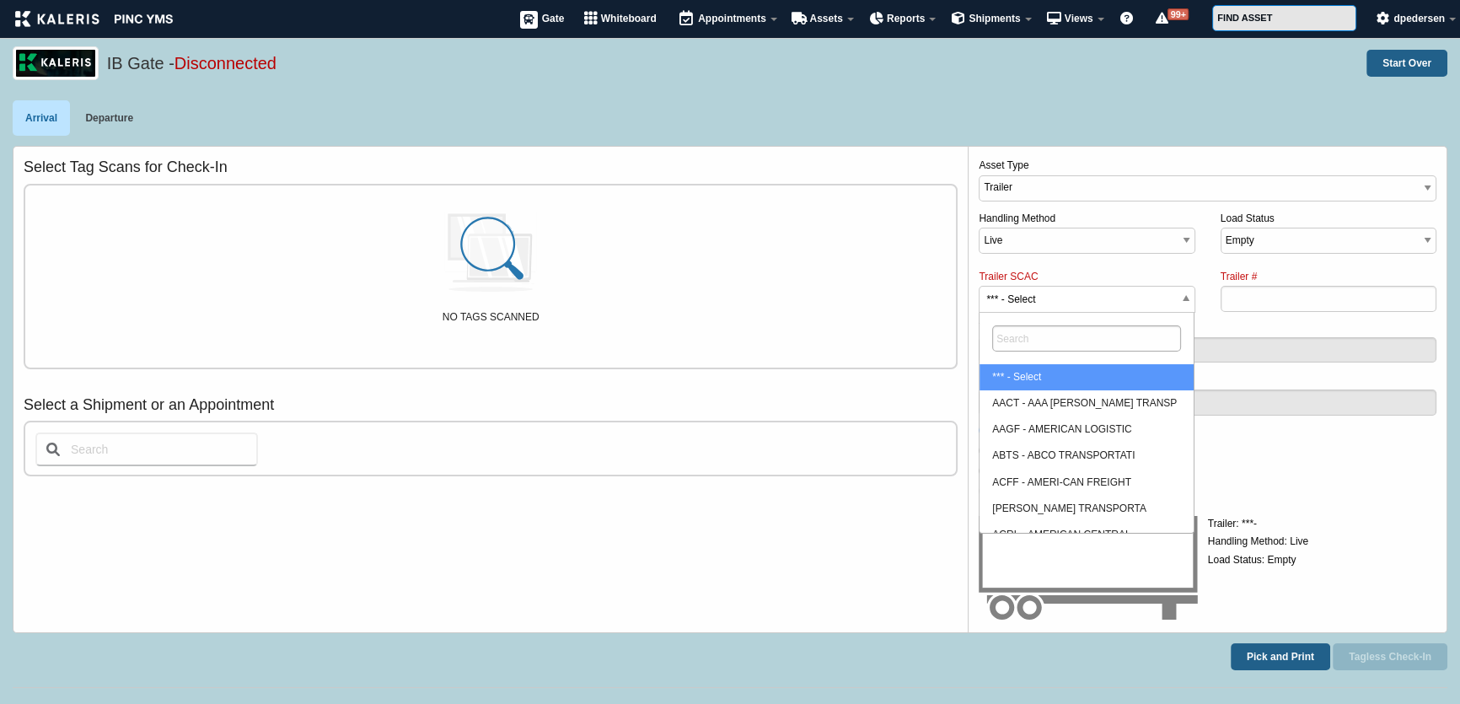
click at [1058, 300] on span "*** - Select" at bounding box center [1086, 300] width 214 height 27
click at [1039, 269] on select "*** - Select AACT - AAA COOPER TRANSP AAGF - AMERICAN LOGISTIC ABTS - ABCO TRAN…" at bounding box center [1038, 268] width 1 height 1
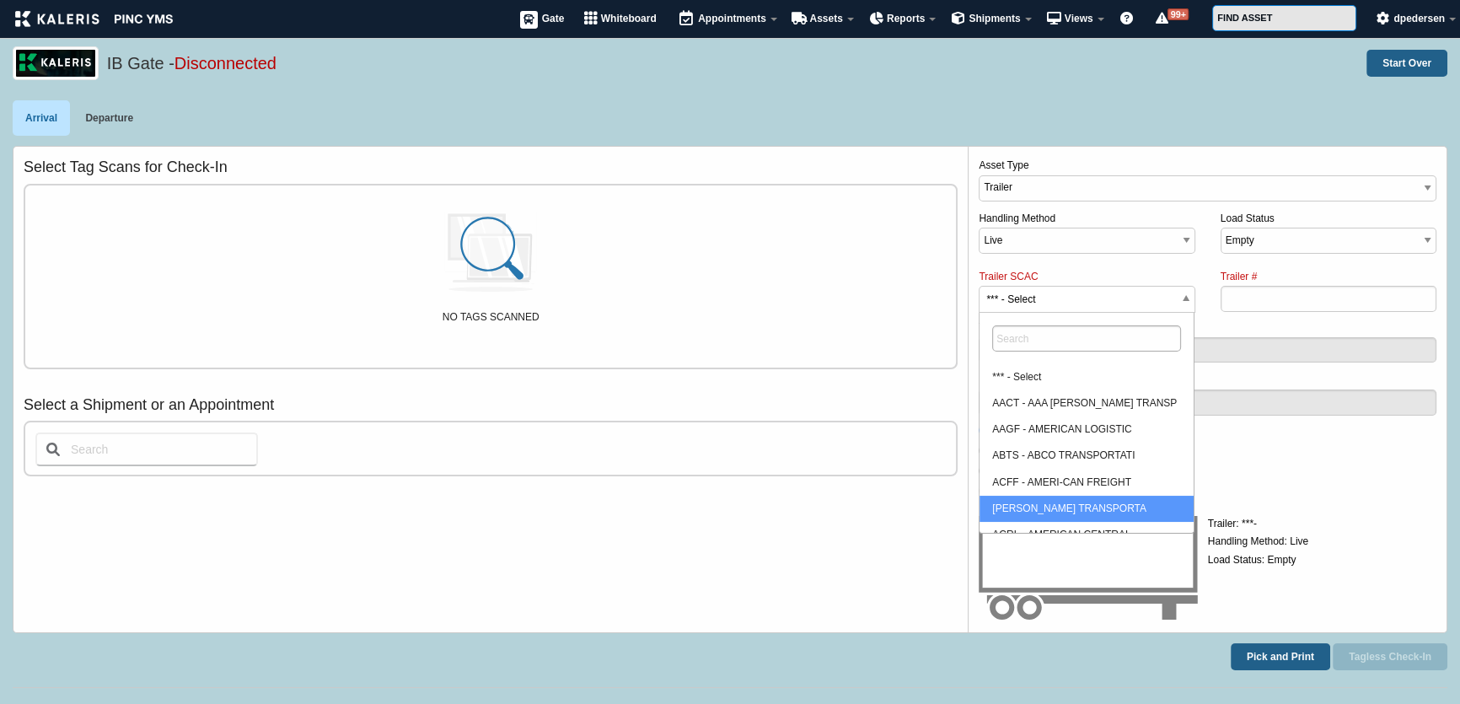
select select "ACRA"
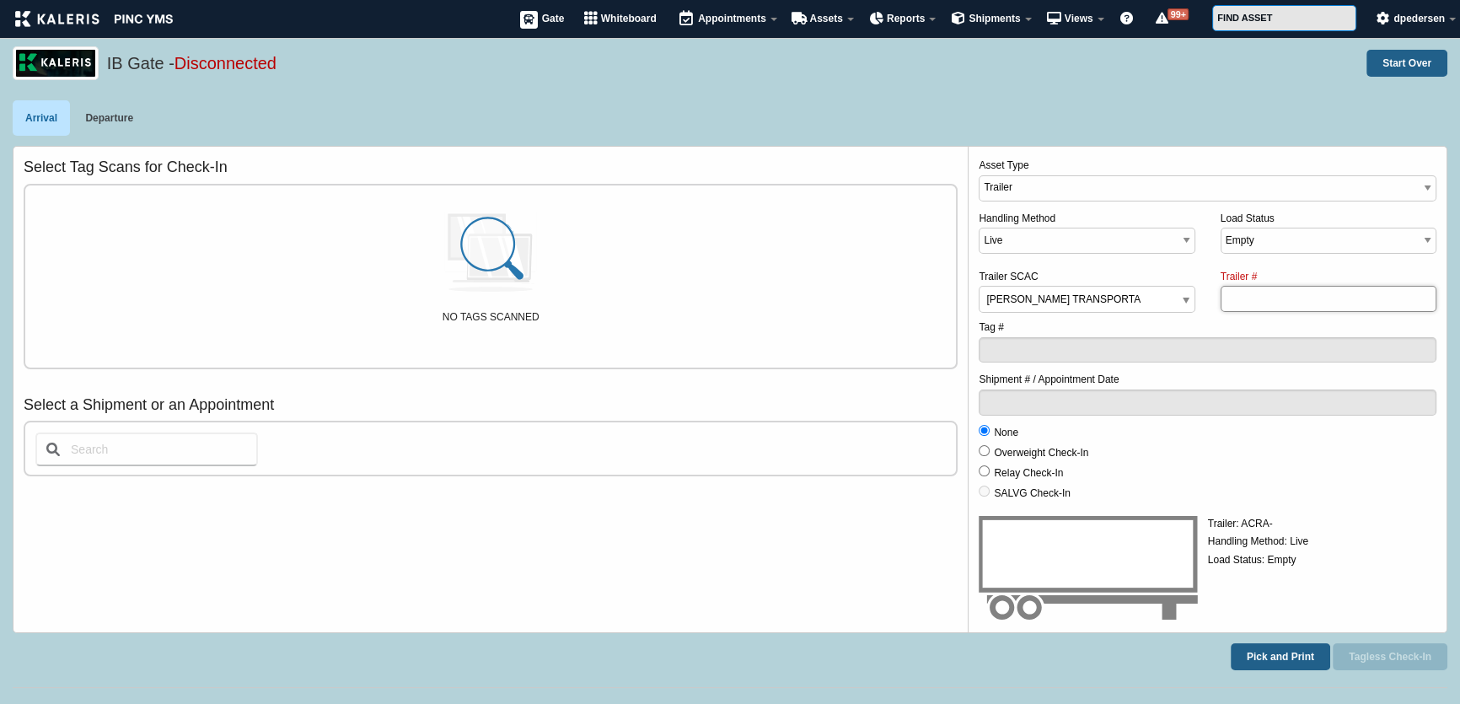
click at [1256, 309] on input "Trailer #" at bounding box center [1328, 299] width 216 height 26
type input "151675435"
click at [1356, 661] on button "Tagless Check-In" at bounding box center [1389, 656] width 115 height 27
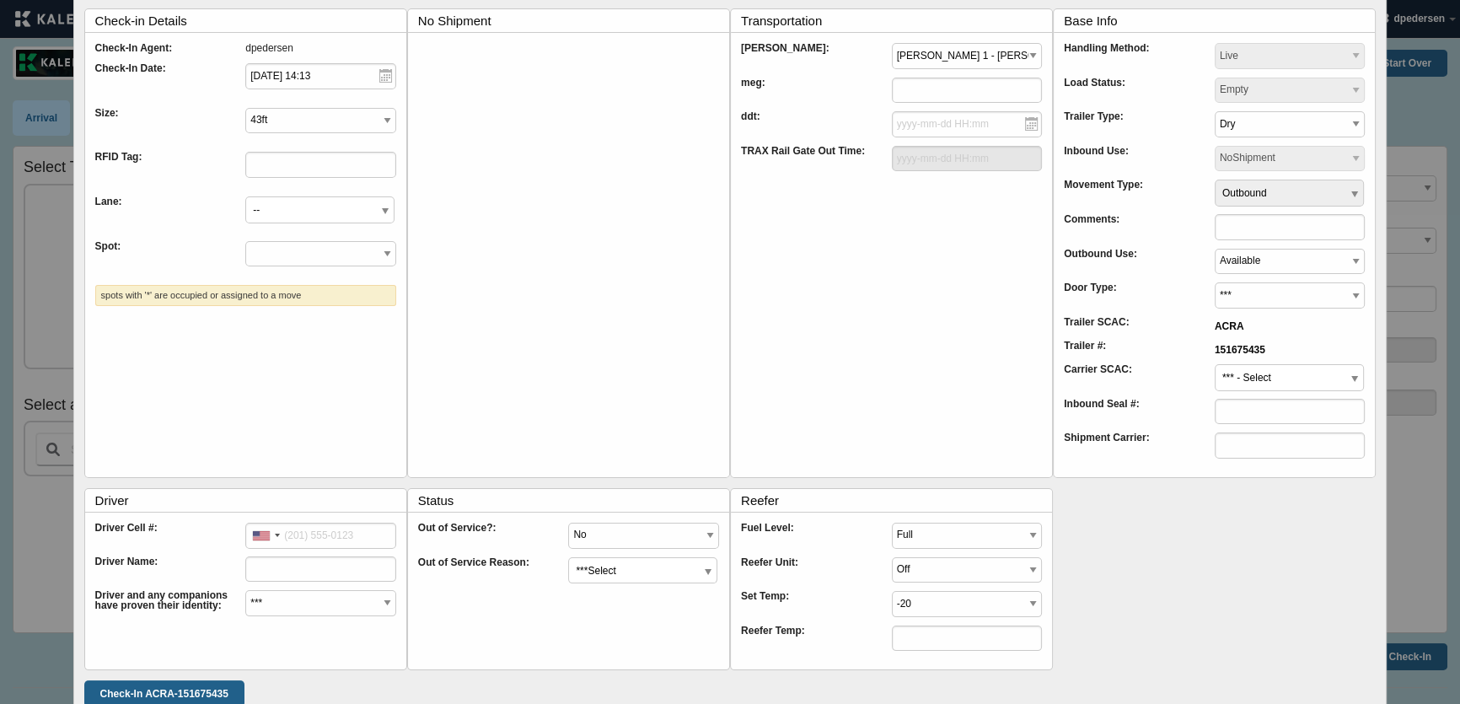
scroll to position [76, 0]
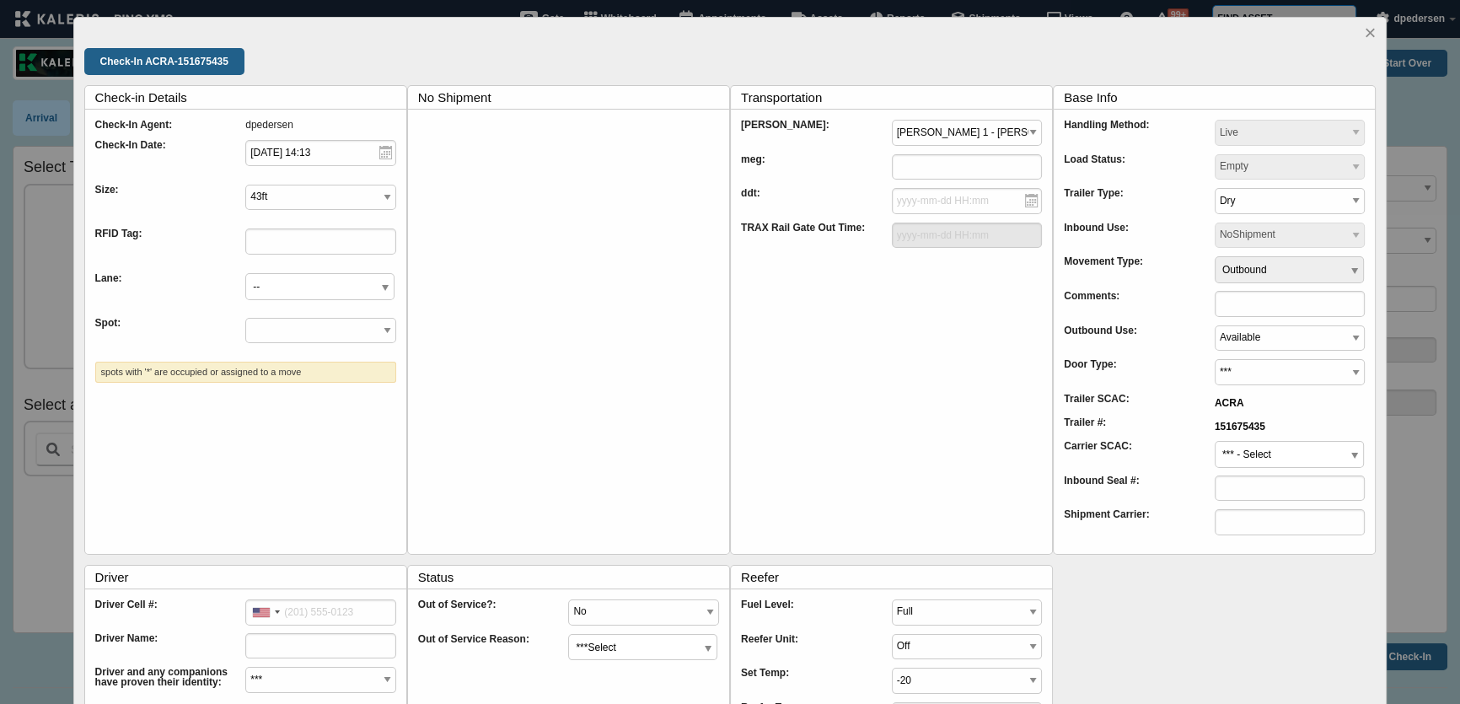
click at [261, 292] on span "--" at bounding box center [319, 287] width 147 height 27
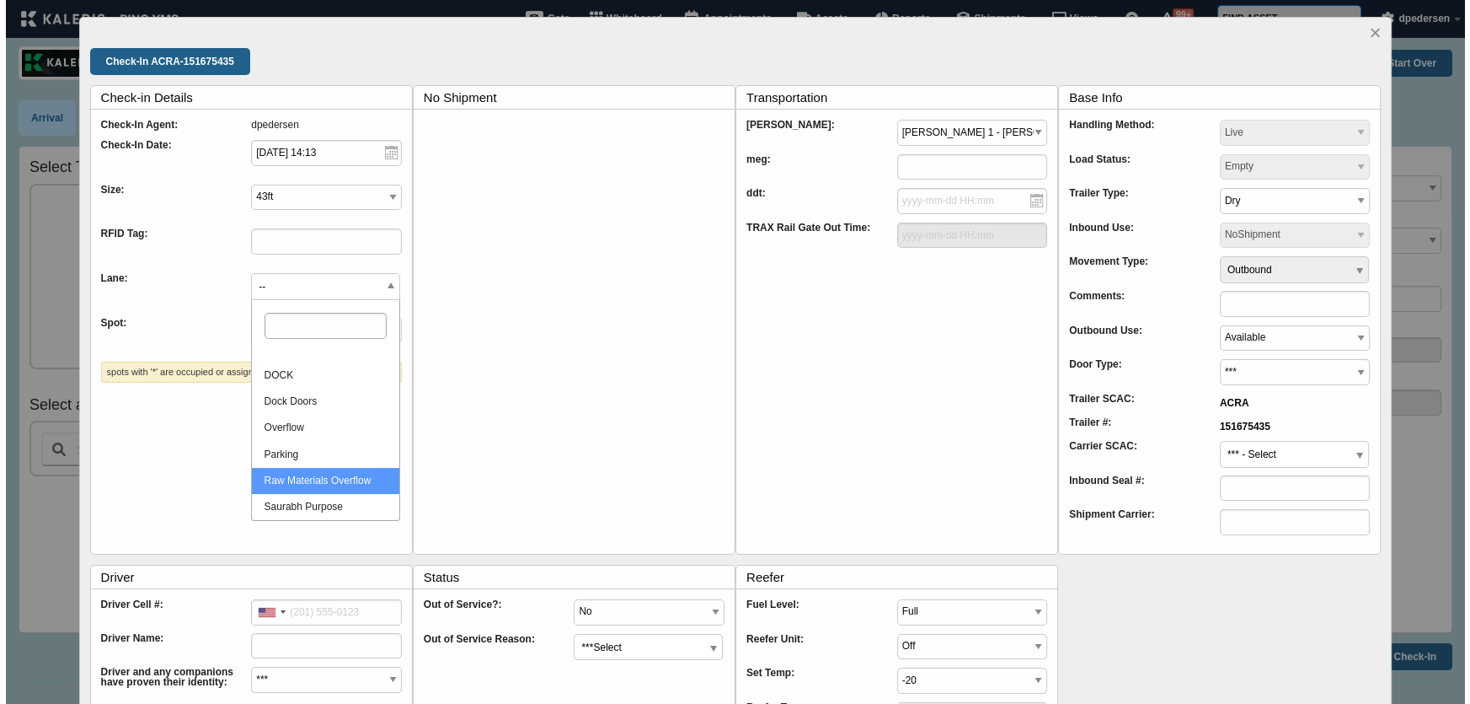
scroll to position [0, 0]
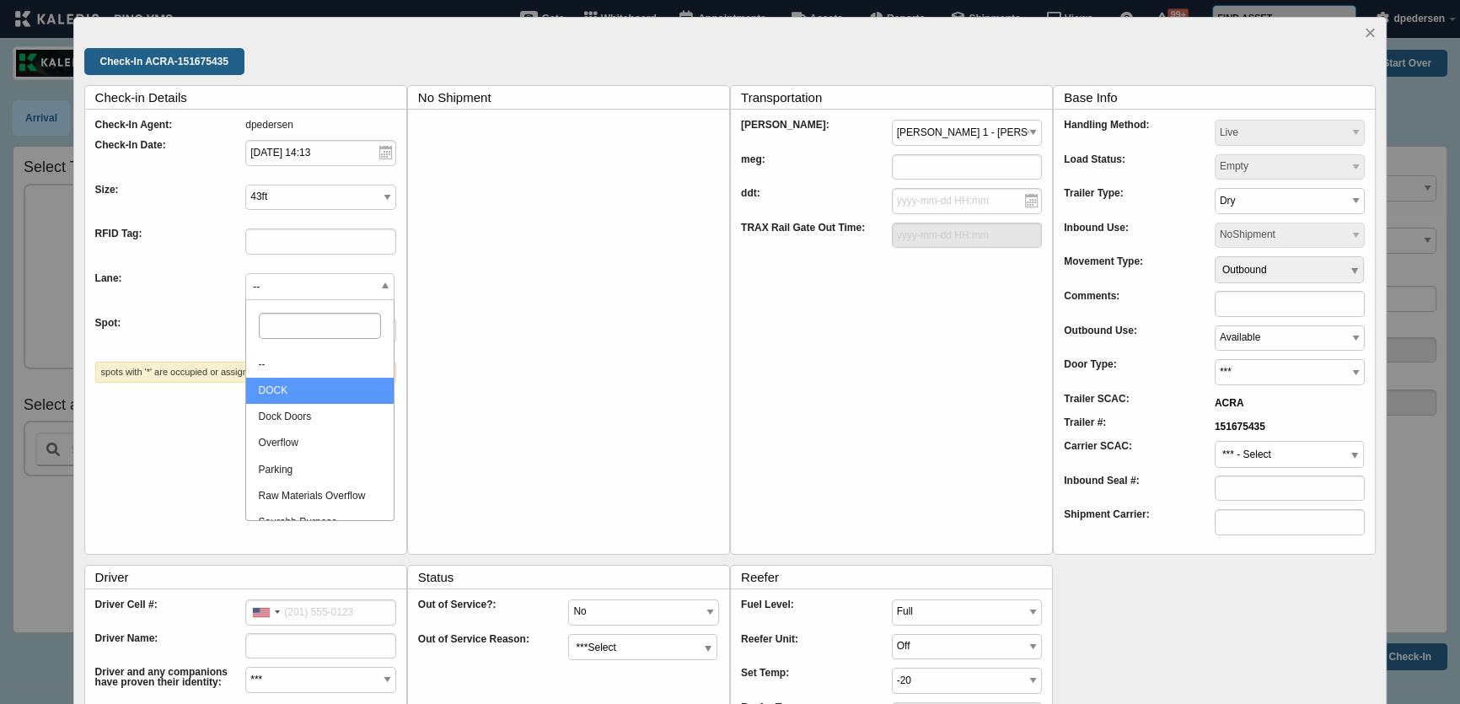
select select "DOCK"
click at [283, 329] on select "33* 35* 37* 39 41* 43* 47* 49*" at bounding box center [320, 331] width 151 height 26
click at [114, 430] on fieldset "Check-in Details Check-In Agent: dpedersen Check-In Date: 2025-09-03 14:13 Size…" at bounding box center [245, 319] width 323 height 469
click at [272, 291] on span "DOCK" at bounding box center [319, 287] width 147 height 27
select select
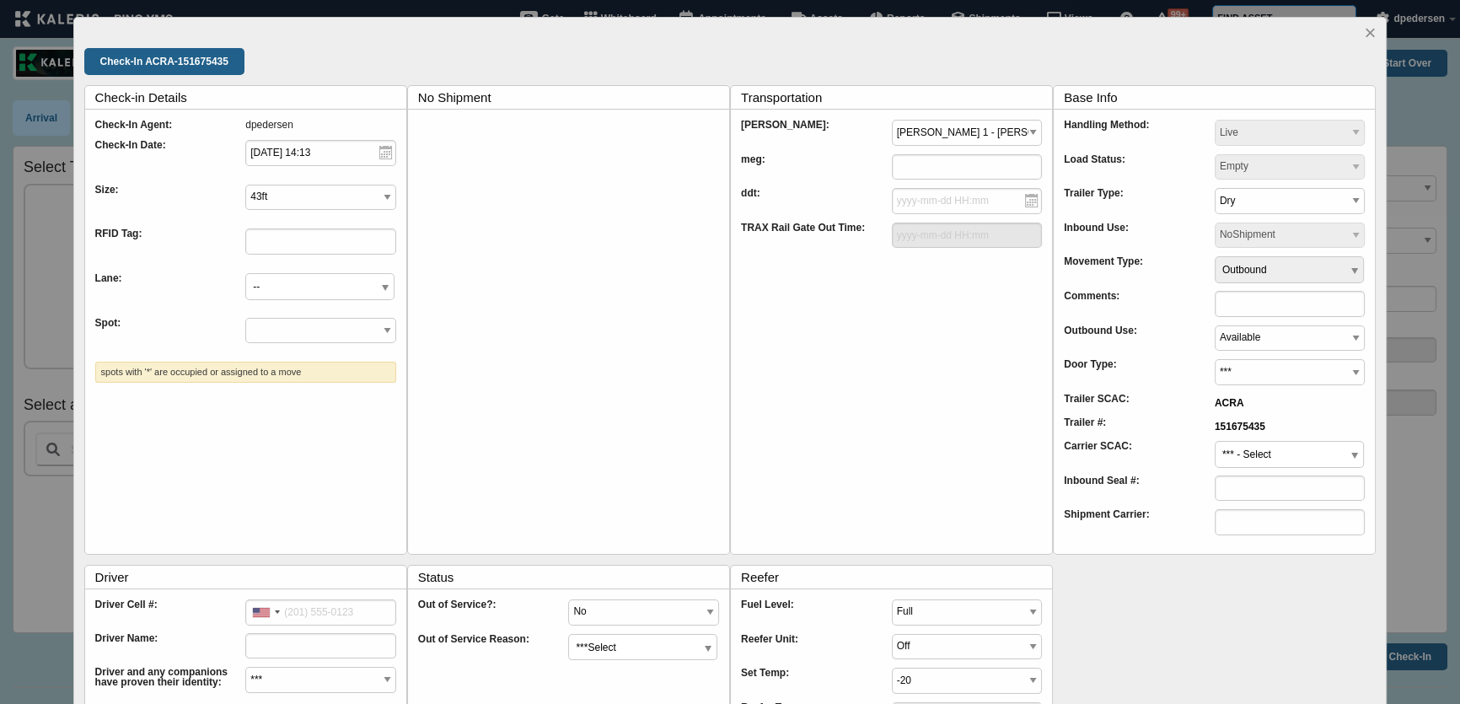
click at [104, 274] on div "Lane:" at bounding box center [170, 290] width 151 height 35
click at [107, 331] on div "Spot:" at bounding box center [170, 335] width 151 height 35
click at [107, 323] on div "Spot:" at bounding box center [170, 335] width 151 height 35
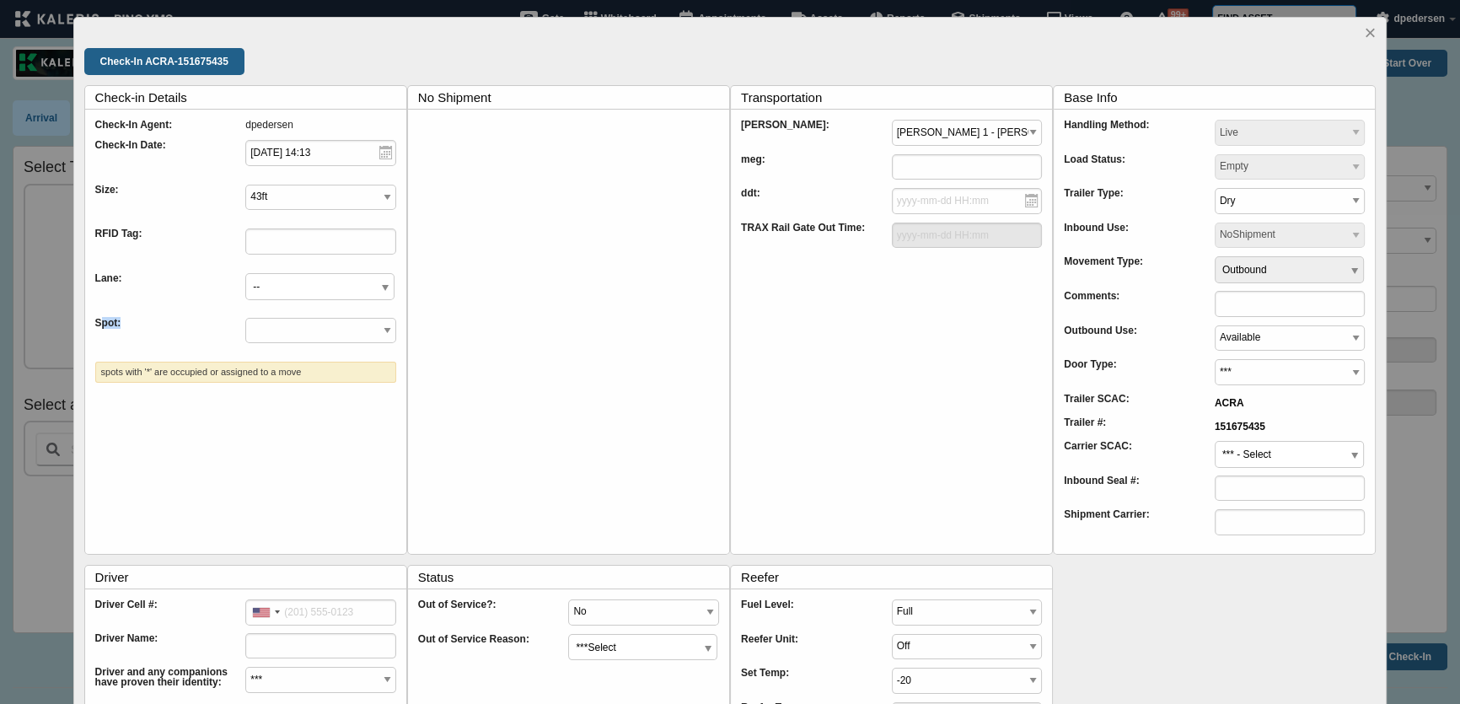
click at [107, 323] on div "Spot:" at bounding box center [170, 335] width 151 height 35
click at [102, 281] on div "Lane:" at bounding box center [170, 290] width 151 height 35
click at [104, 318] on div "Spot:" at bounding box center [170, 335] width 151 height 35
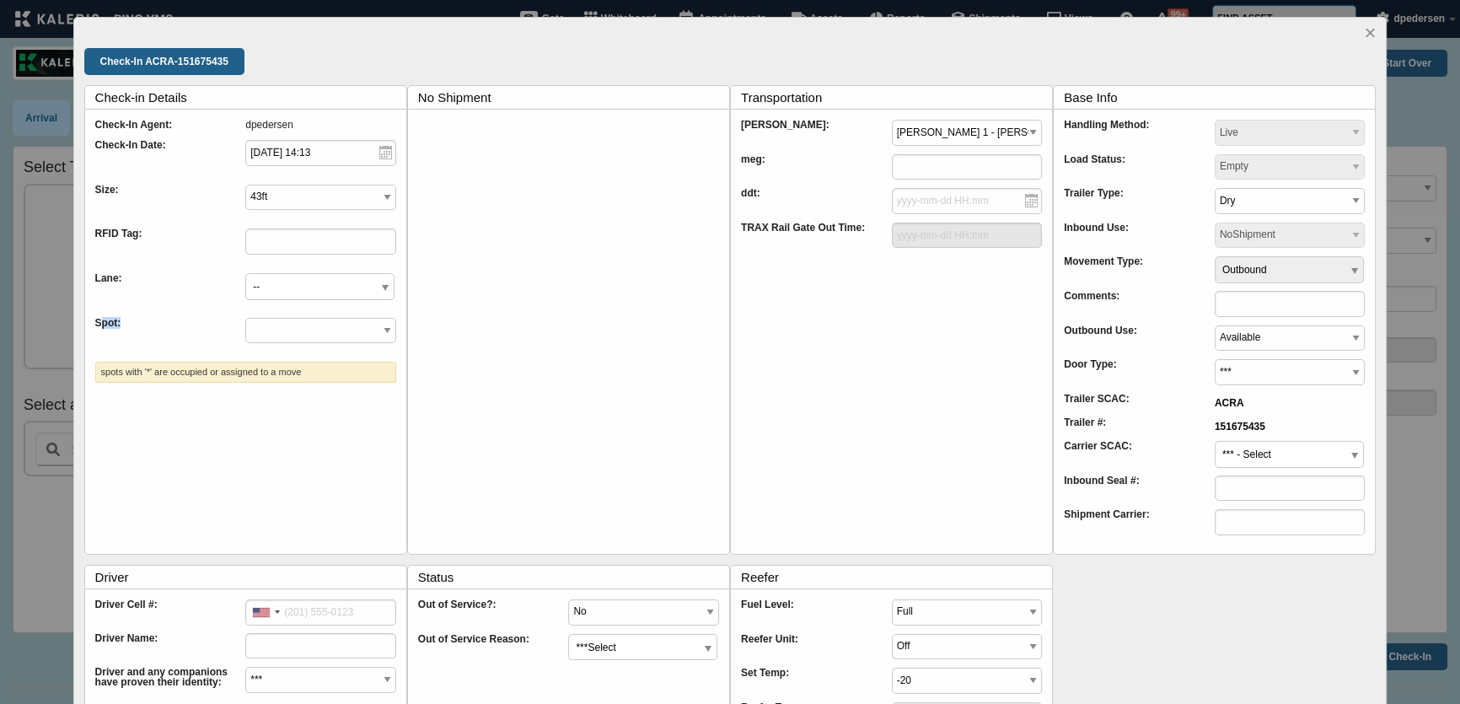
click at [104, 318] on div "Spot:" at bounding box center [170, 335] width 151 height 35
click at [103, 278] on div "Lane:" at bounding box center [170, 290] width 151 height 35
click at [109, 324] on div "Spot:" at bounding box center [170, 335] width 151 height 35
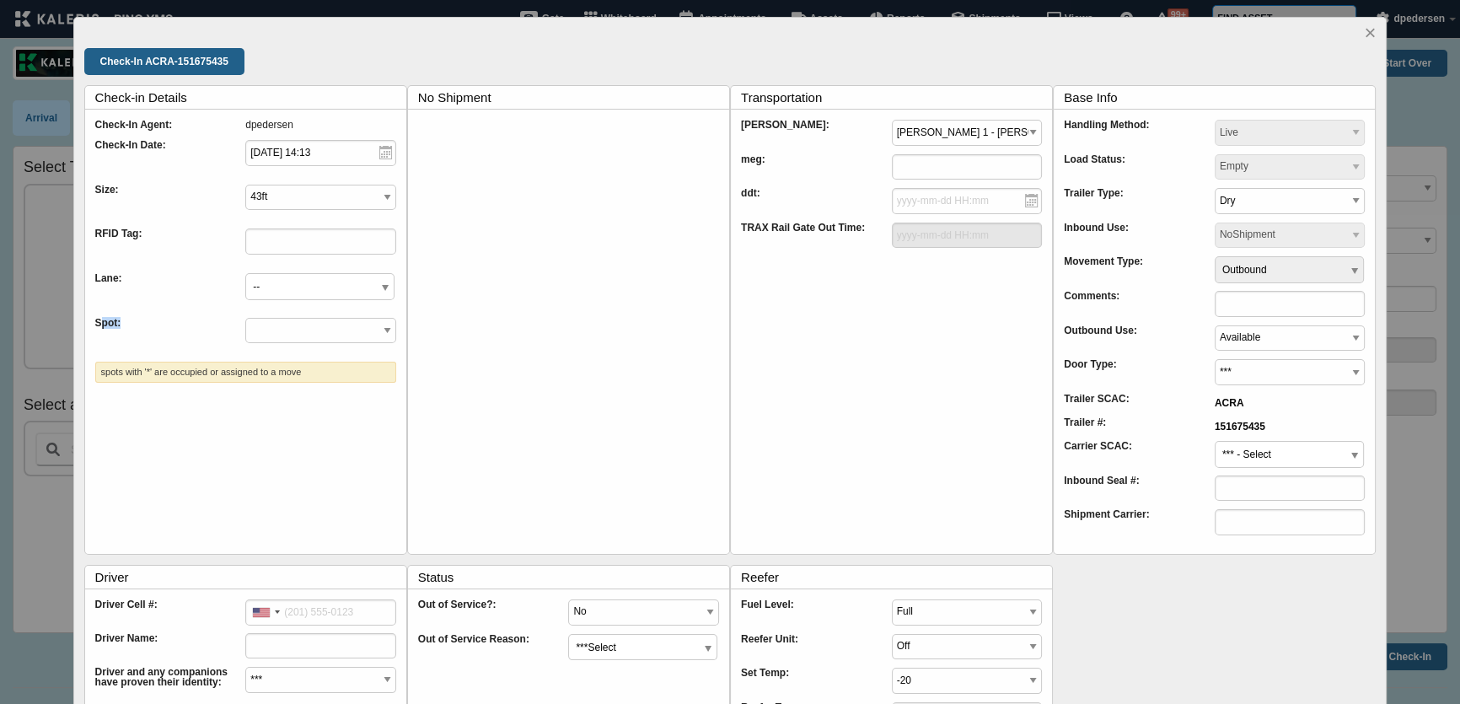
click at [109, 324] on div "Spot:" at bounding box center [170, 335] width 151 height 35
click at [1363, 34] on link "×" at bounding box center [1369, 33] width 12 height 20
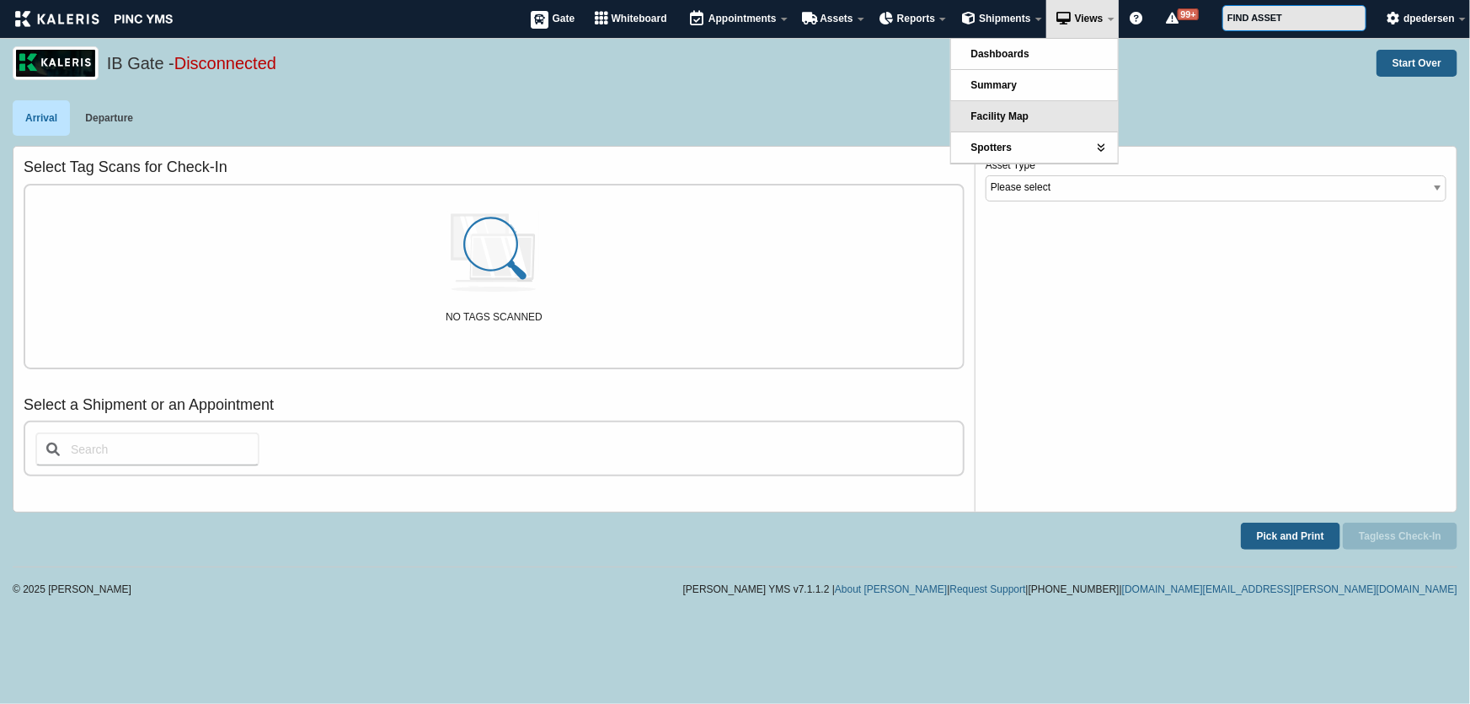
click at [1028, 120] on link "Facility Map" at bounding box center [1034, 116] width 167 height 30
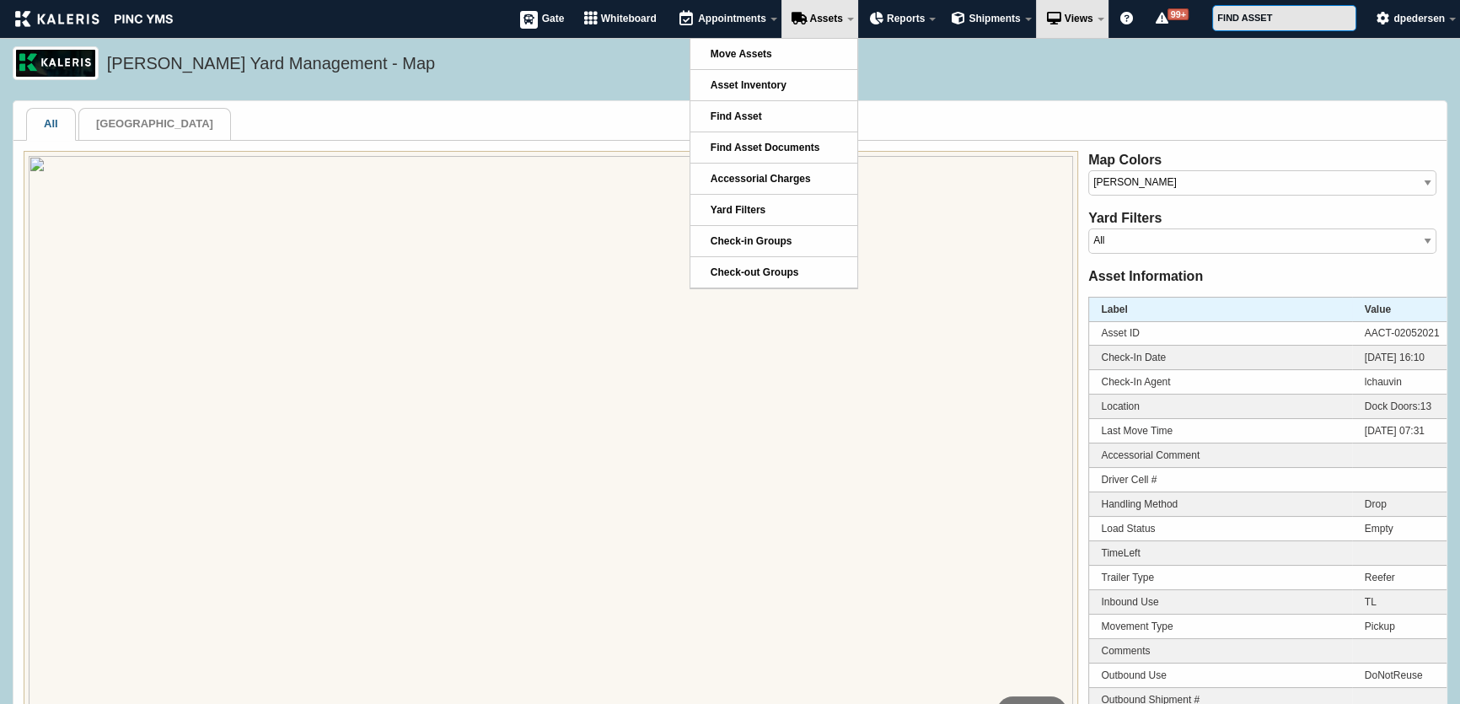
click at [1090, 92] on div "Kaleris Yard Management - Map" at bounding box center [730, 73] width 1460 height 54
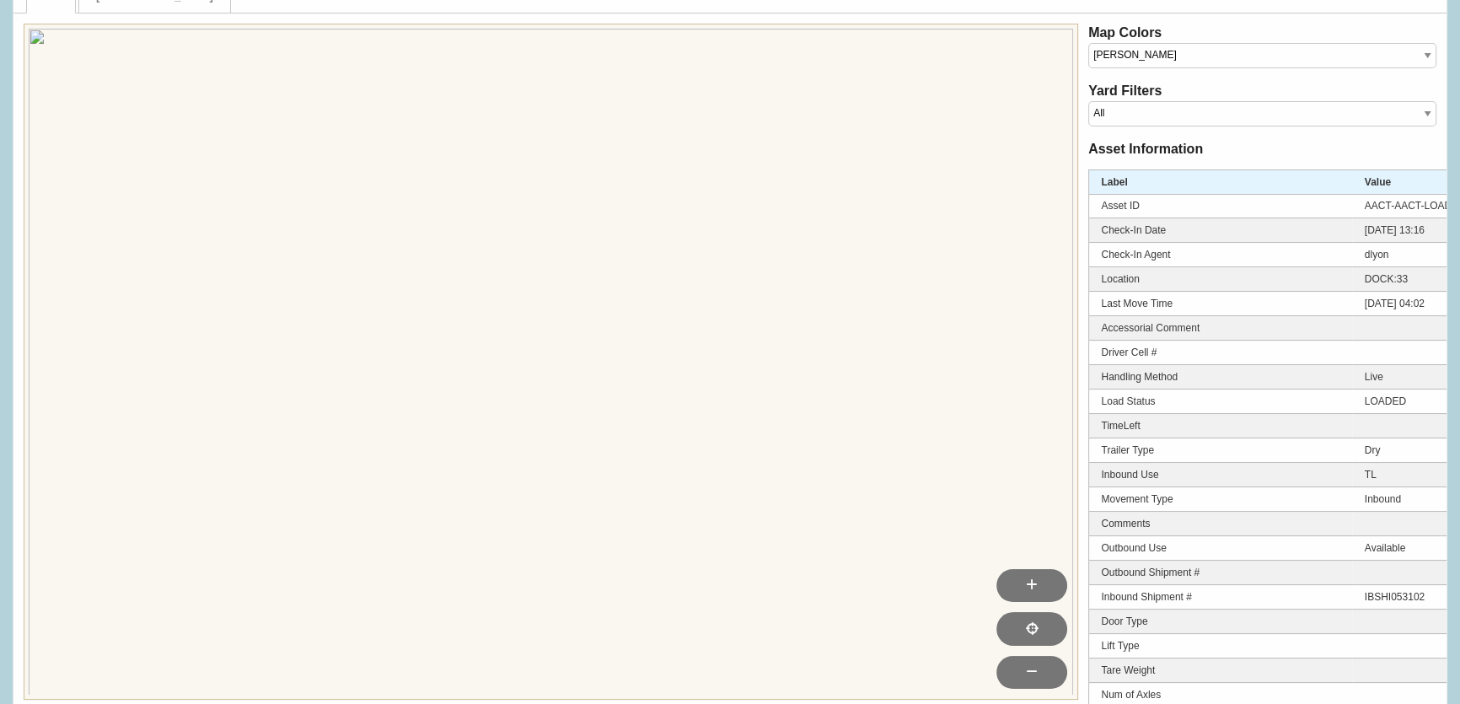
scroll to position [153, 0]
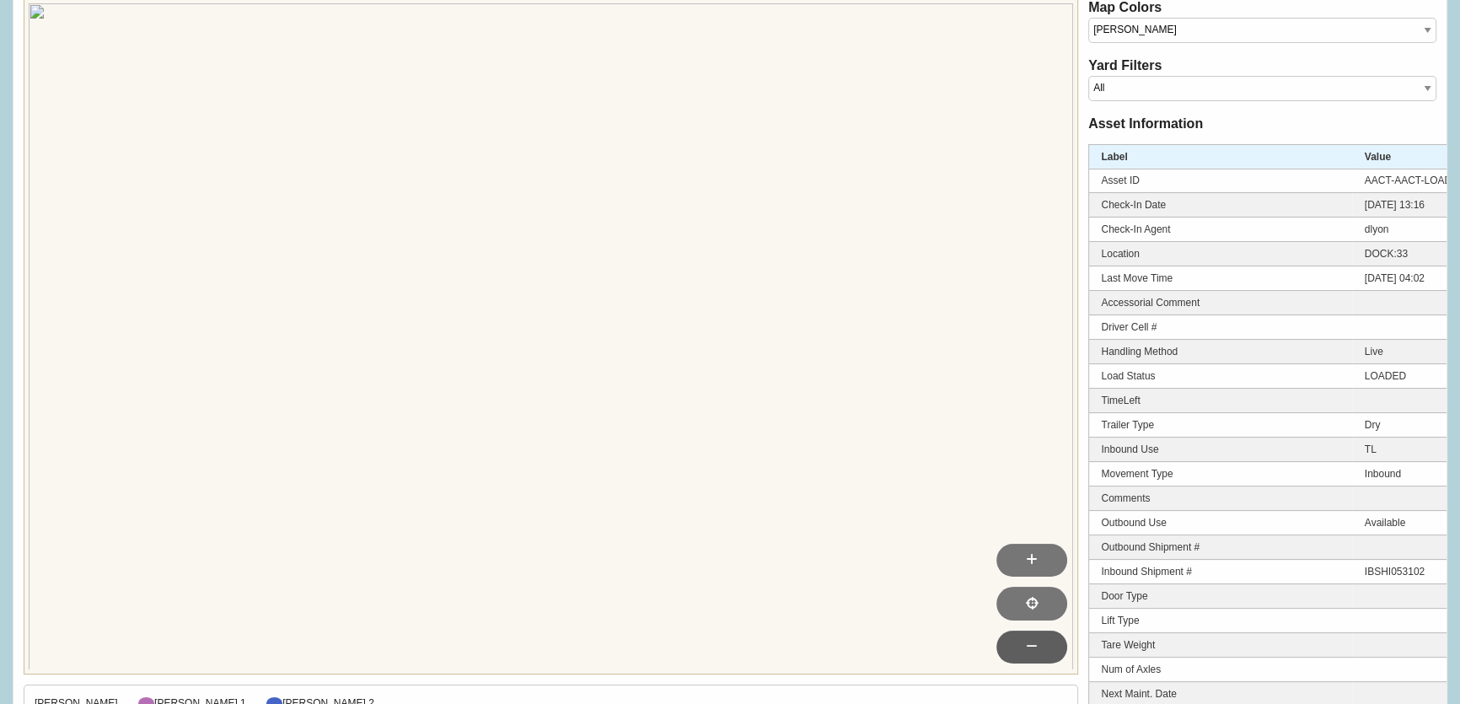
click at [1031, 642] on icon at bounding box center [1032, 646] width 12 height 20
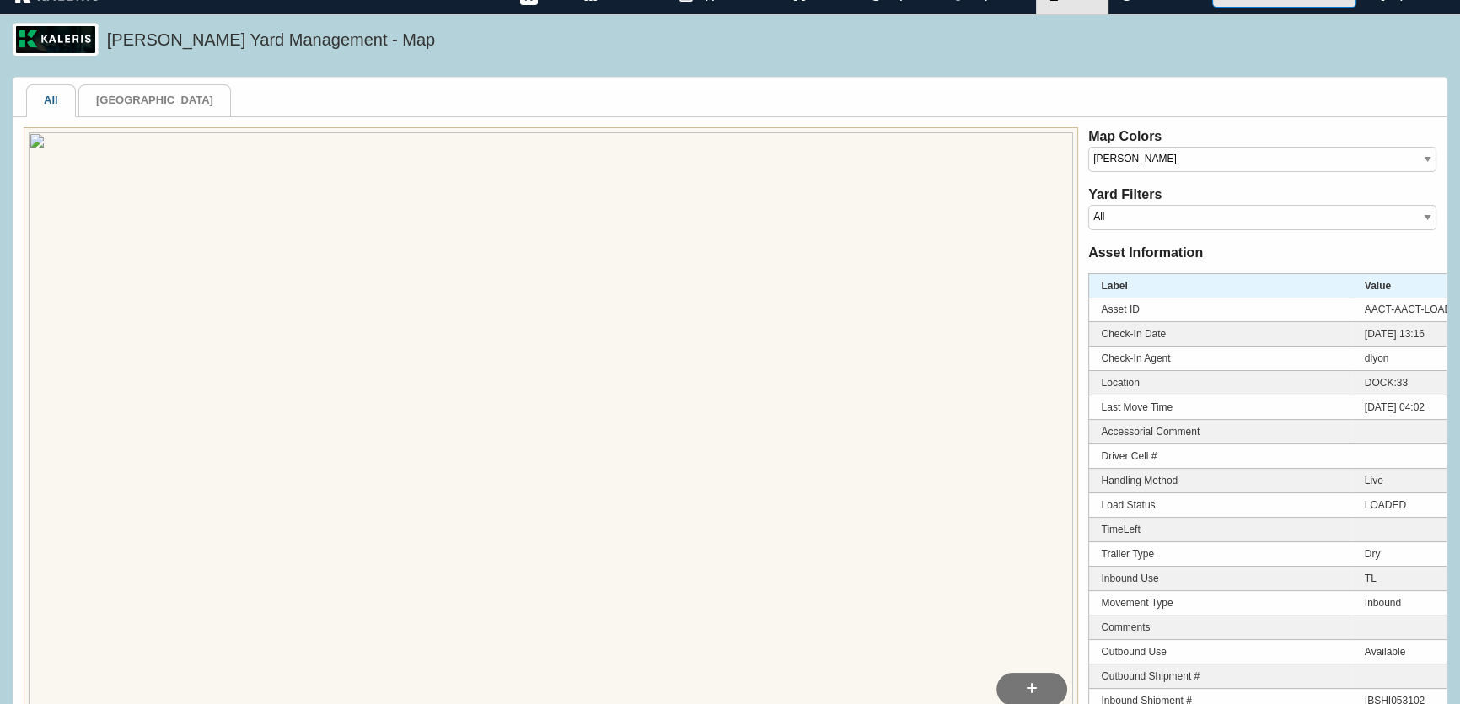
scroll to position [0, 0]
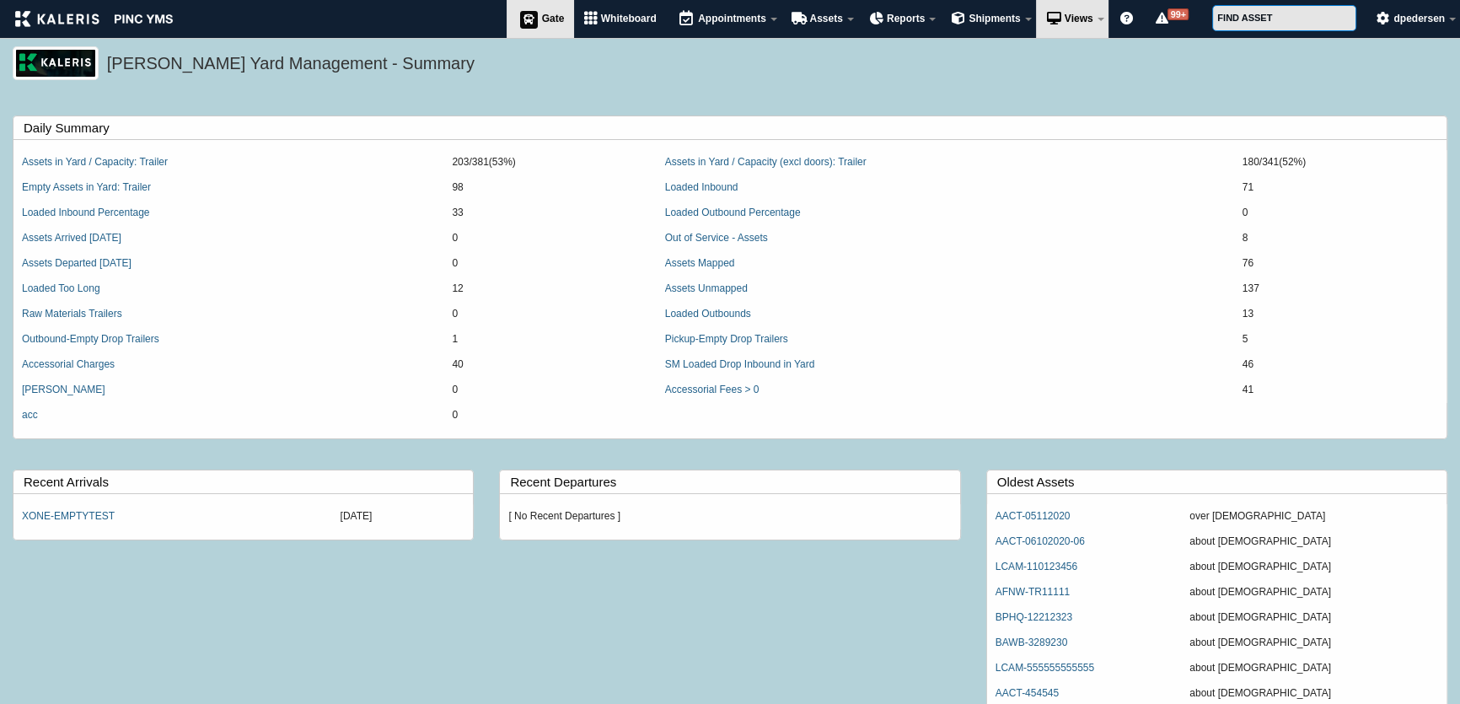
click at [532, 19] on icon at bounding box center [529, 19] width 25 height 20
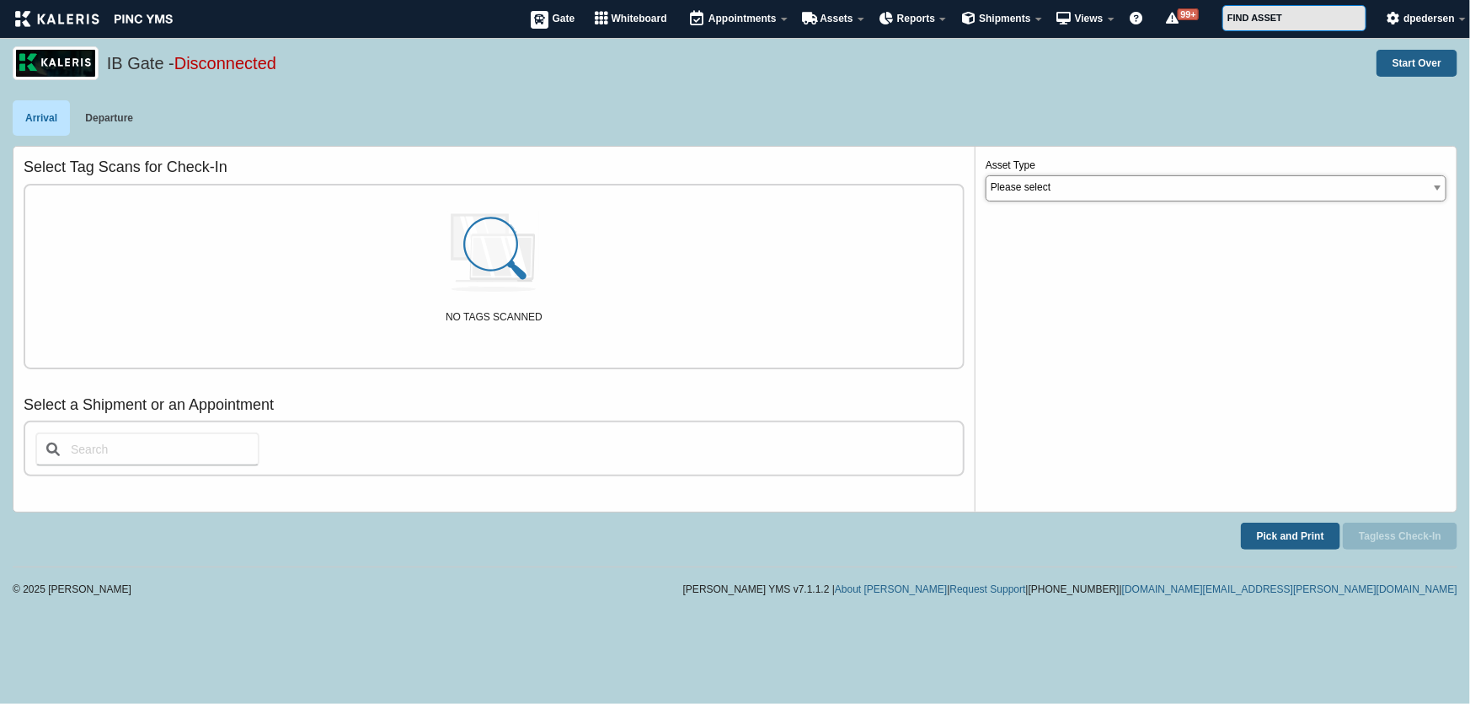
click at [1061, 190] on select "Please select Tanker CTC_Trailer Visitor Trailer Reefer Tractor" at bounding box center [1216, 188] width 461 height 26
click at [1058, 438] on div "Asset Type Please select Tanker CTC_Trailer Visitor Trailer Reefer Tractor" at bounding box center [1216, 329] width 481 height 364
click at [105, 446] on input "text" at bounding box center [147, 449] width 224 height 34
type input "2354234234234"
click at [1086, 185] on select "Please select Tanker CTC_Trailer Visitor Trailer Reefer Tractor" at bounding box center [1216, 188] width 461 height 26
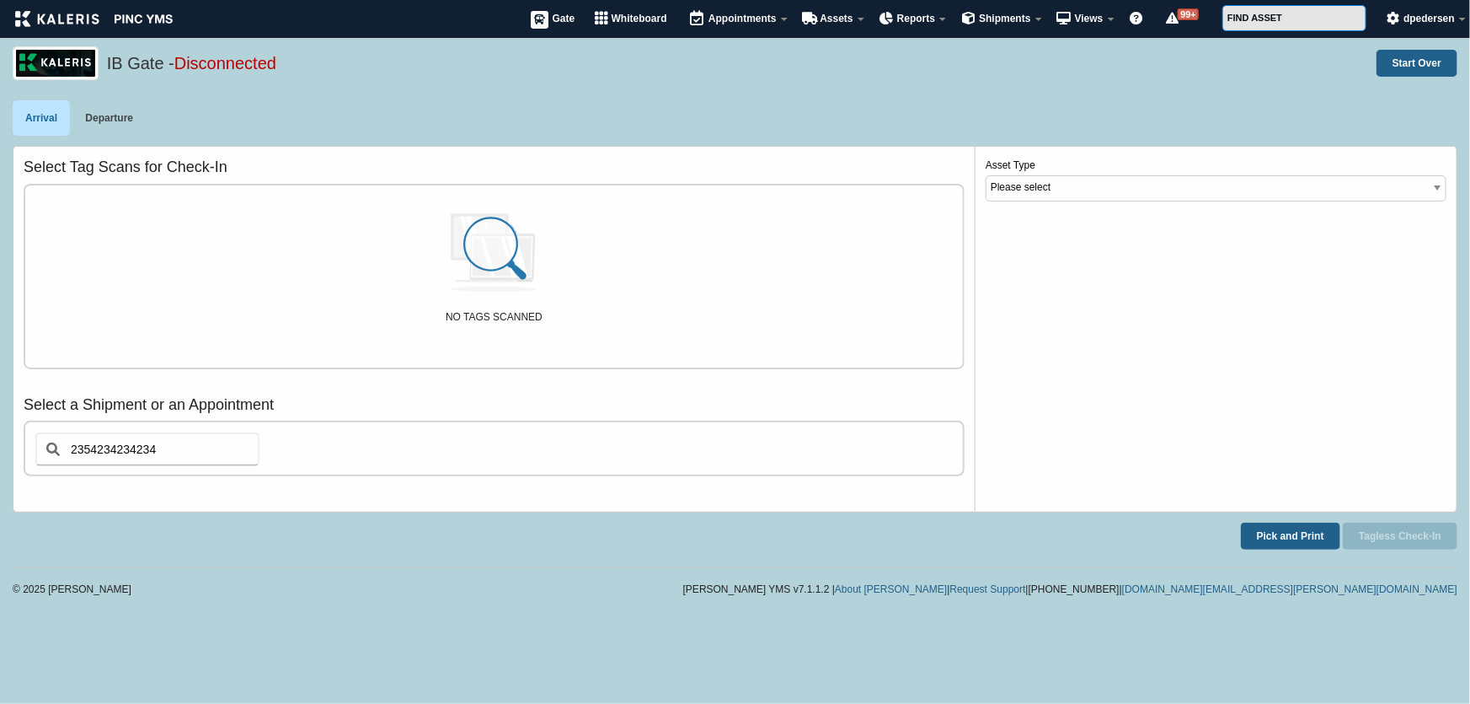
click at [1065, 137] on div "Arrival Departure" at bounding box center [735, 123] width 1445 height 46
click at [797, 568] on div "© 2025 [PERSON_NAME] YMS v7.1.1.2 | About [PERSON_NAME] | Request Support | [PH…" at bounding box center [735, 576] width 1470 height 55
drag, startPoint x: 198, startPoint y: 452, endPoint x: 0, endPoint y: 437, distance: 198.5
click at [0, 437] on div "Arrival Departure Select Tag Scans for Check-In NO TAGS SCANNED Select a Shipme…" at bounding box center [735, 324] width 1470 height 448
drag, startPoint x: 961, startPoint y: 588, endPoint x: 1288, endPoint y: 589, distance: 326.1
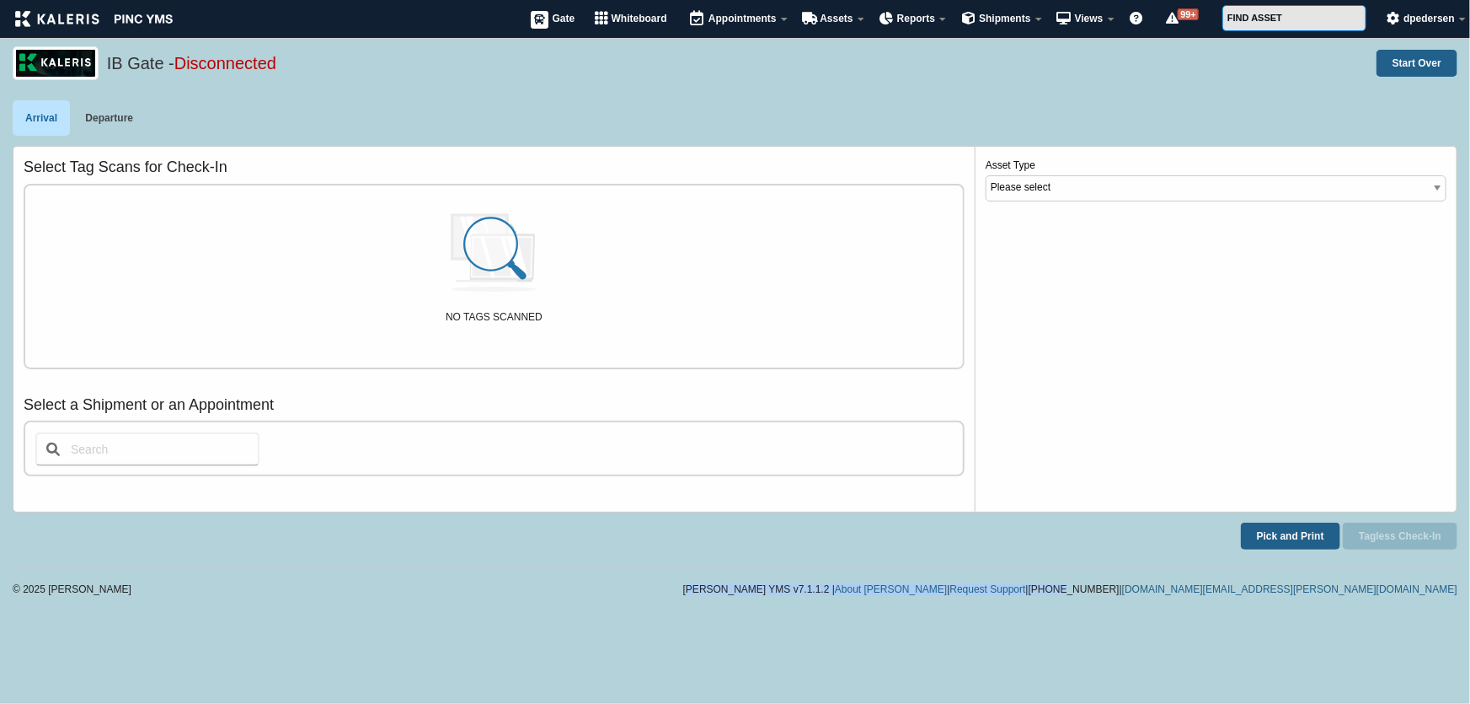
click at [1288, 589] on div "[PERSON_NAME] YMS v7.1.1.2 | About [PERSON_NAME] | Request Support | [PHONE_NUM…" at bounding box center [916, 589] width 1084 height 10
click at [1120, 585] on span "[PHONE_NUMBER]" at bounding box center [1074, 589] width 91 height 12
drag, startPoint x: 1287, startPoint y: 585, endPoint x: 1008, endPoint y: 587, distance: 278.9
click at [1008, 587] on div "[PERSON_NAME] YMS v7.1.1.2 | About [PERSON_NAME] | Request Support | [PHONE_NUM…" at bounding box center [1070, 589] width 774 height 10
click at [935, 560] on div "© 2025 [PERSON_NAME] YMS v7.1.1.2 | About [PERSON_NAME] | Request Support | [PH…" at bounding box center [735, 576] width 1470 height 55
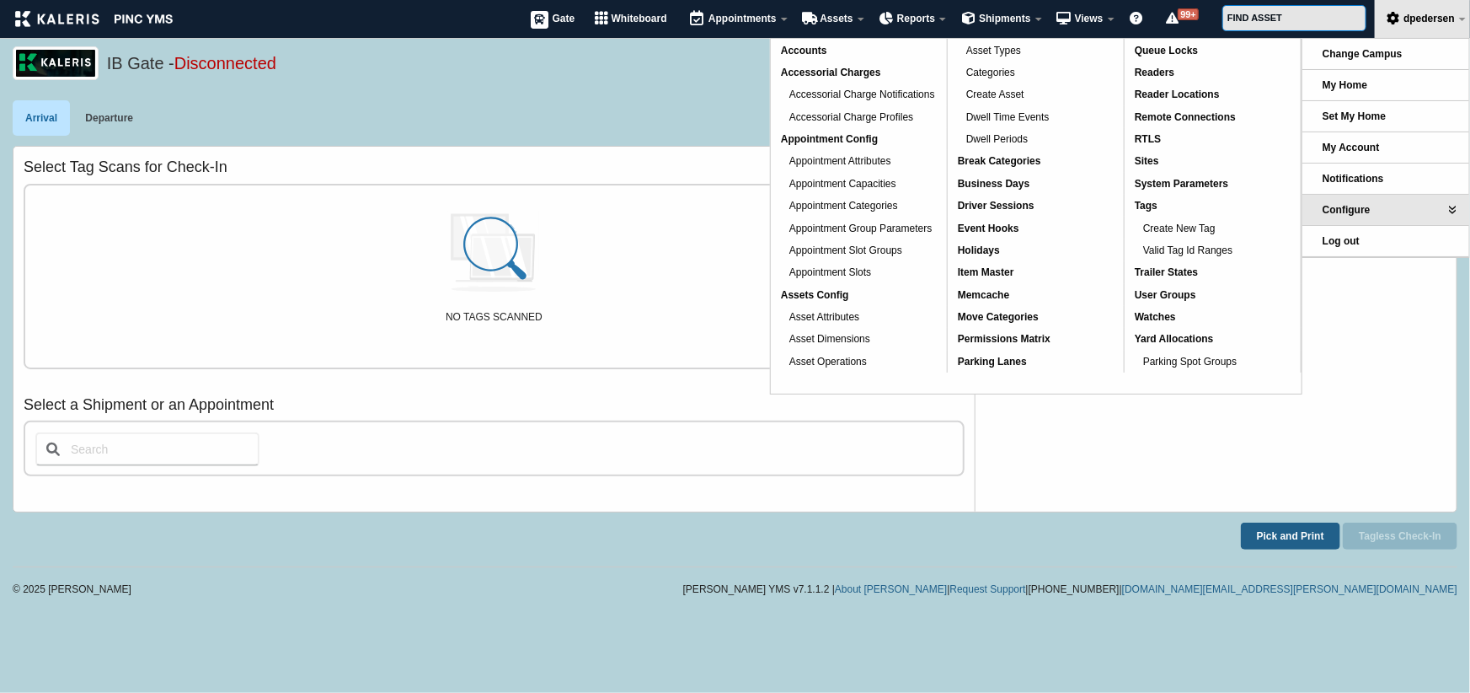
click at [543, 85] on div "IB Gate - Disconnected Start Over" at bounding box center [735, 73] width 1470 height 54
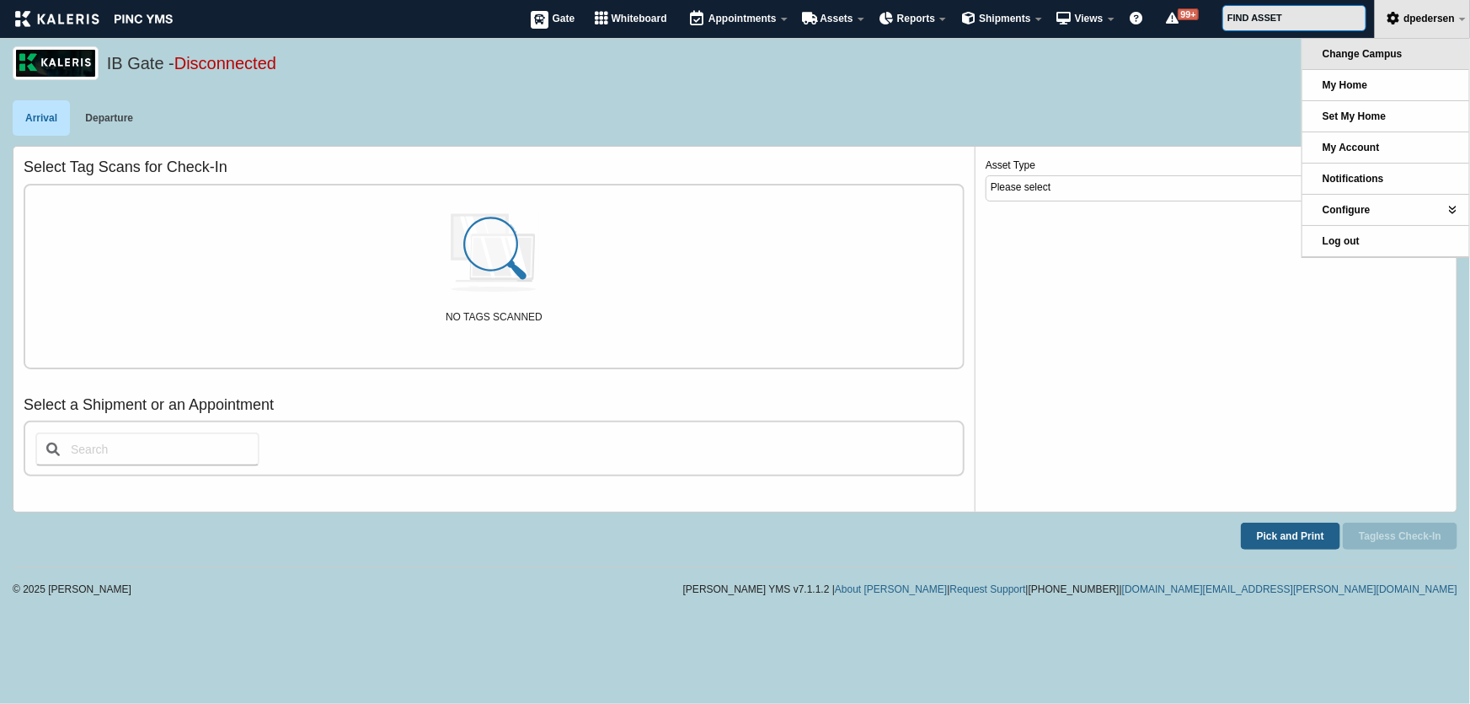
click at [1397, 44] on link "Change Campus" at bounding box center [1386, 54] width 167 height 30
